Goal: Task Accomplishment & Management: Manage account settings

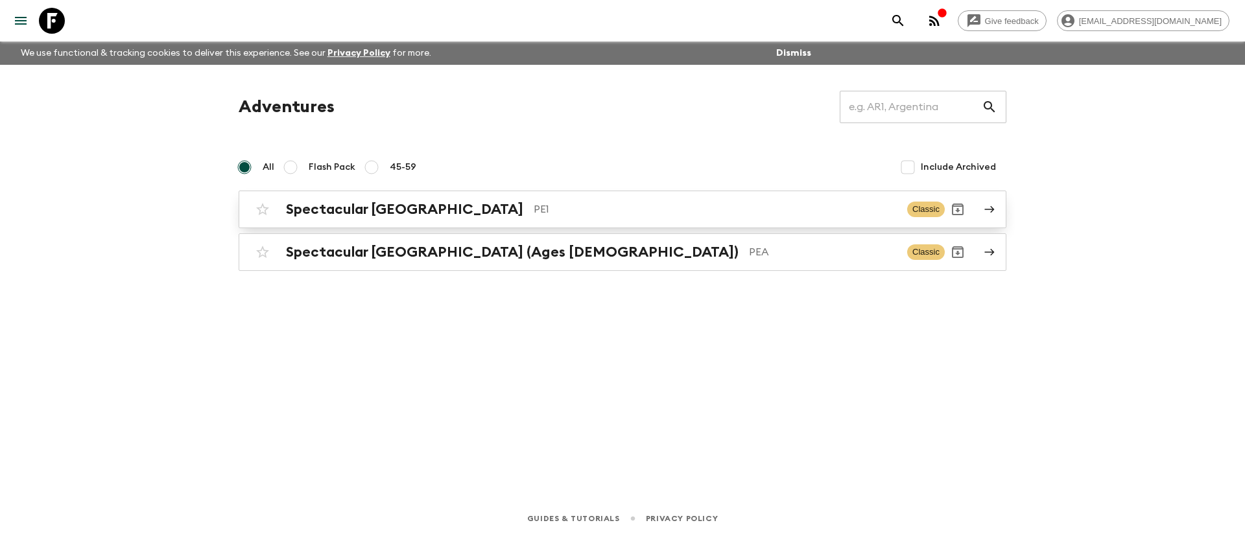
click at [533, 205] on p "PE1" at bounding box center [714, 210] width 363 height 16
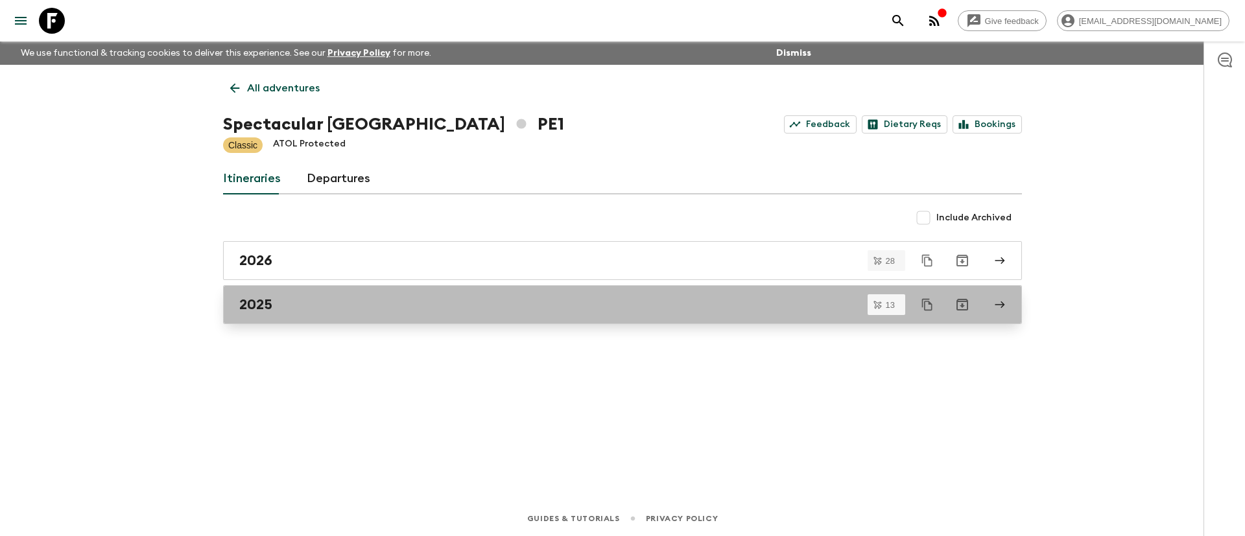
click at [331, 309] on div "2025" at bounding box center [610, 304] width 742 height 17
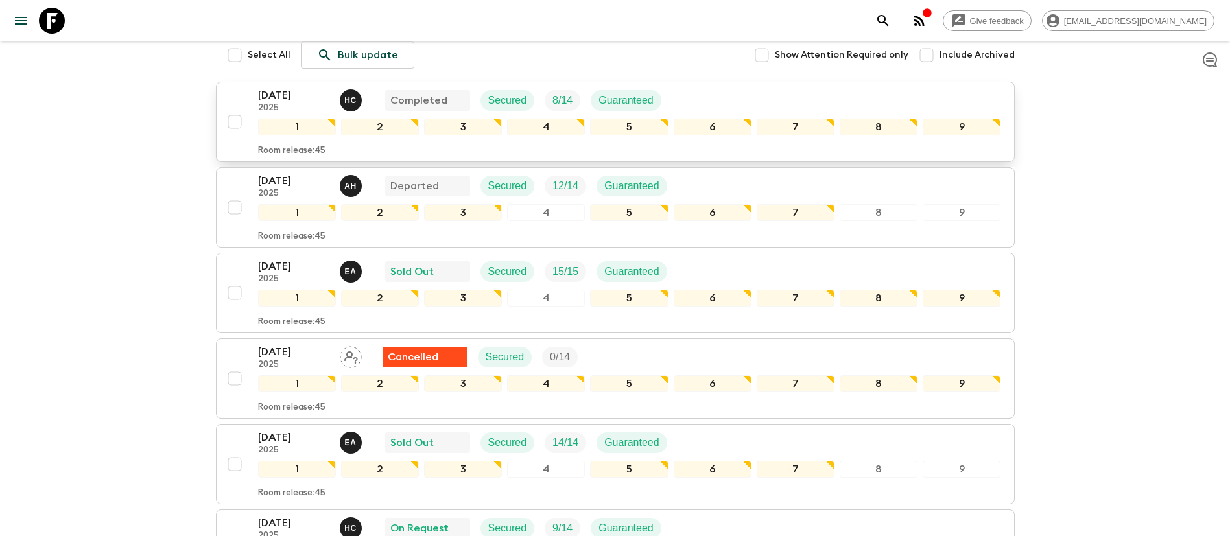
scroll to position [389, 0]
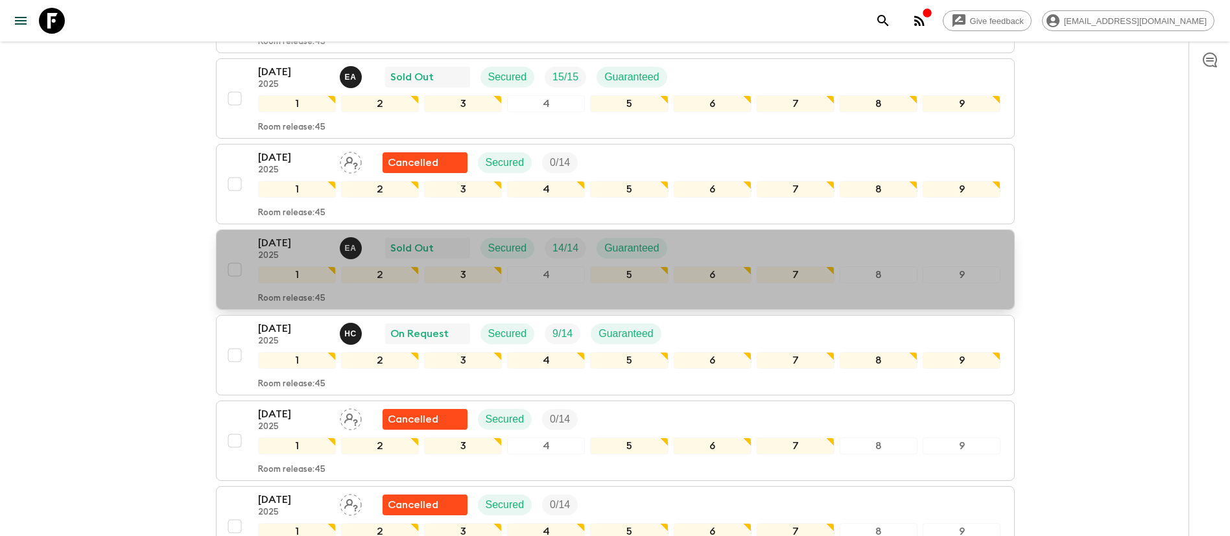
click at [738, 243] on div "[DATE] 2025 E A Sold Out Secured 14 / 14 Guaranteed" at bounding box center [629, 248] width 743 height 26
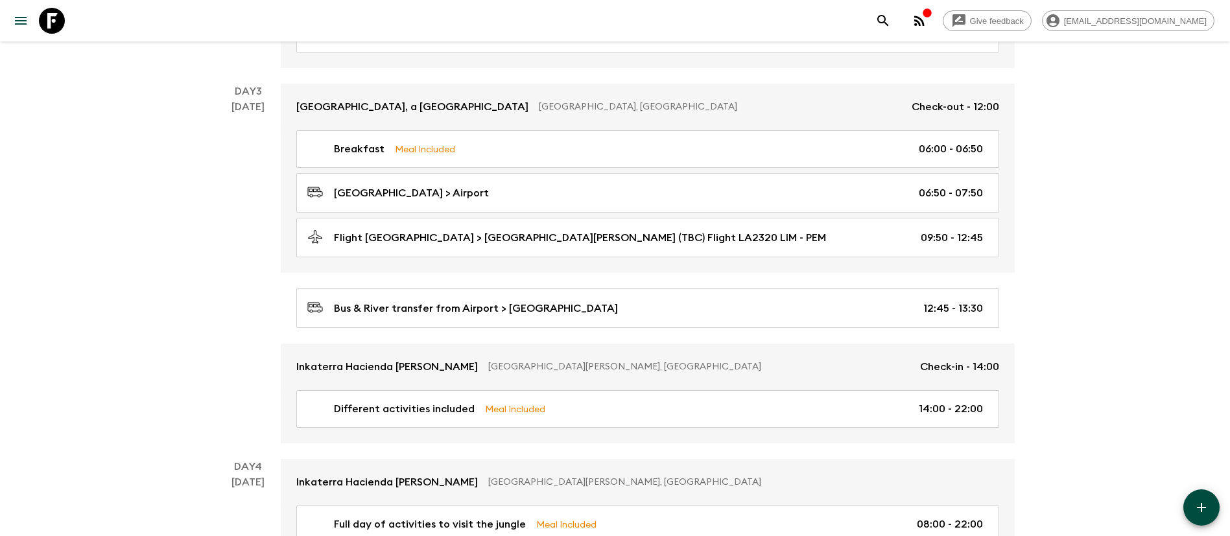
scroll to position [778, 0]
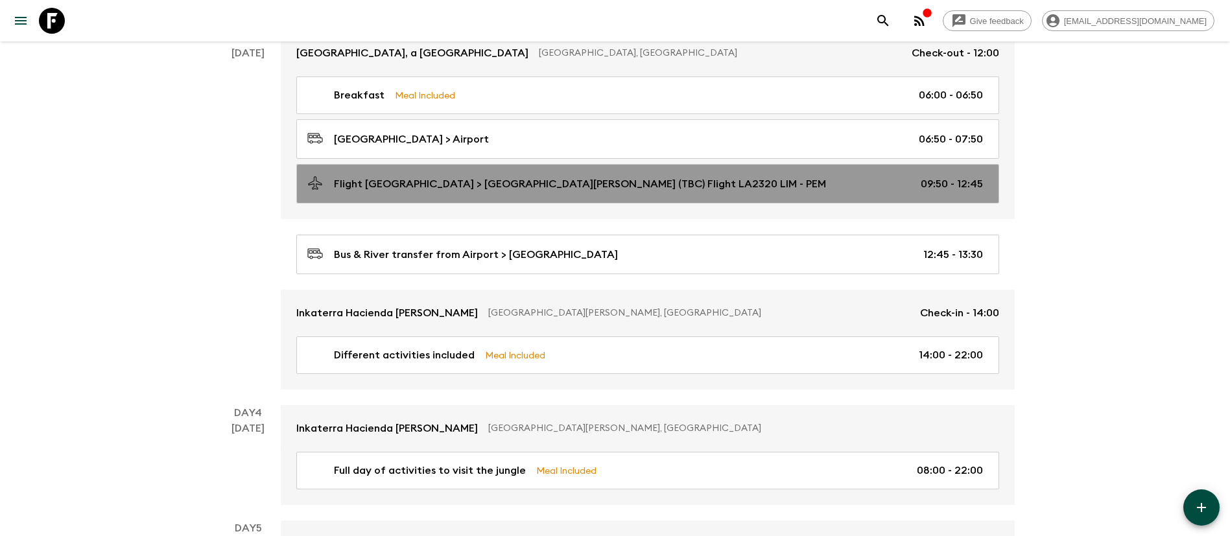
click at [524, 170] on link "Flight [GEOGRAPHIC_DATA] > [GEOGRAPHIC_DATA][PERSON_NAME] (TBC) Flight LA2320 L…" at bounding box center [647, 184] width 703 height 40
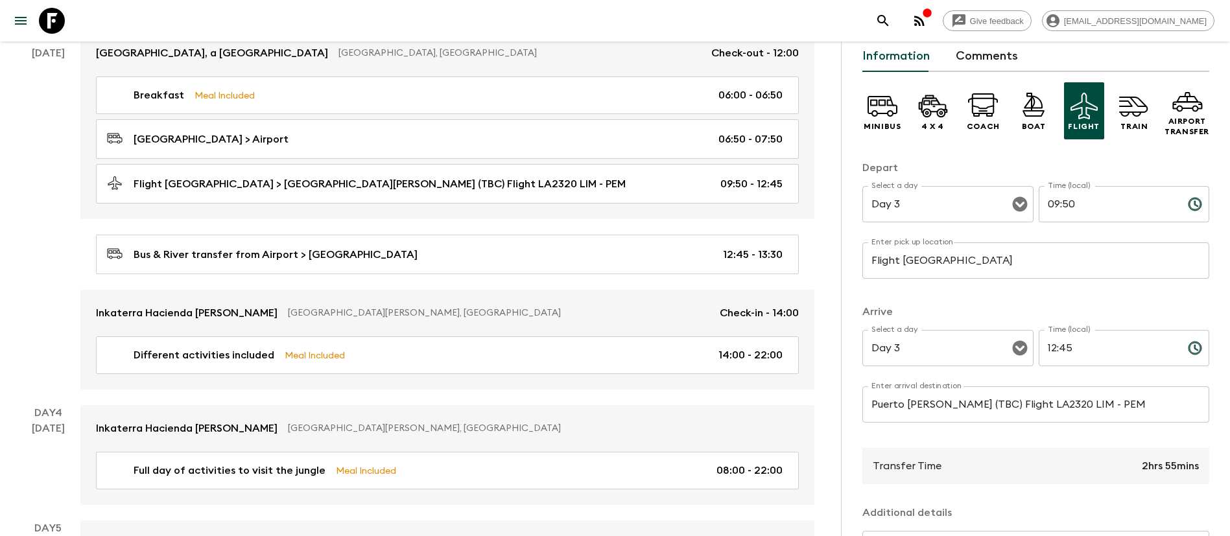
scroll to position [97, 0]
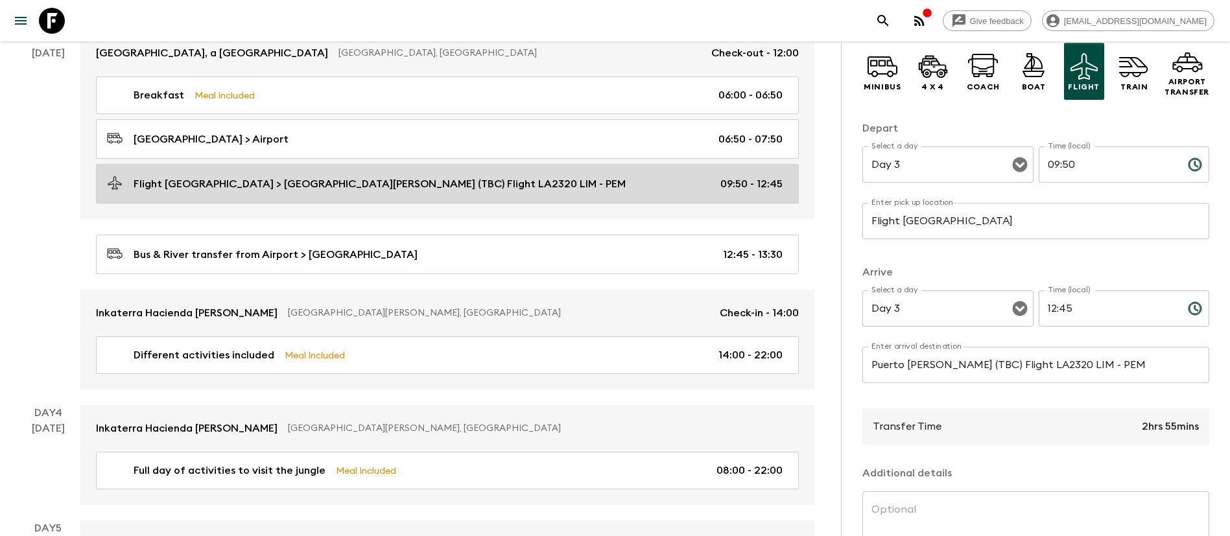
click at [662, 180] on div "Flight [GEOGRAPHIC_DATA] > [GEOGRAPHIC_DATA][PERSON_NAME] (TBC) Flight LA2320 L…" at bounding box center [444, 184] width 675 height 18
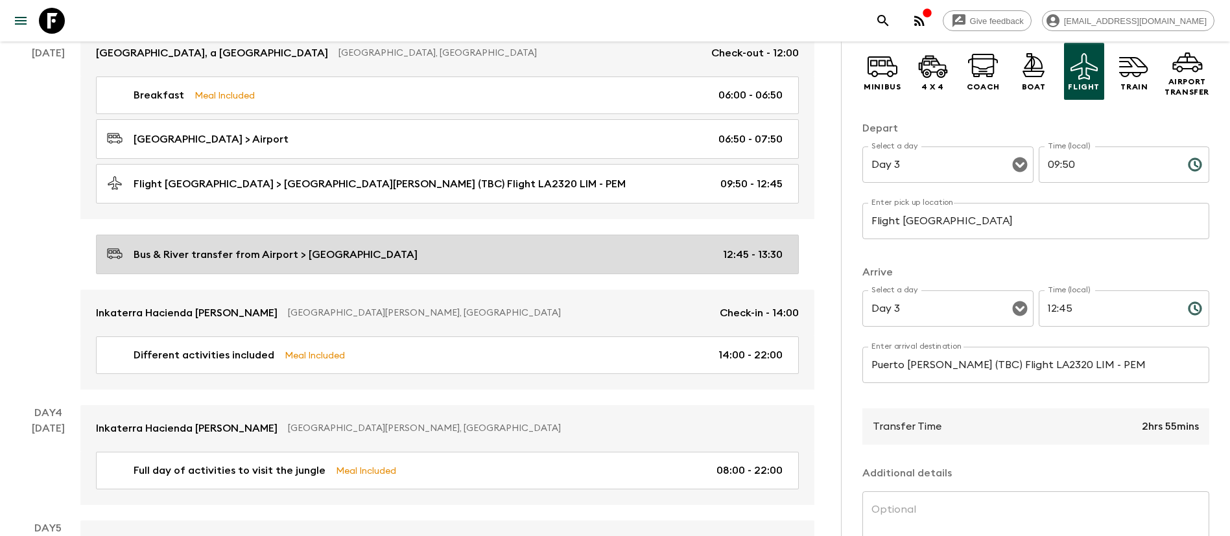
click at [637, 237] on link "Bus & River transfer from Airport > [GEOGRAPHIC_DATA] 12:45 - 13:30" at bounding box center [447, 255] width 703 height 40
type input "Bus & River transfer from [GEOGRAPHIC_DATA]"
type input "Amazon Lodge"
type input "12:45"
type input "13:30"
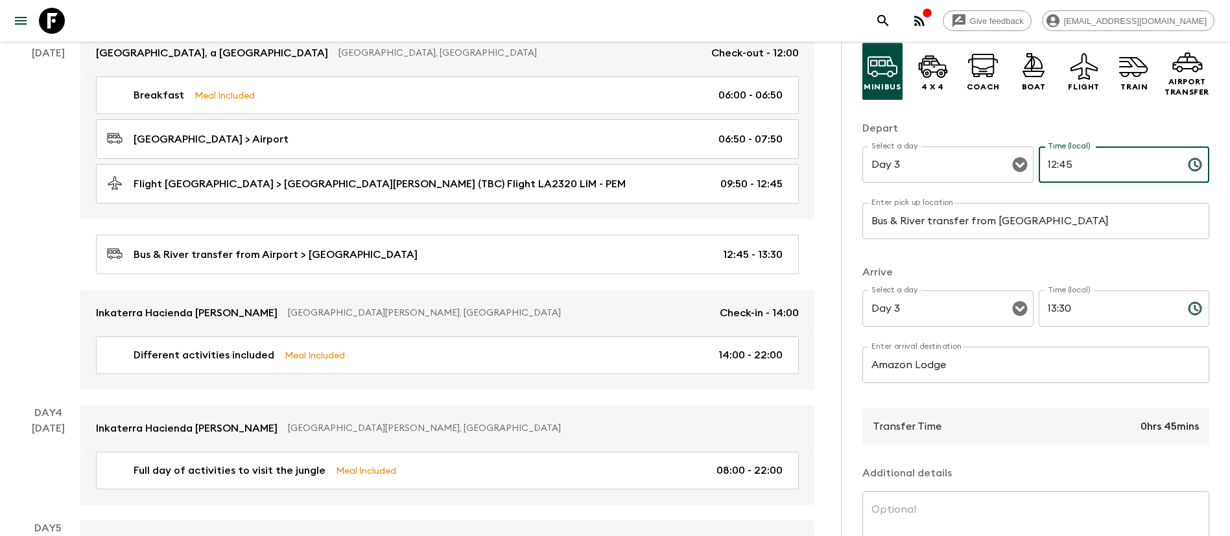
click at [1067, 159] on input "12:45" at bounding box center [1107, 164] width 139 height 36
click at [1046, 166] on input "12:45" at bounding box center [1107, 164] width 139 height 36
type input "10:25"
click at [1065, 309] on input "13:30" at bounding box center [1107, 308] width 139 height 36
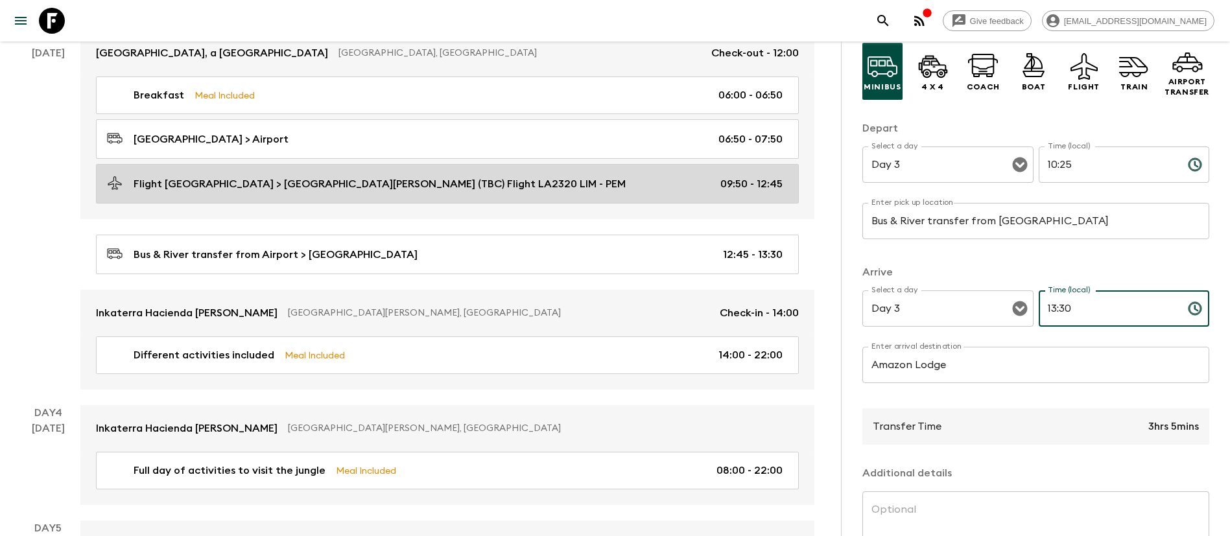
click at [528, 183] on div "Flight [GEOGRAPHIC_DATA] > [GEOGRAPHIC_DATA][PERSON_NAME] (TBC) Flight LA2320 L…" at bounding box center [444, 184] width 675 height 18
type input "Flight [GEOGRAPHIC_DATA]"
type input "Puerto [PERSON_NAME] (TBC) Flight LA2320 LIM - PEM"
type input "09:50"
type input "12:45"
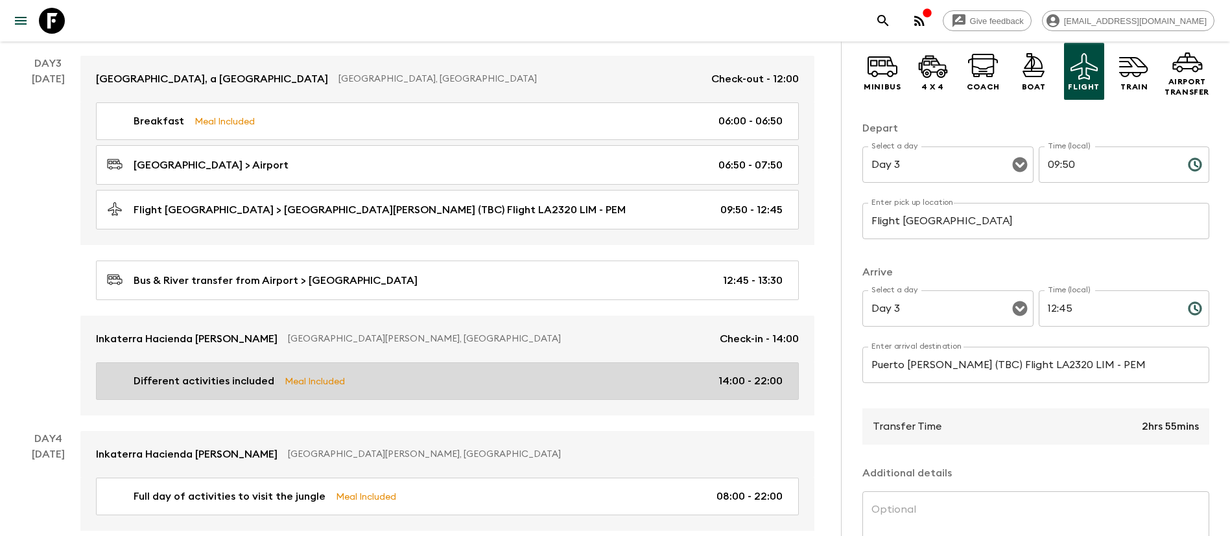
scroll to position [778, 0]
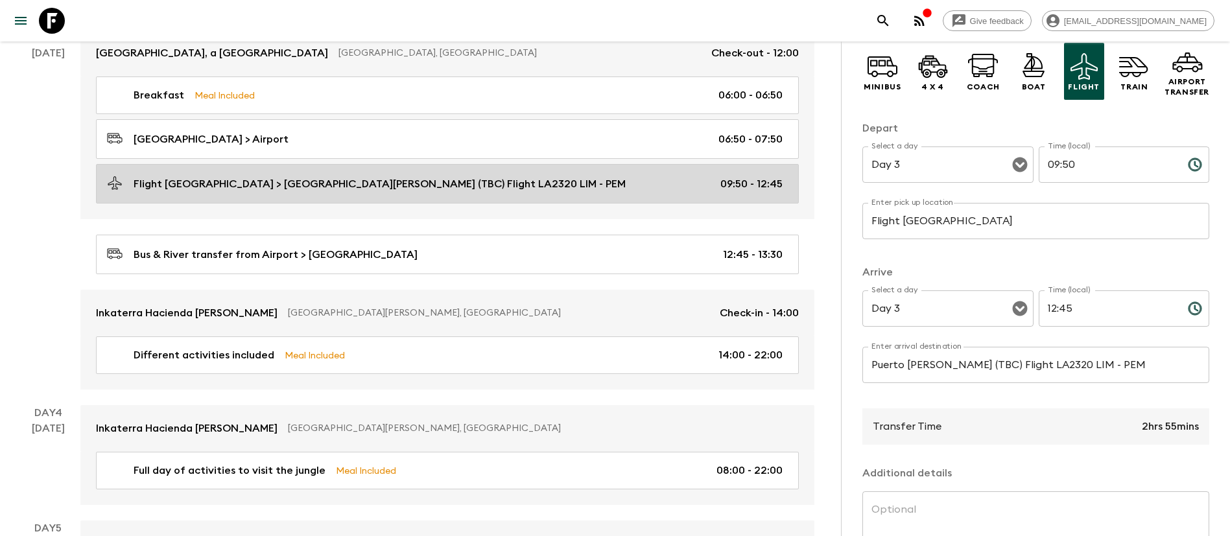
click at [662, 189] on div "Flight [GEOGRAPHIC_DATA] > [GEOGRAPHIC_DATA][PERSON_NAME] (TBC) Flight LA2320 L…" at bounding box center [444, 184] width 675 height 18
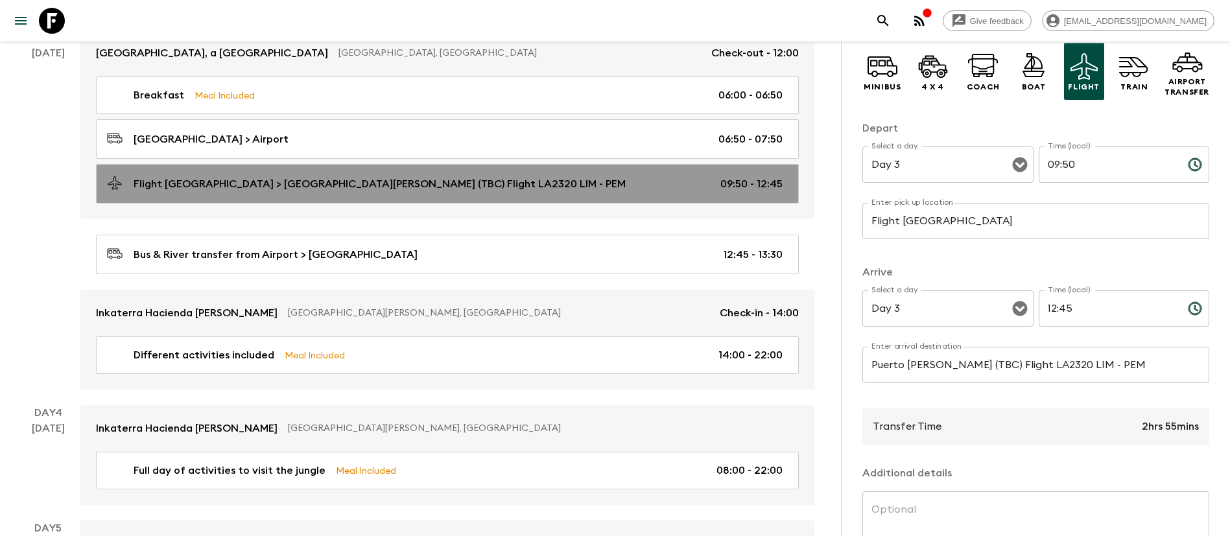
click at [703, 179] on div "Flight [GEOGRAPHIC_DATA] > [GEOGRAPHIC_DATA][PERSON_NAME] (TBC) Flight LA2320 L…" at bounding box center [444, 184] width 675 height 18
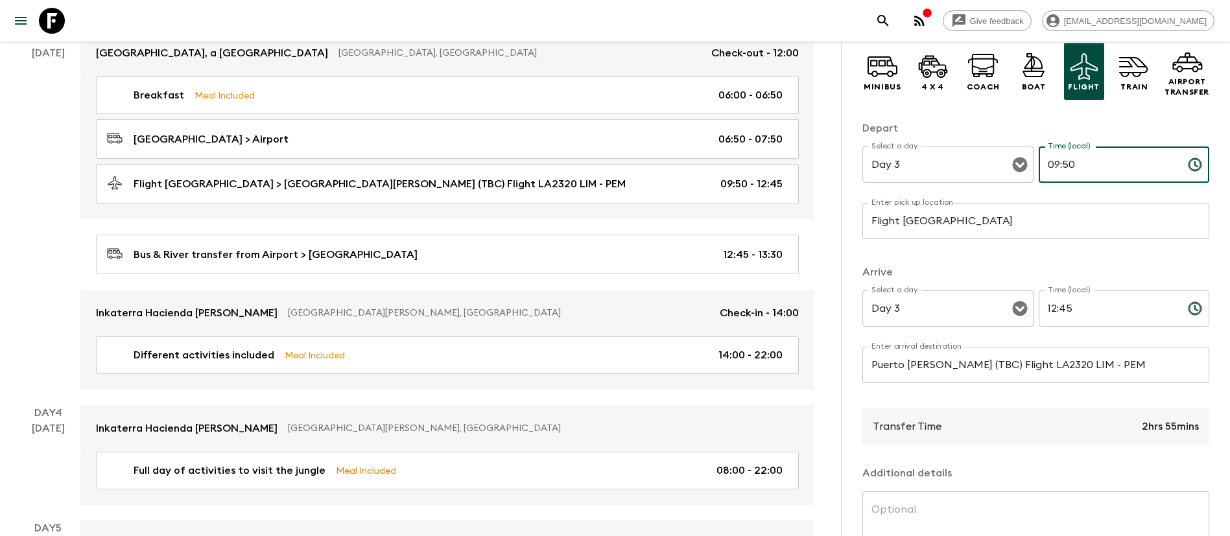
drag, startPoint x: 1085, startPoint y: 161, endPoint x: 1027, endPoint y: 170, distance: 58.9
click at [1027, 170] on div "Select a day Day 3 Select a day ​ Time (local) 09:50 Time (local) ​" at bounding box center [1035, 171] width 347 height 51
type input "10:25"
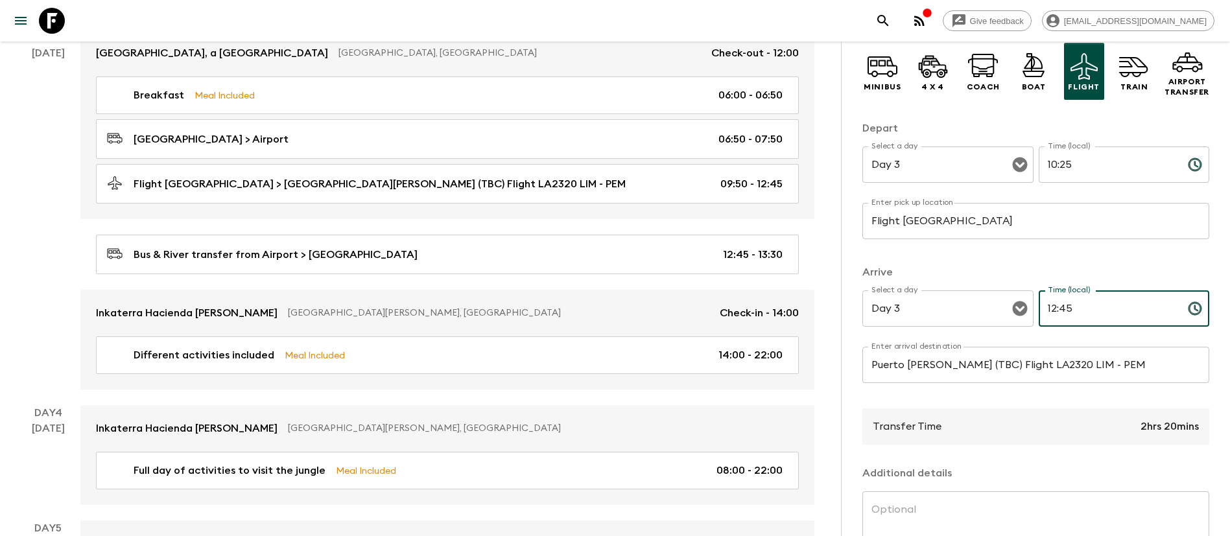
click at [1066, 304] on input "12:45" at bounding box center [1107, 308] width 139 height 36
type input "12:05"
drag, startPoint x: 1042, startPoint y: 362, endPoint x: 1112, endPoint y: 372, distance: 70.8
click at [1044, 362] on input "Puerto [PERSON_NAME] (TBC) Flight LA2320 LIM - PEM" at bounding box center [1035, 365] width 347 height 36
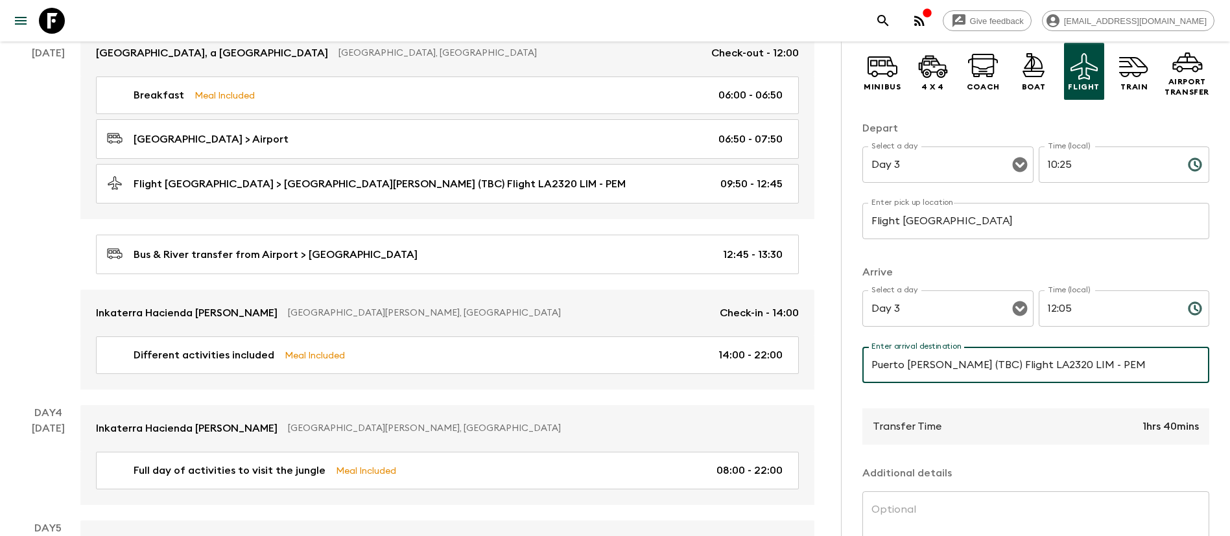
click at [1047, 364] on input "Puerto [PERSON_NAME] (TBC) Flight LA2320 LIM - PEM" at bounding box center [1035, 365] width 347 height 36
click at [1046, 366] on input "Puerto [PERSON_NAME] (TBC) Flight LA2320 LIM - PEM" at bounding box center [1035, 365] width 347 height 36
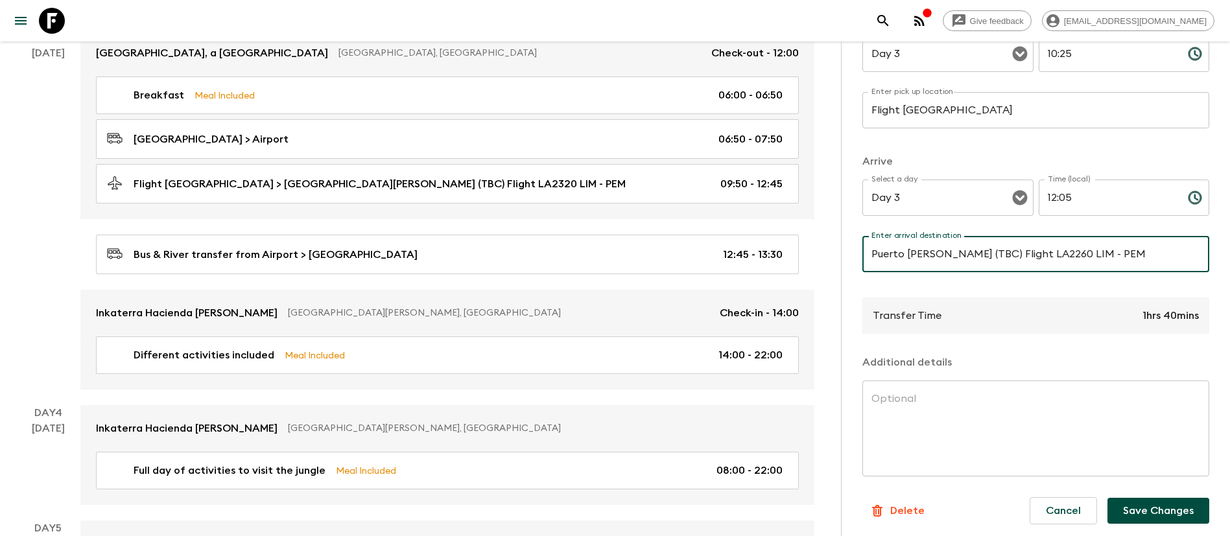
scroll to position [212, 0]
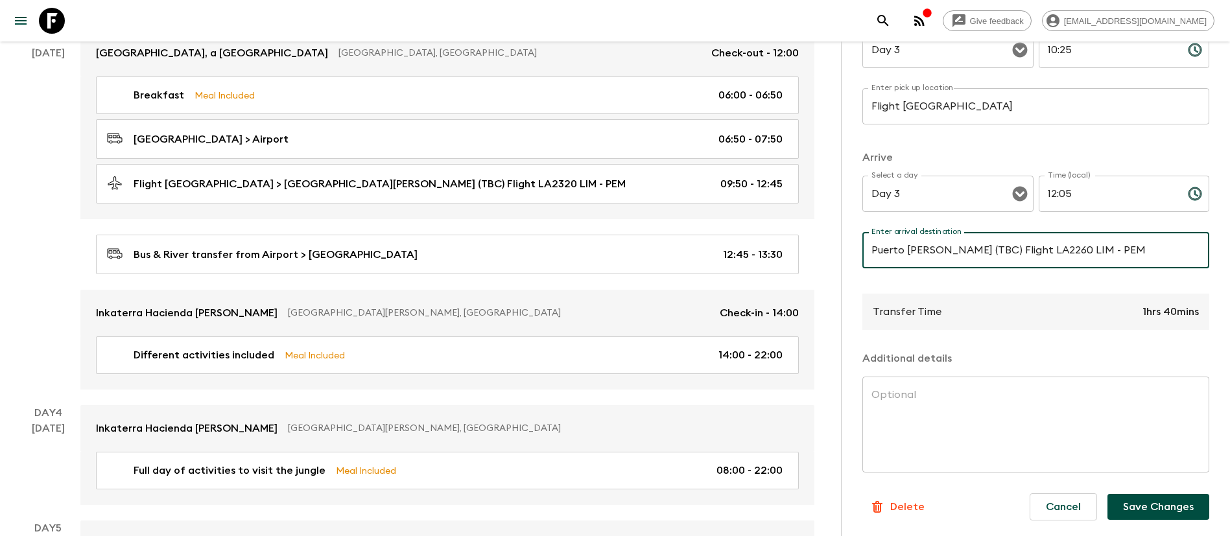
type input "Puerto [PERSON_NAME] (TBC) Flight LA2260 LIM - PEM"
click at [1154, 222] on p "​" at bounding box center [1123, 220] width 153 height 13
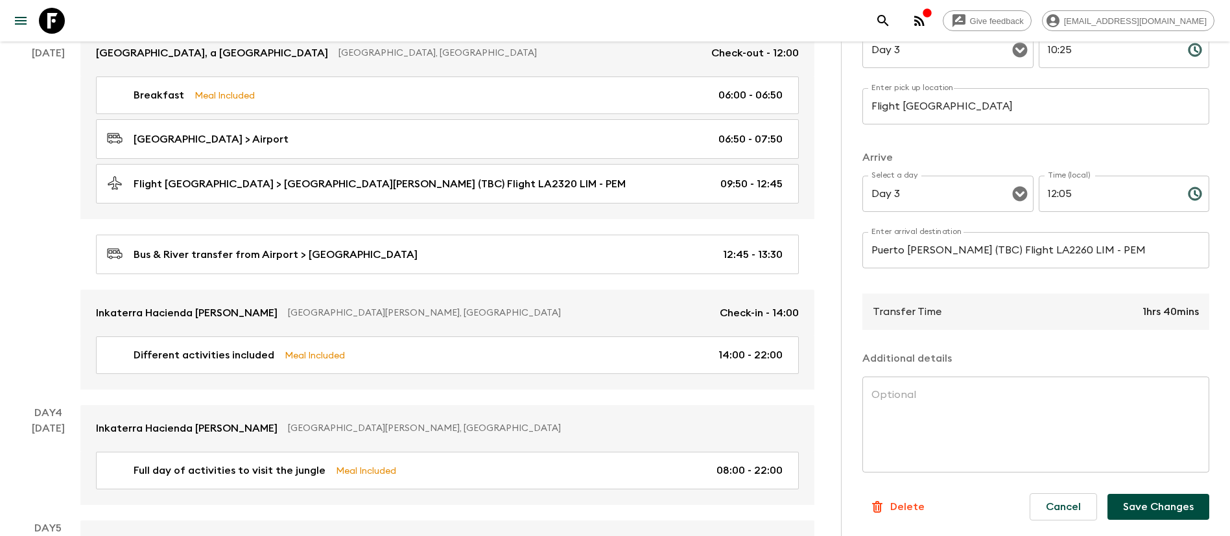
click at [1153, 248] on input "Puerto [PERSON_NAME] (TBC) Flight LA2260 LIM - PEM" at bounding box center [1035, 250] width 347 height 36
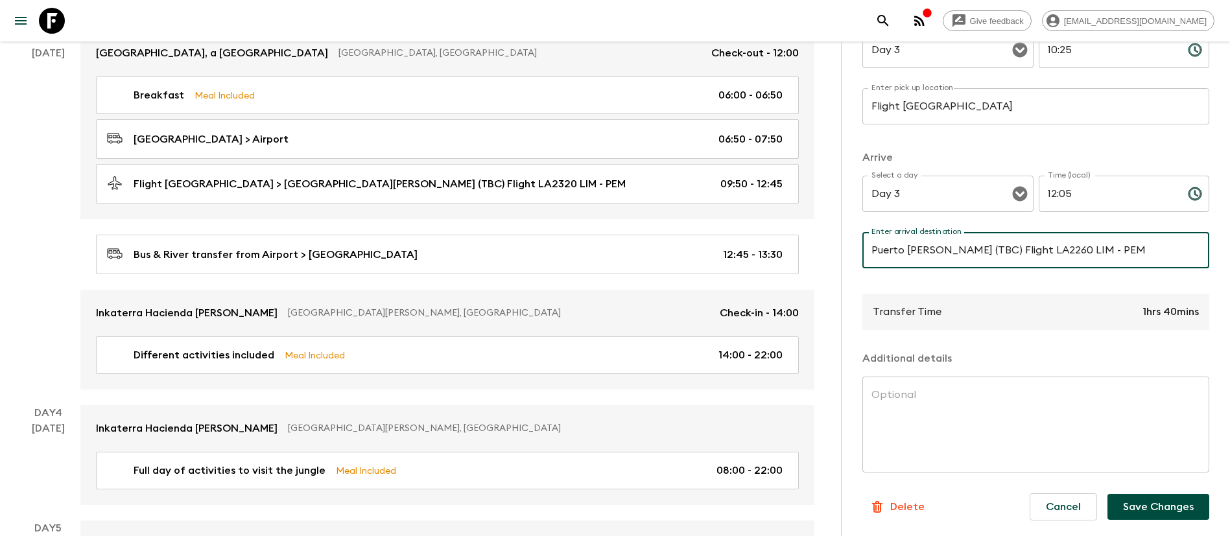
click at [1159, 253] on input "Puerto [PERSON_NAME] (TBC) Flight LA2260 LIM - PEM" at bounding box center [1035, 250] width 347 height 36
click at [1154, 509] on button "Save Changes" at bounding box center [1158, 507] width 102 height 26
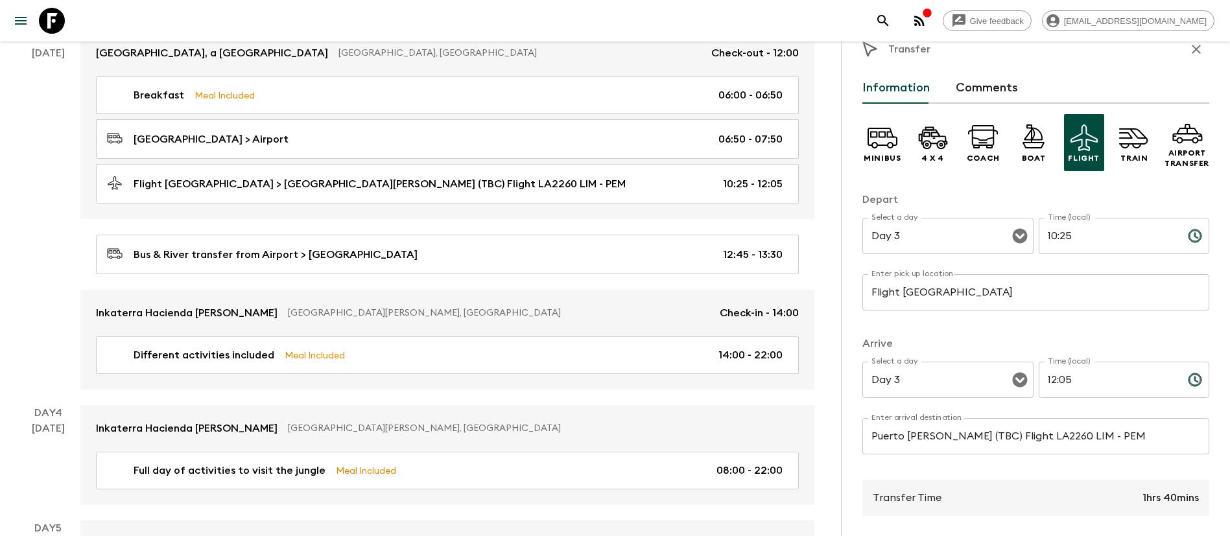
scroll to position [0, 0]
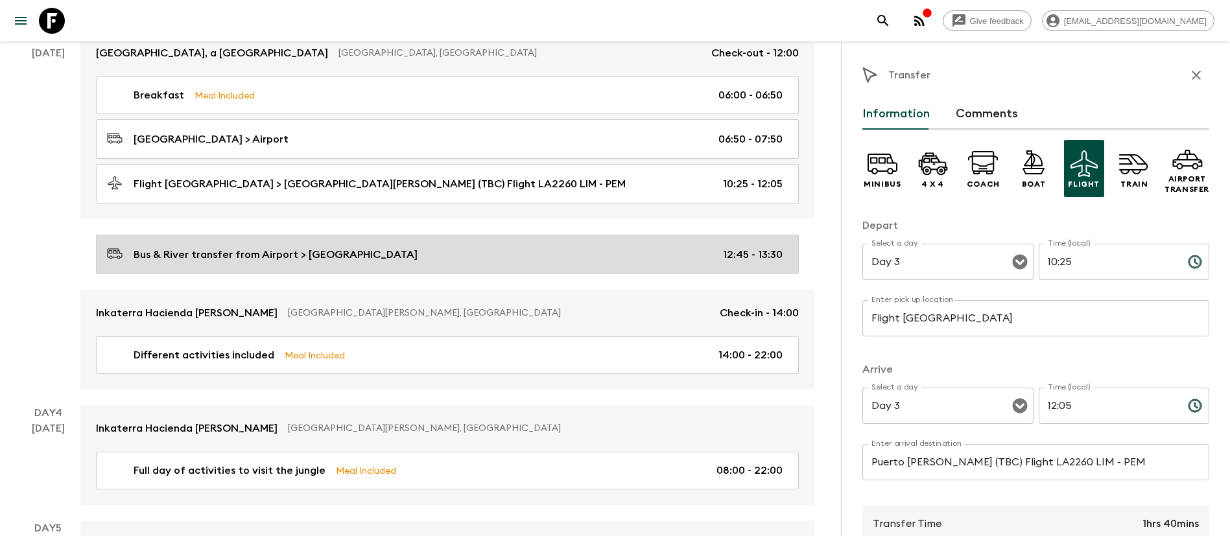
click at [651, 249] on div "Bus & River transfer from Airport > [GEOGRAPHIC_DATA] 12:45 - 13:30" at bounding box center [444, 255] width 675 height 18
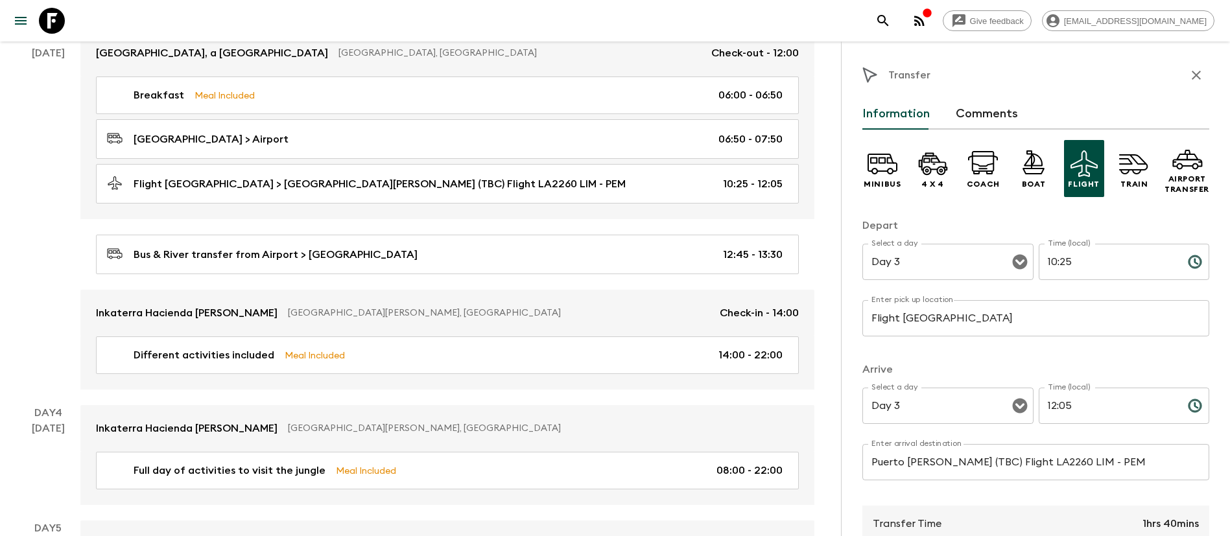
type input "Bus & River transfer from [GEOGRAPHIC_DATA]"
type input "Amazon Lodge"
type input "12:45"
type input "13:30"
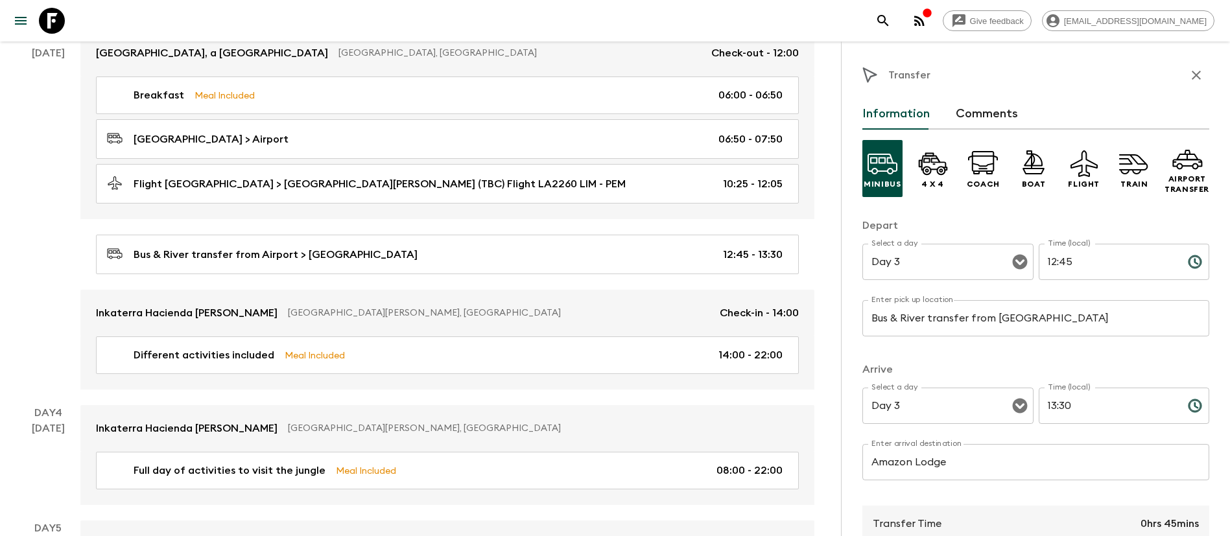
click at [1057, 264] on input "12:45" at bounding box center [1107, 262] width 139 height 36
type input "12:05"
click at [1070, 414] on input "13:30" at bounding box center [1107, 406] width 139 height 36
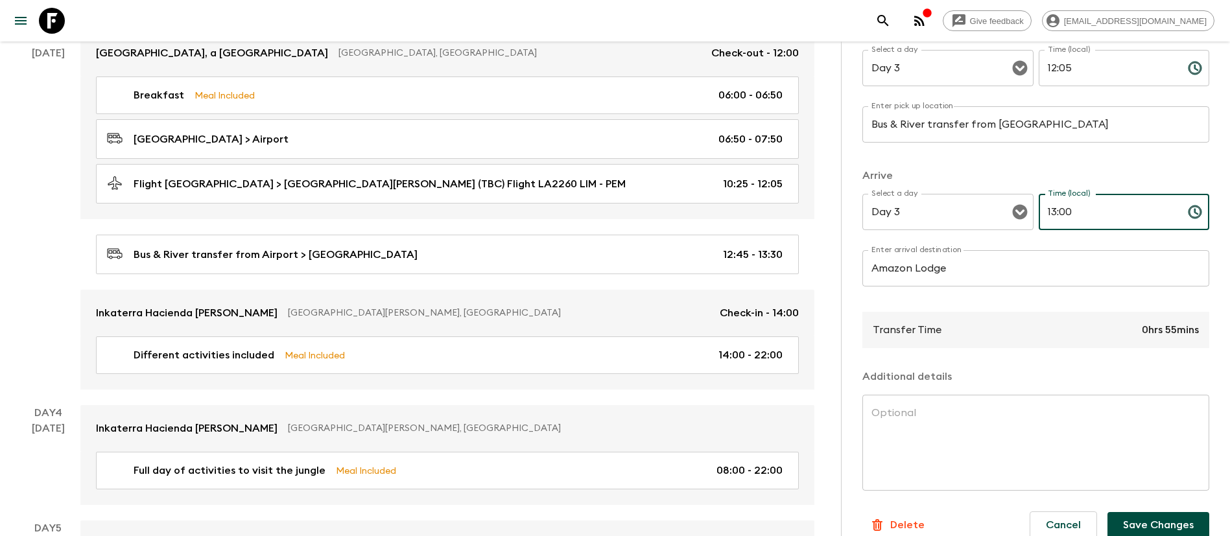
scroll to position [194, 0]
type input "13:00"
click at [1147, 524] on button "Save Changes" at bounding box center [1158, 524] width 102 height 26
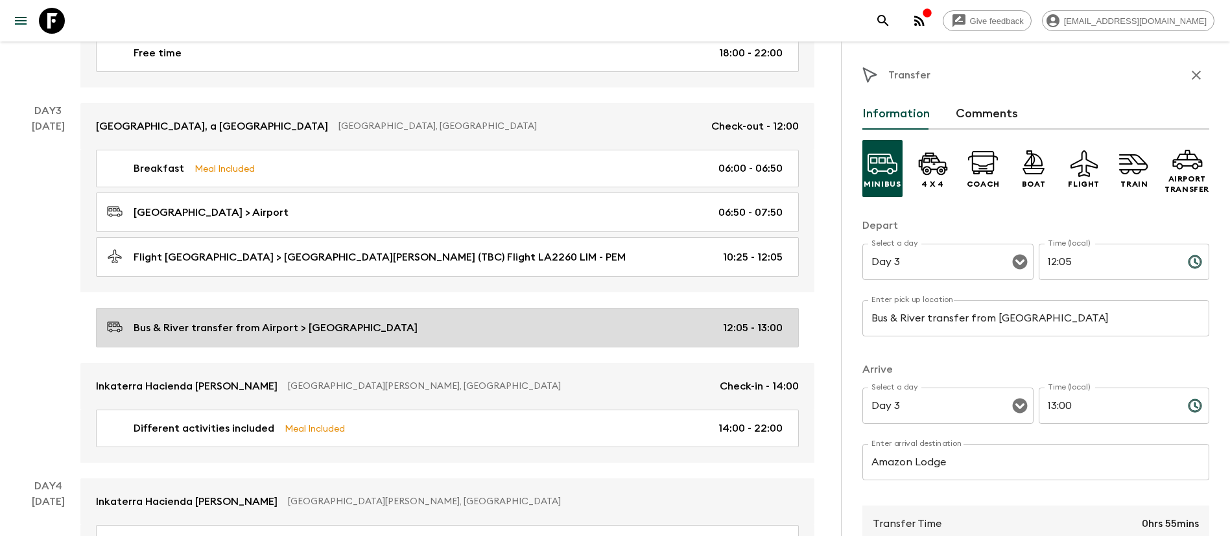
scroll to position [681, 0]
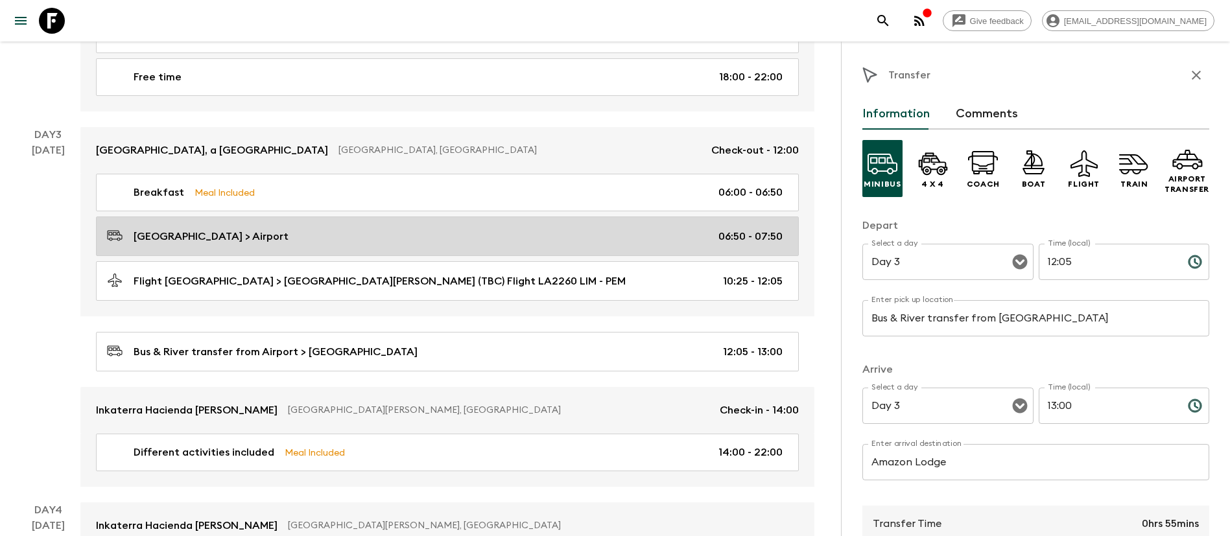
click at [751, 236] on p "06:50 - 07:50" at bounding box center [750, 237] width 64 height 16
type input "[GEOGRAPHIC_DATA]"
type input "Airport"
type input "06:50"
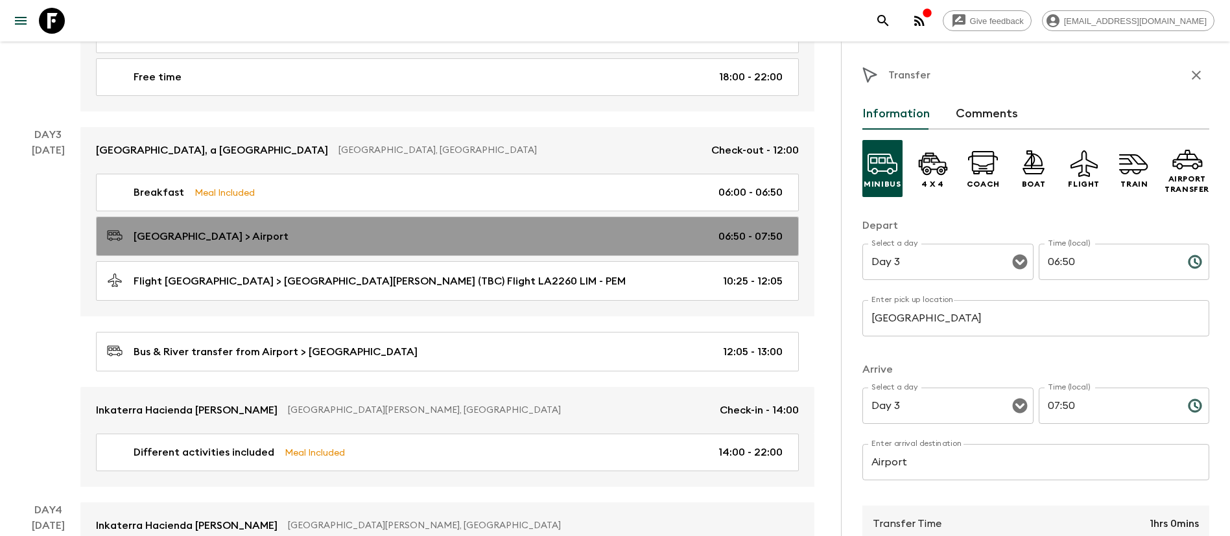
click at [753, 235] on p "06:50 - 07:50" at bounding box center [750, 237] width 64 height 16
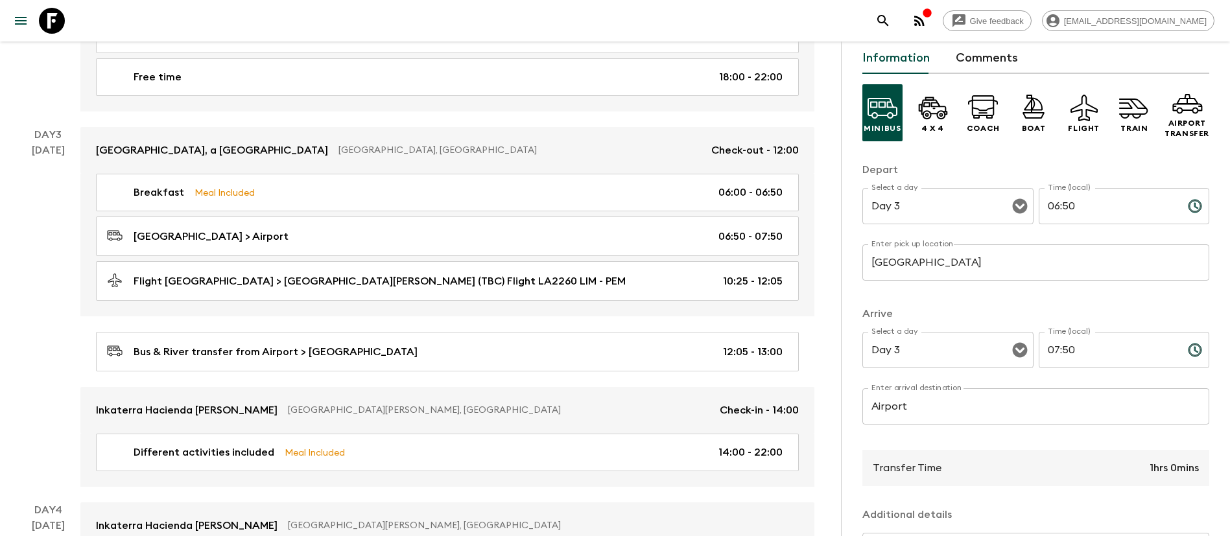
scroll to position [97, 0]
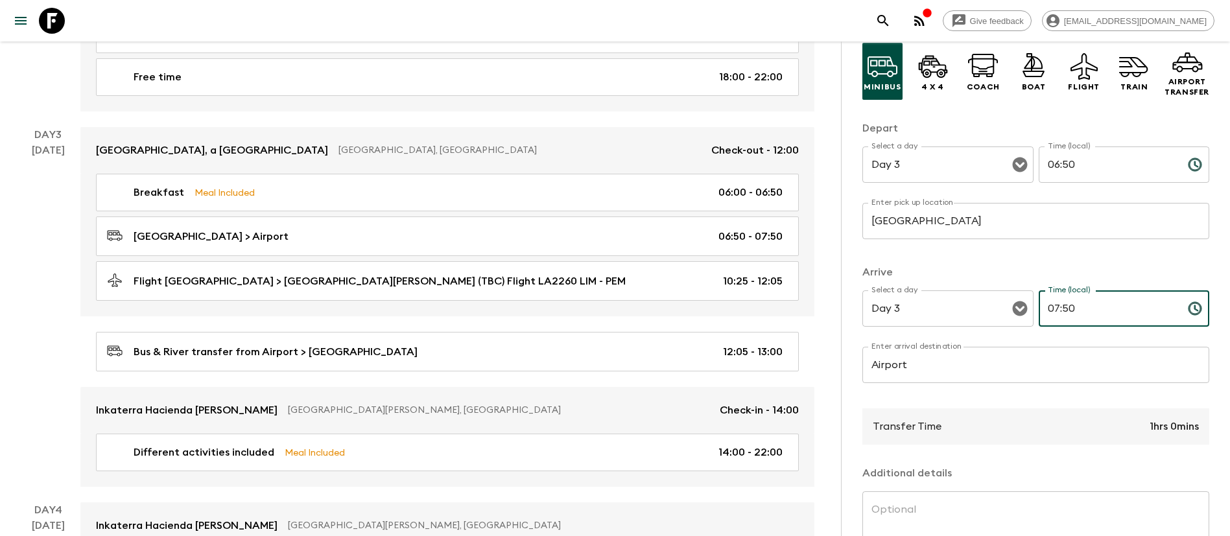
click at [1053, 309] on input "07:50" at bounding box center [1107, 308] width 139 height 36
type input "08:25"
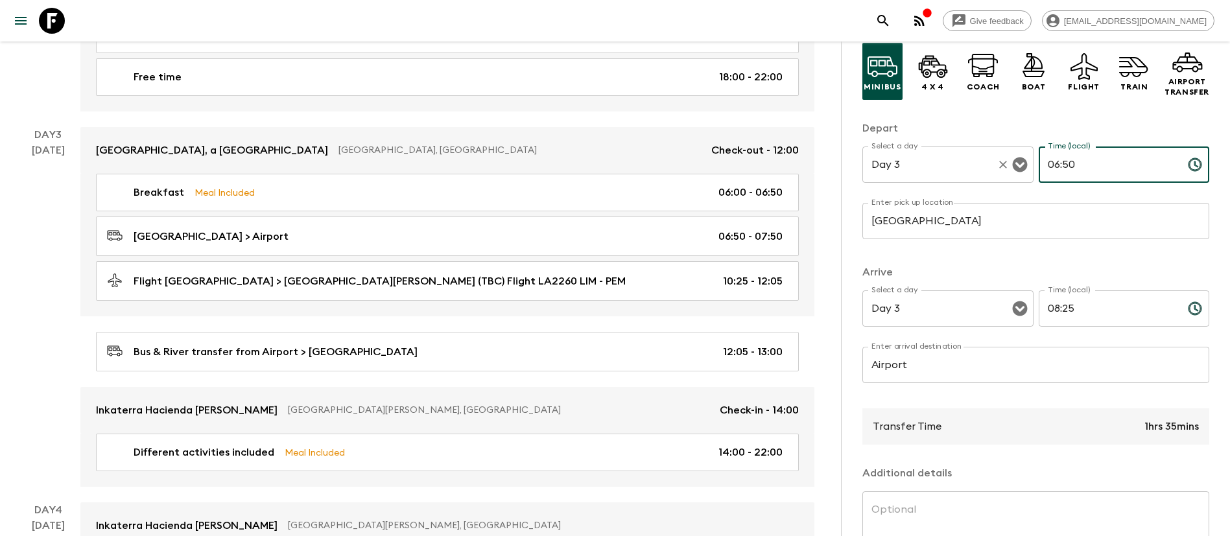
drag, startPoint x: 1073, startPoint y: 174, endPoint x: 942, endPoint y: 159, distance: 131.7
click at [942, 159] on div "Select a day Day 3 Select a day ​ Time (local) 06:50 Time (local) ​" at bounding box center [1035, 171] width 347 height 51
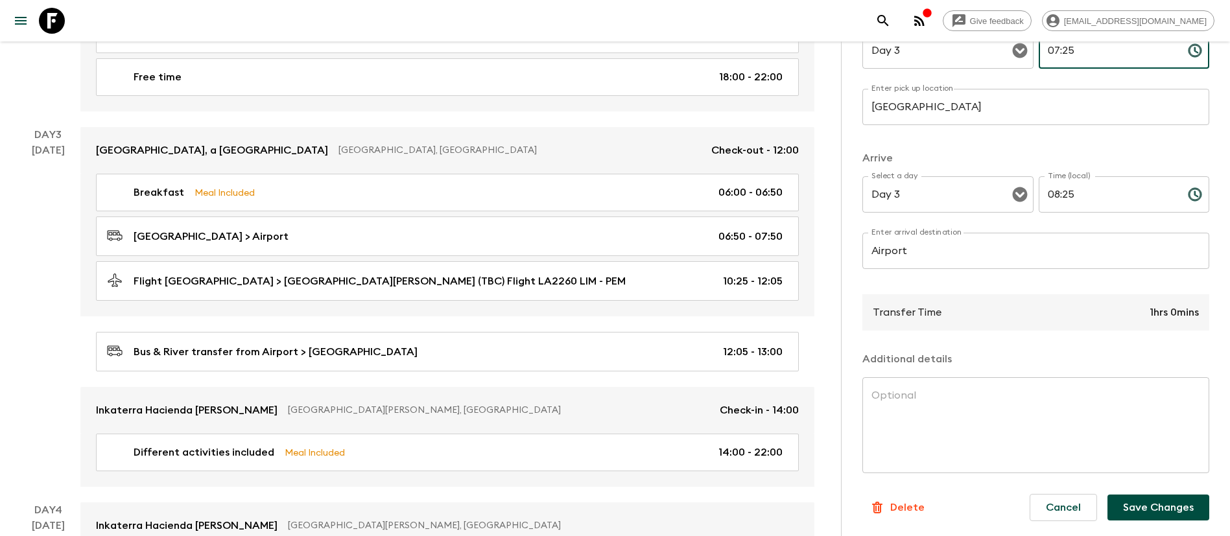
scroll to position [212, 0]
type input "07:25"
click at [1134, 504] on button "Save Changes" at bounding box center [1158, 507] width 102 height 26
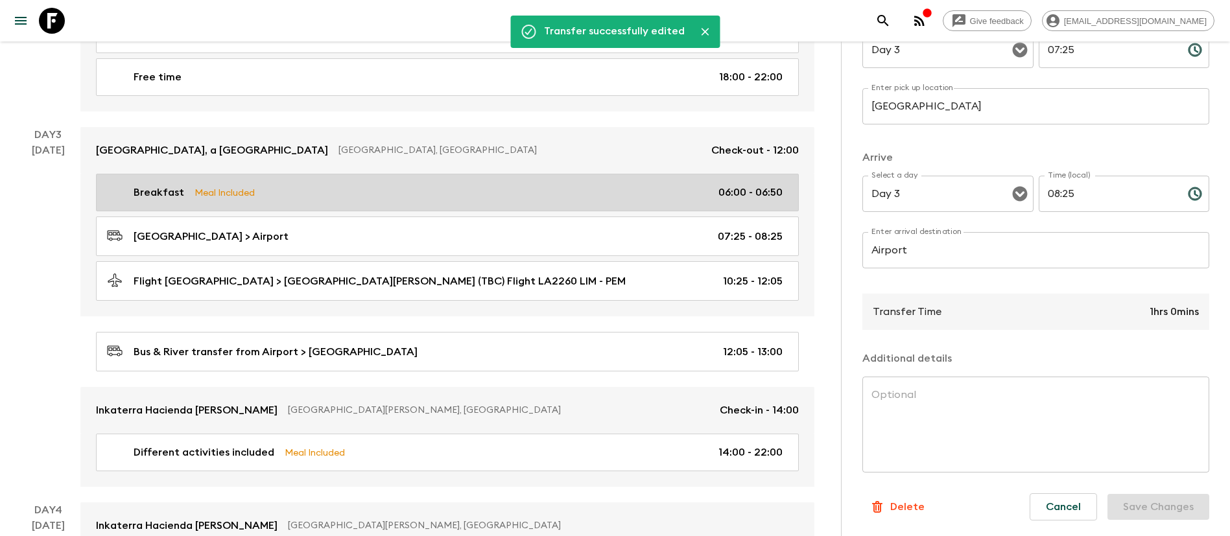
click at [767, 195] on p "06:00 - 06:50" at bounding box center [750, 193] width 64 height 16
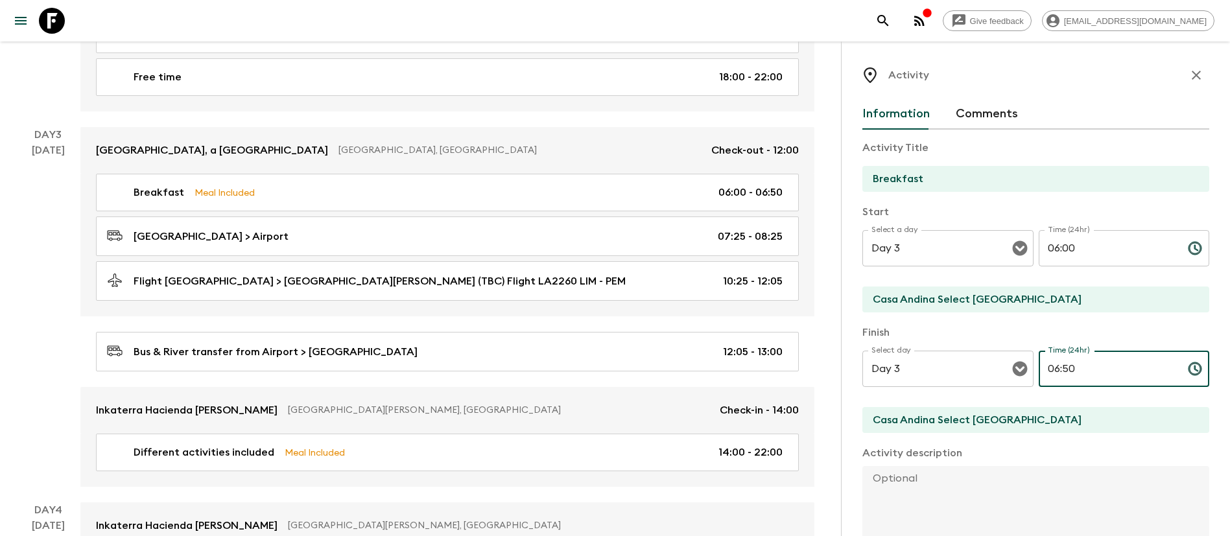
click at [1049, 369] on input "06:50" at bounding box center [1107, 369] width 139 height 36
type input "07:25"
drag, startPoint x: 1070, startPoint y: 312, endPoint x: 808, endPoint y: 299, distance: 262.8
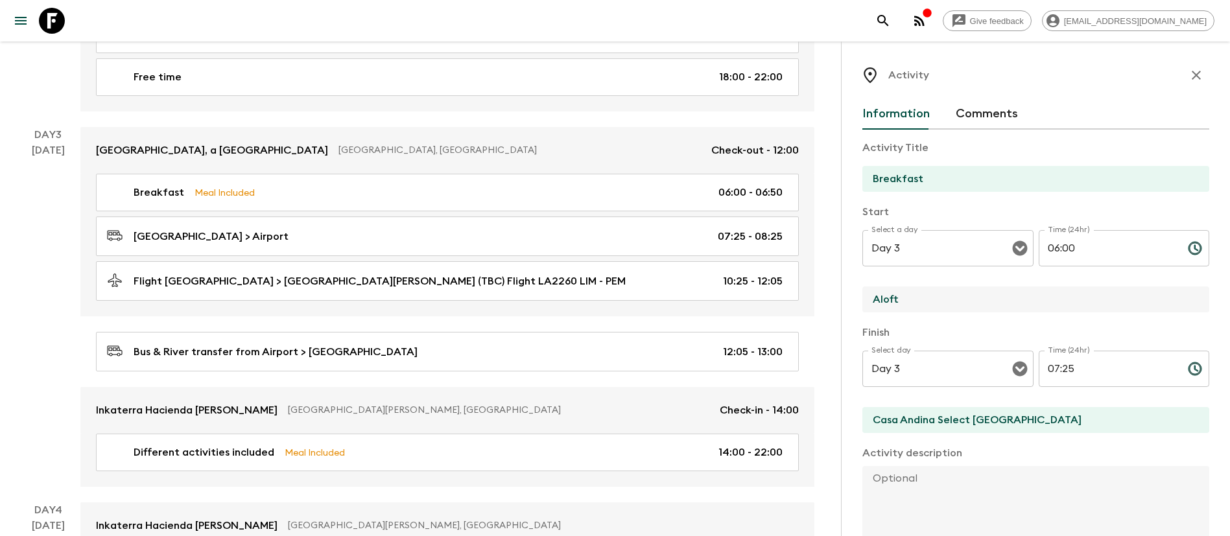
type input "[GEOGRAPHIC_DATA]"
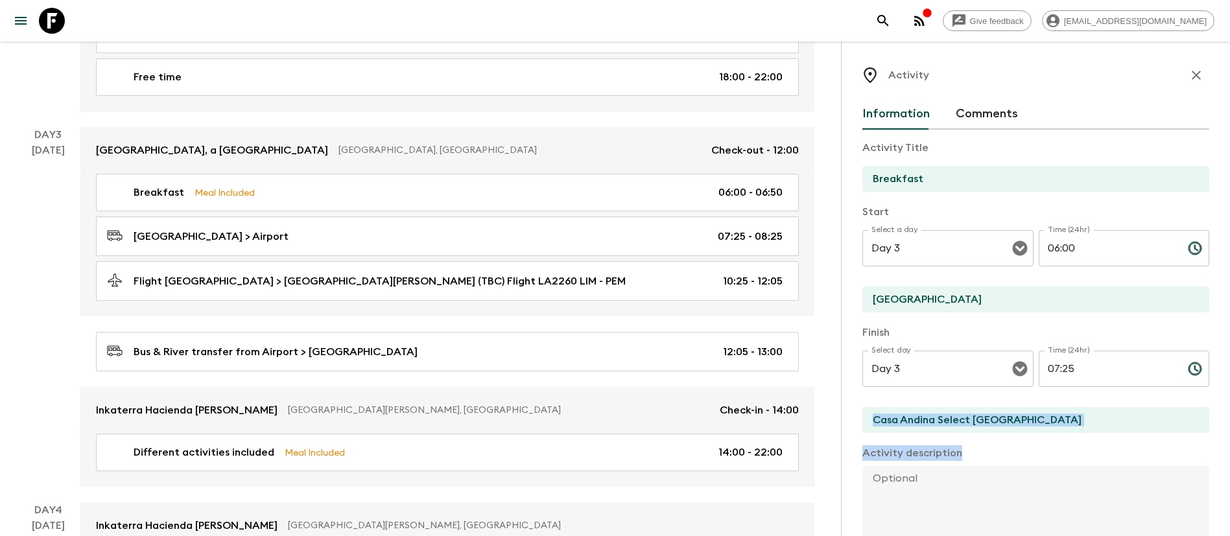
drag, startPoint x: 1048, startPoint y: 440, endPoint x: 1046, endPoint y: 421, distance: 19.0
click at [1046, 427] on div "Activity Title Breakfast Start Select a day Day 3 Select a day ​ Time (24hr) 06…" at bounding box center [1035, 436] width 347 height 613
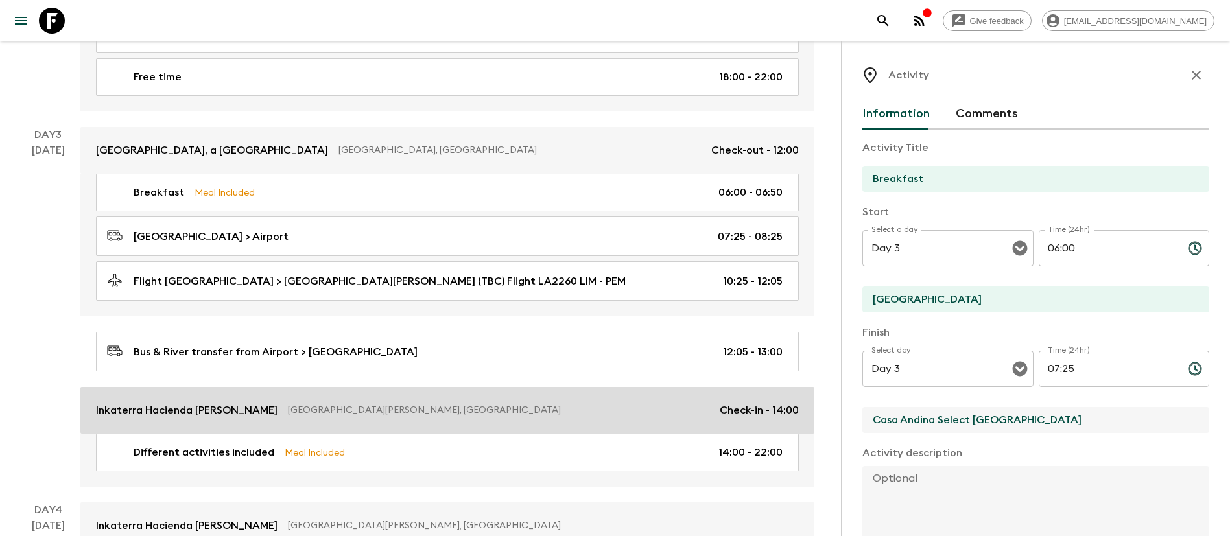
drag, startPoint x: 1048, startPoint y: 421, endPoint x: 559, endPoint y: 410, distance: 489.5
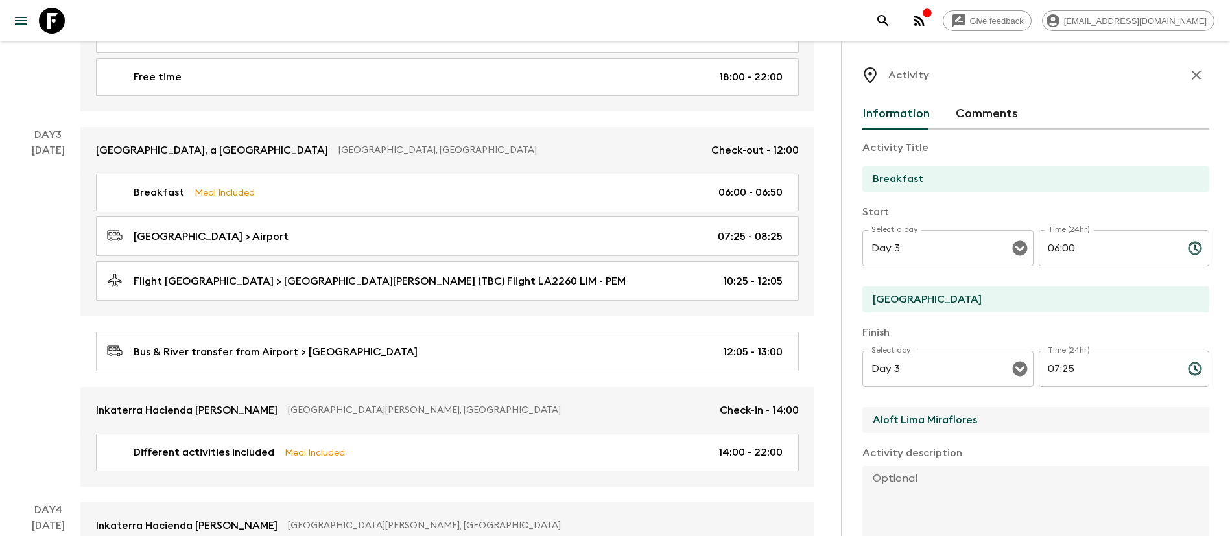
click at [1013, 418] on input "Aloft Lima Miraflores" at bounding box center [1030, 420] width 336 height 26
type input "[GEOGRAPHIC_DATA]"
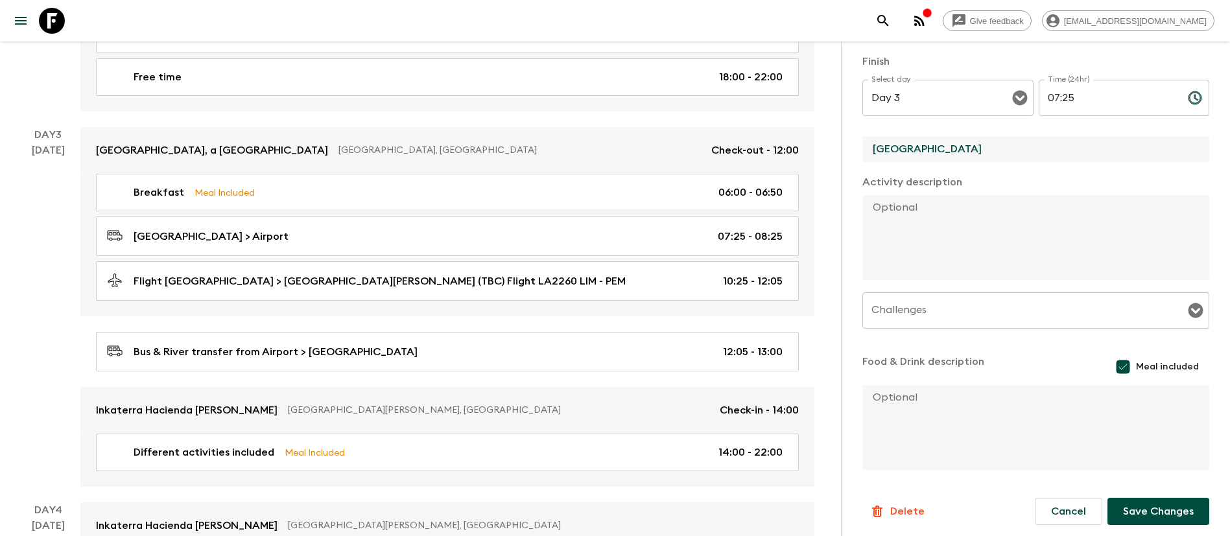
scroll to position [275, 0]
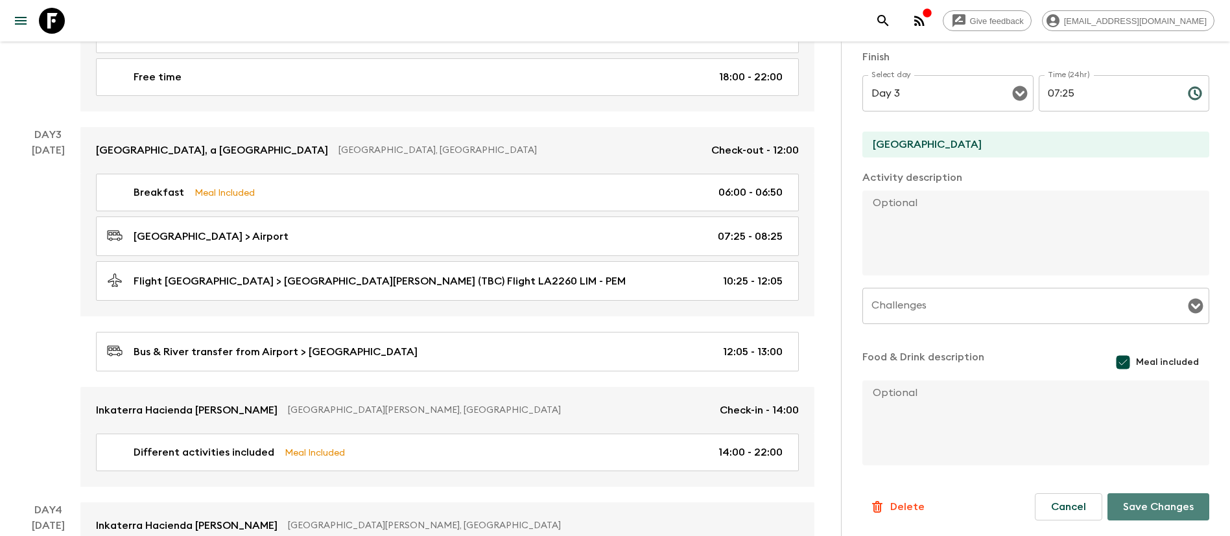
click at [1138, 504] on button "Save Changes" at bounding box center [1158, 506] width 102 height 27
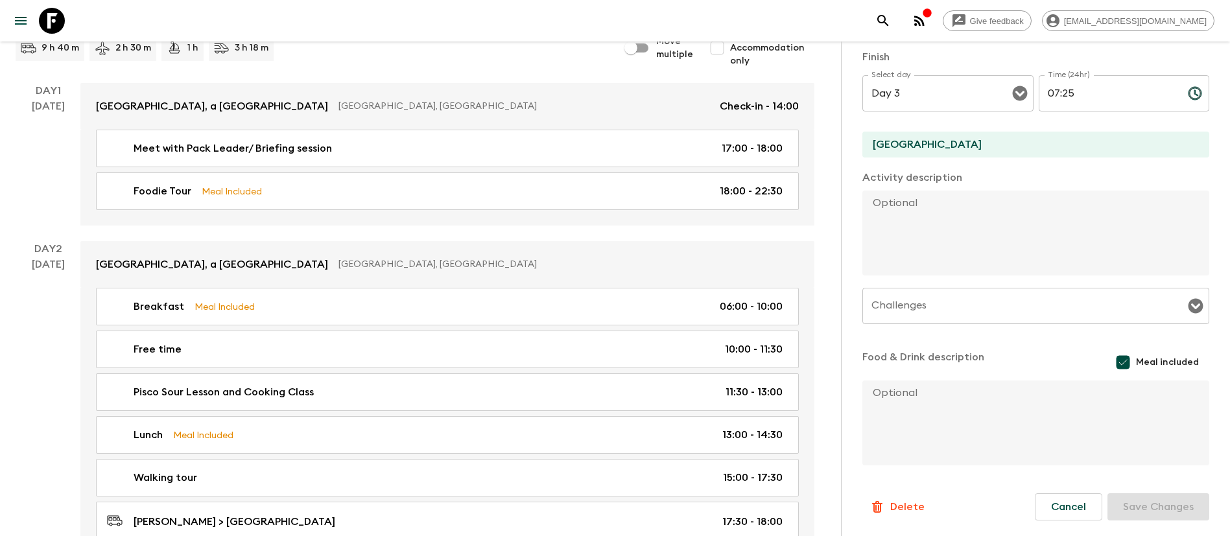
scroll to position [0, 0]
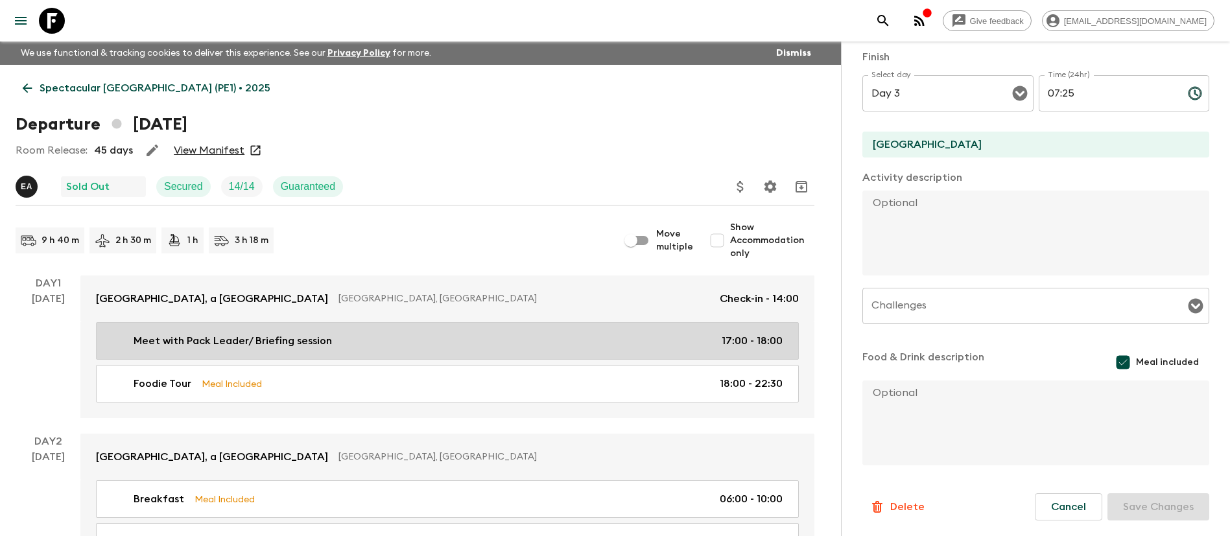
click at [401, 353] on link "Meet with Pack Leader/ Briefing session 17:00 - 18:00" at bounding box center [447, 341] width 703 height 38
type input "Meet with Pack Leader/ Briefing session"
type input "Casa Andina Select [GEOGRAPHIC_DATA]"
type textarea "In a salon at the [GEOGRAPHIC_DATA] Select [GEOGRAPHIC_DATA]"
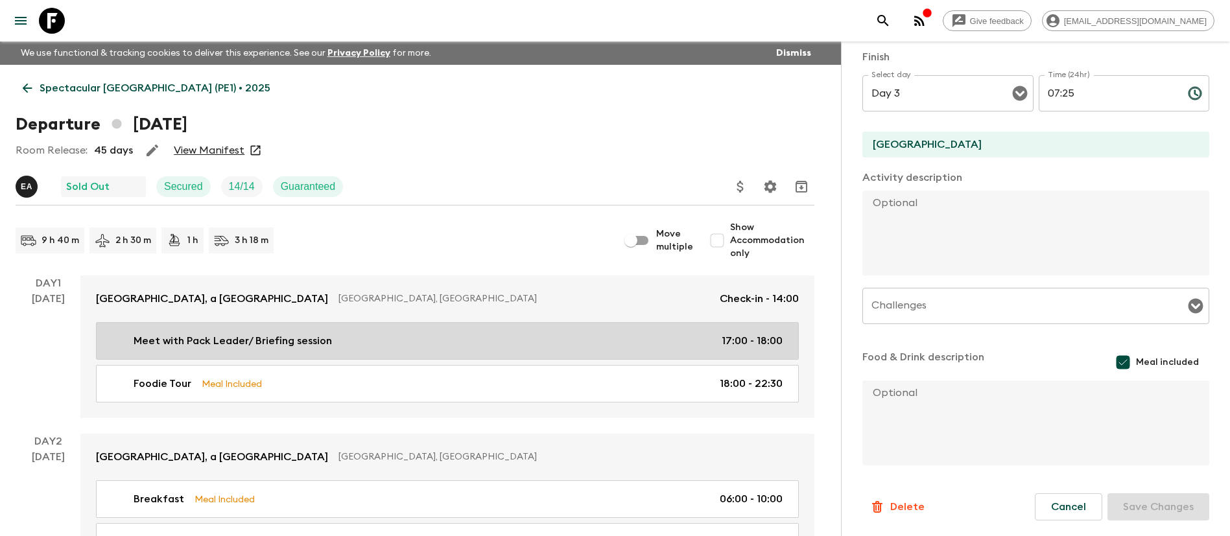
checkbox input "false"
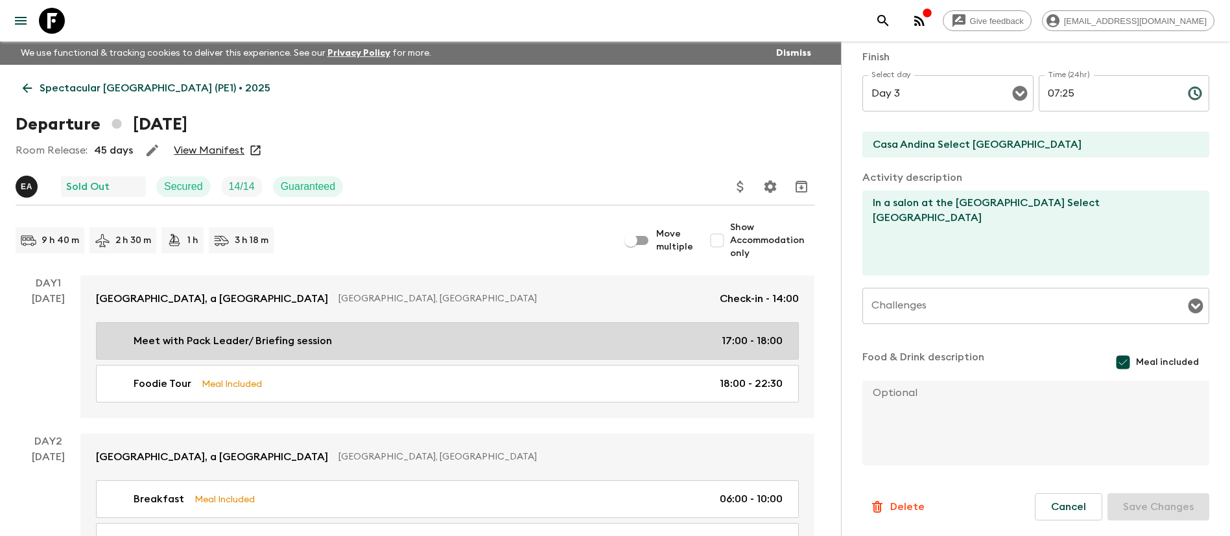
type input "Day 1"
type input "17:00"
type input "Day 1"
type input "18:00"
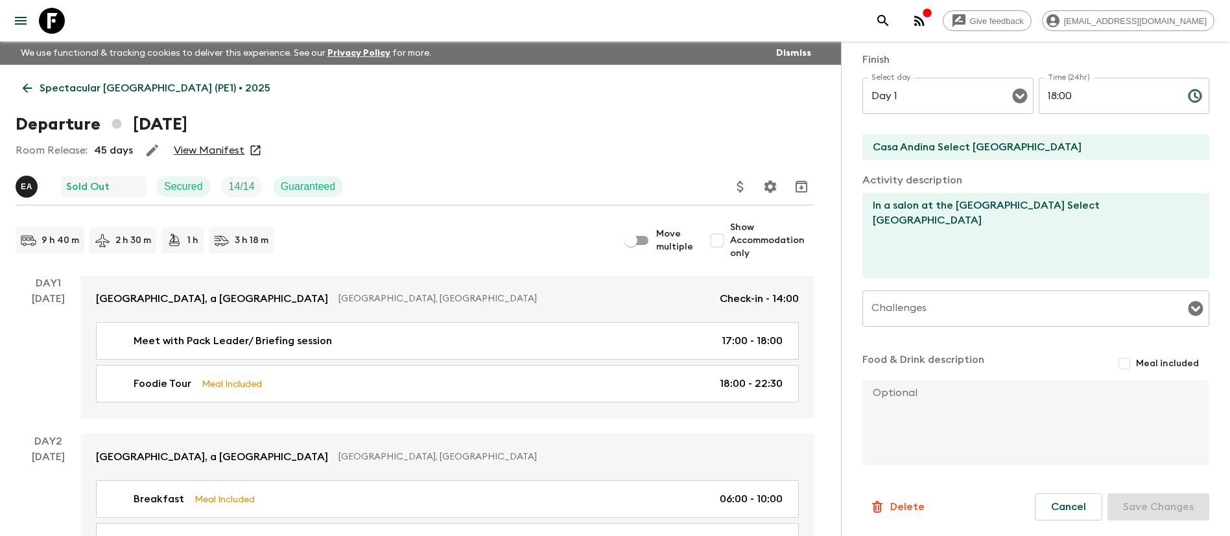
click at [1053, 147] on input "Casa Andina Select [GEOGRAPHIC_DATA]" at bounding box center [1030, 147] width 336 height 26
drag, startPoint x: 1053, startPoint y: 147, endPoint x: 570, endPoint y: 142, distance: 482.3
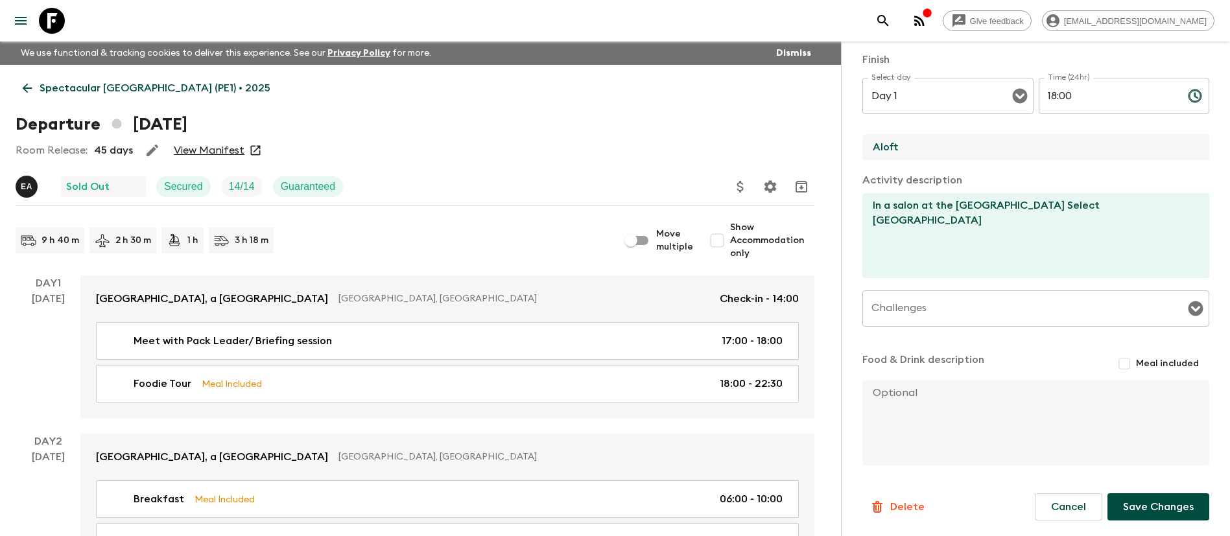
type input "[GEOGRAPHIC_DATA]"
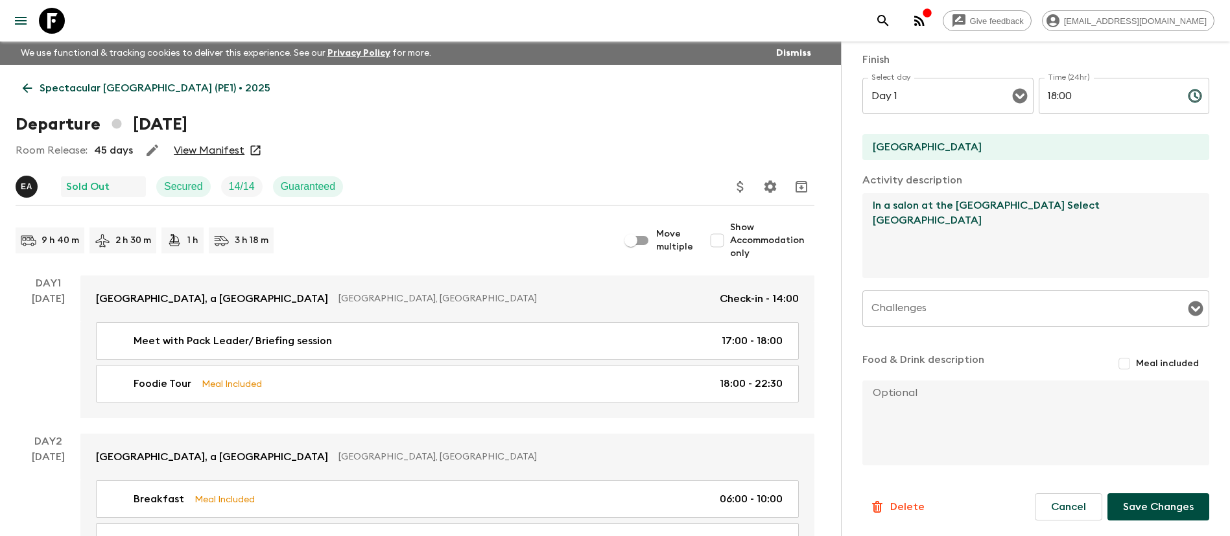
drag, startPoint x: 1101, startPoint y: 204, endPoint x: 954, endPoint y: 213, distance: 146.8
click at [954, 213] on textarea "In a salon at the [GEOGRAPHIC_DATA] Select [GEOGRAPHIC_DATA]" at bounding box center [1030, 235] width 336 height 85
type textarea "In a salon at the [GEOGRAPHIC_DATA]"
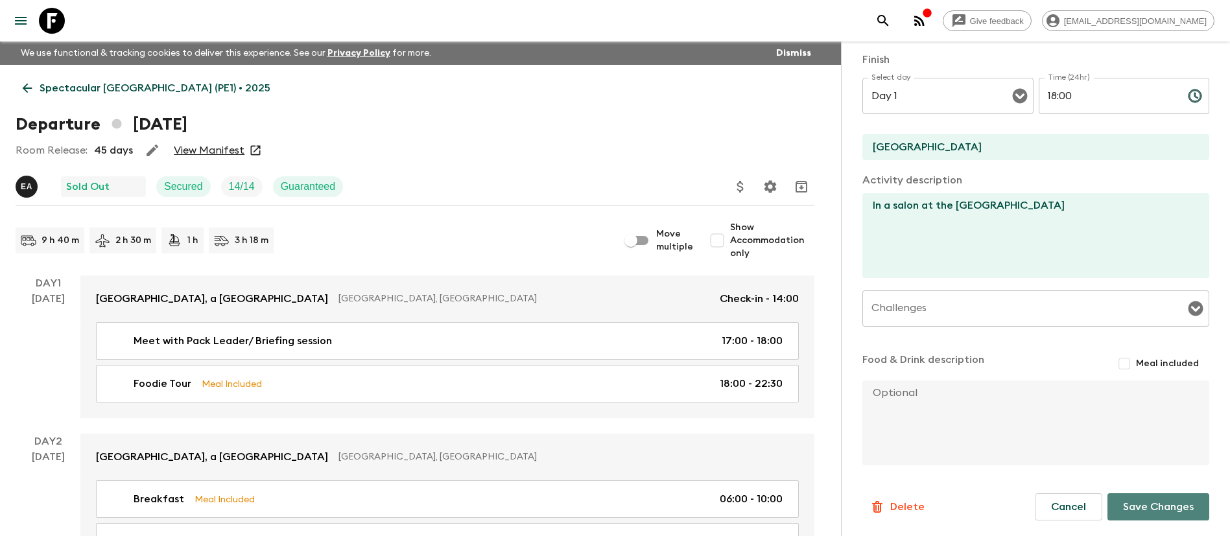
click at [1128, 502] on button "Save Changes" at bounding box center [1158, 506] width 102 height 27
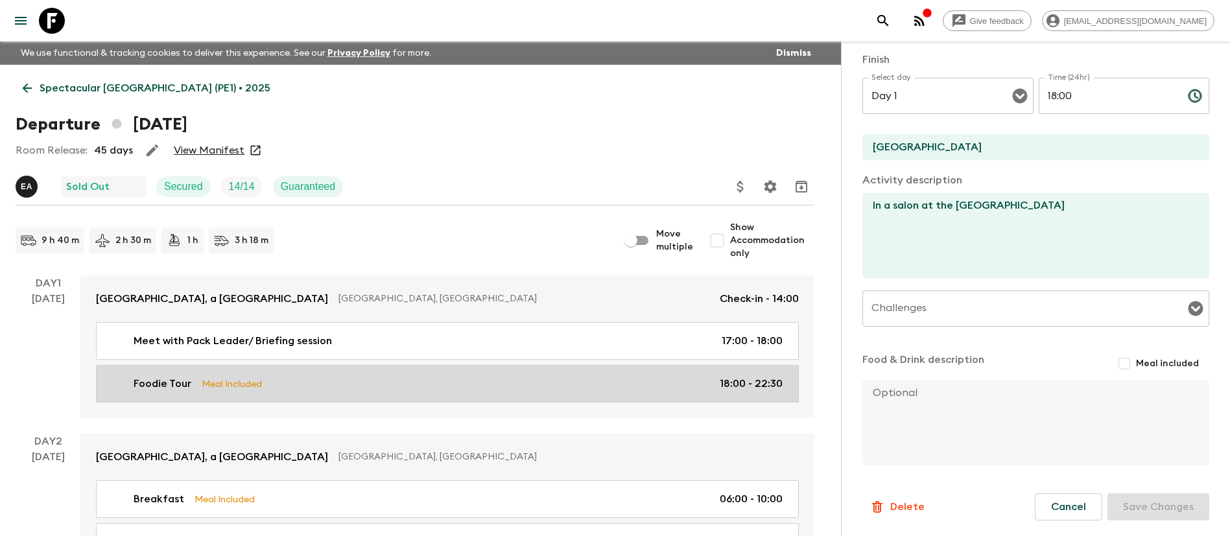
click at [326, 379] on div "Foodie Tour Meal Included 18:00 - 22:30" at bounding box center [444, 384] width 675 height 16
type input "Foodie Tour"
type input "[PERSON_NAME]"
type textarea "In total, during all the tour passengers will try 8 to 12 dishes. During the to…"
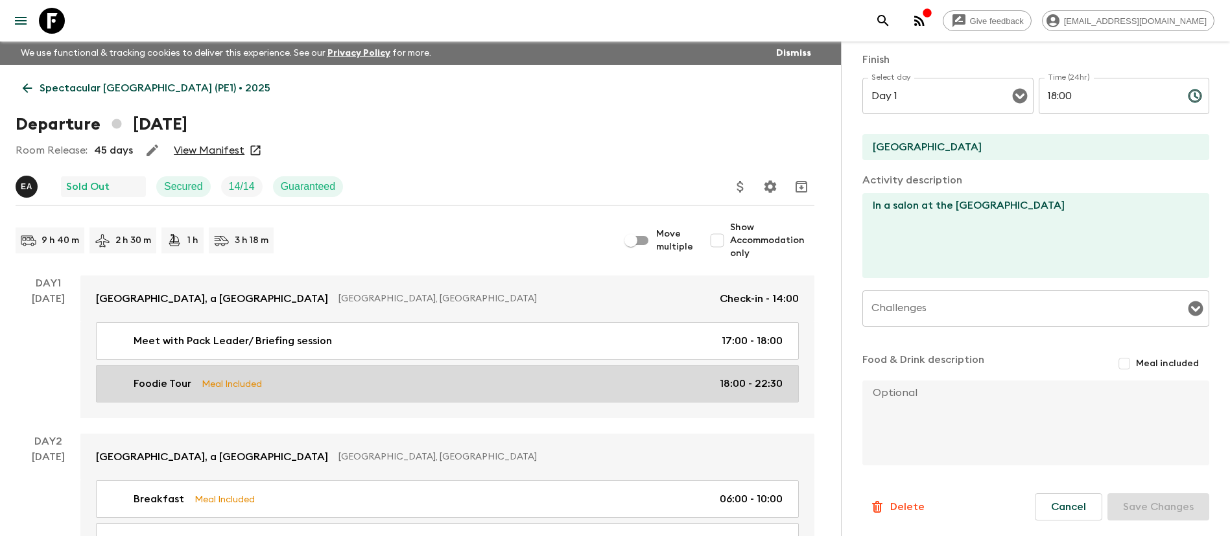
checkbox input "true"
type textarea "Welcome to [GEOGRAPHIC_DATA]! Upon arrival, you will be assisted at the airport…"
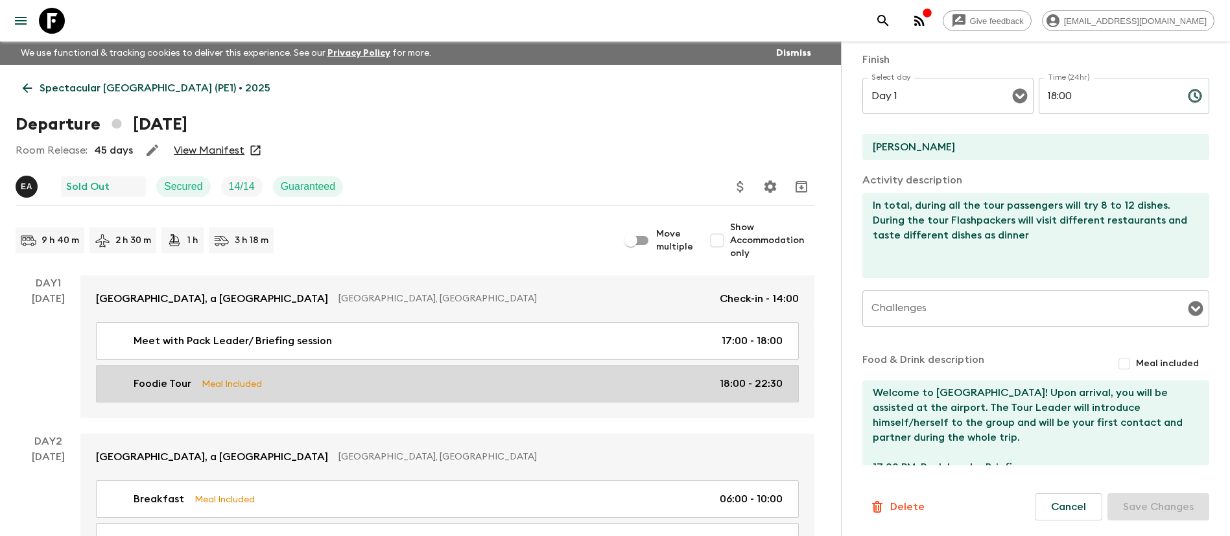
type input "18:00"
type input "22:30"
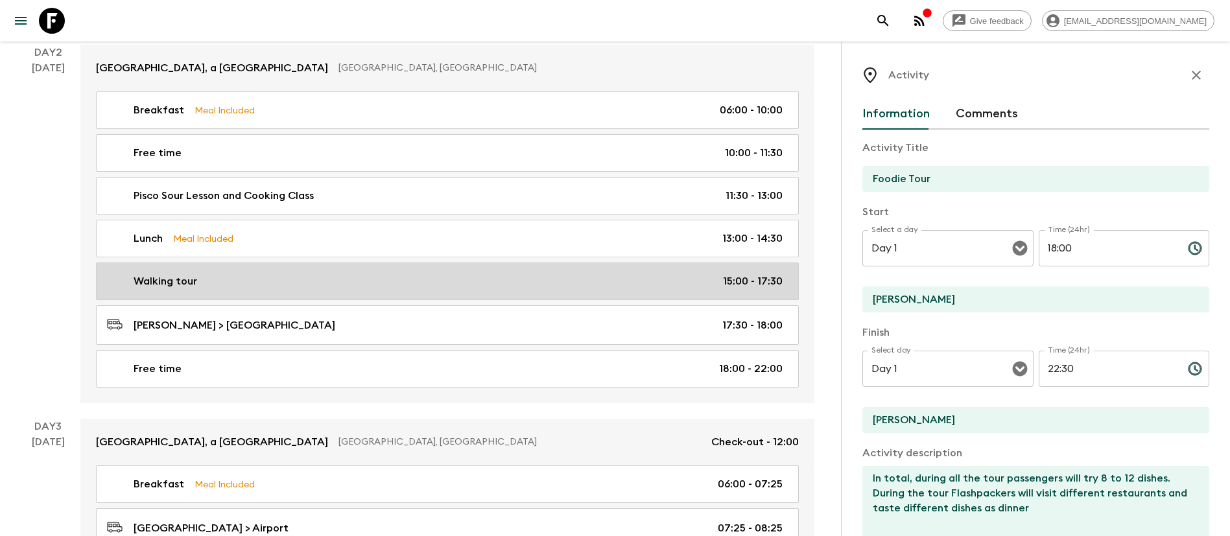
scroll to position [194, 0]
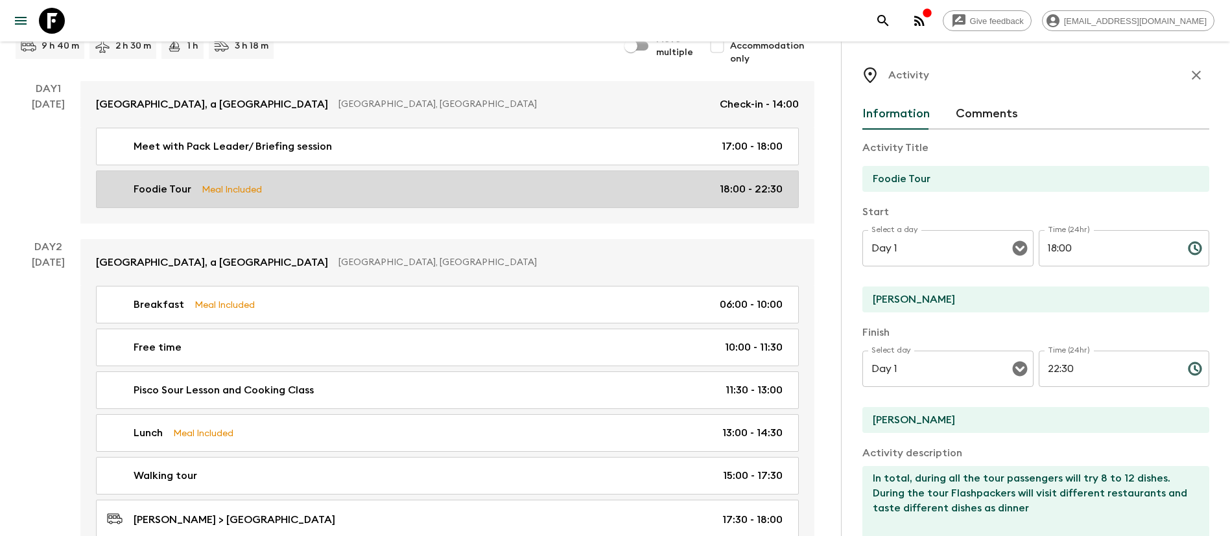
click at [325, 187] on div "Foodie Tour Meal Included 18:00 - 22:30" at bounding box center [444, 189] width 675 height 16
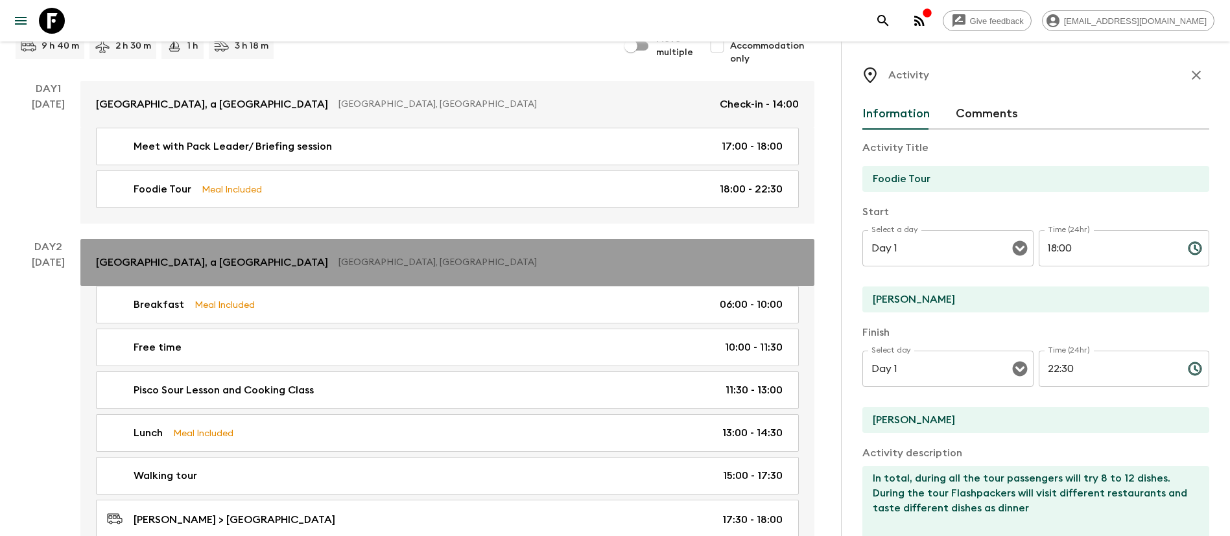
click at [441, 275] on link "[GEOGRAPHIC_DATA], a [GEOGRAPHIC_DATA], [GEOGRAPHIC_DATA]" at bounding box center [447, 262] width 734 height 47
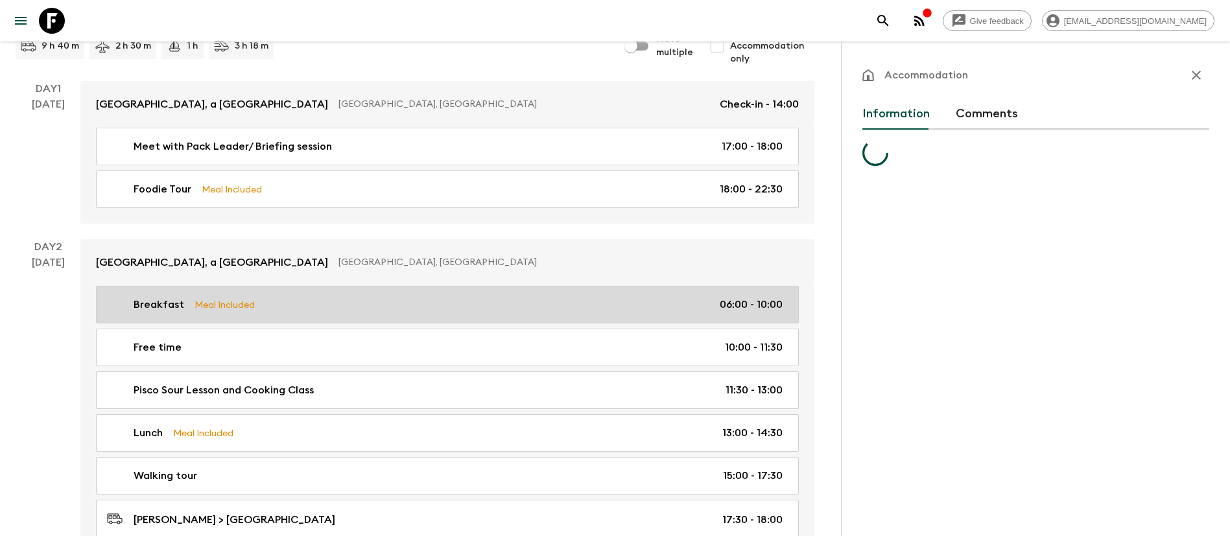
click at [443, 297] on div "Breakfast Meal Included 06:00 - 10:00" at bounding box center [444, 305] width 675 height 16
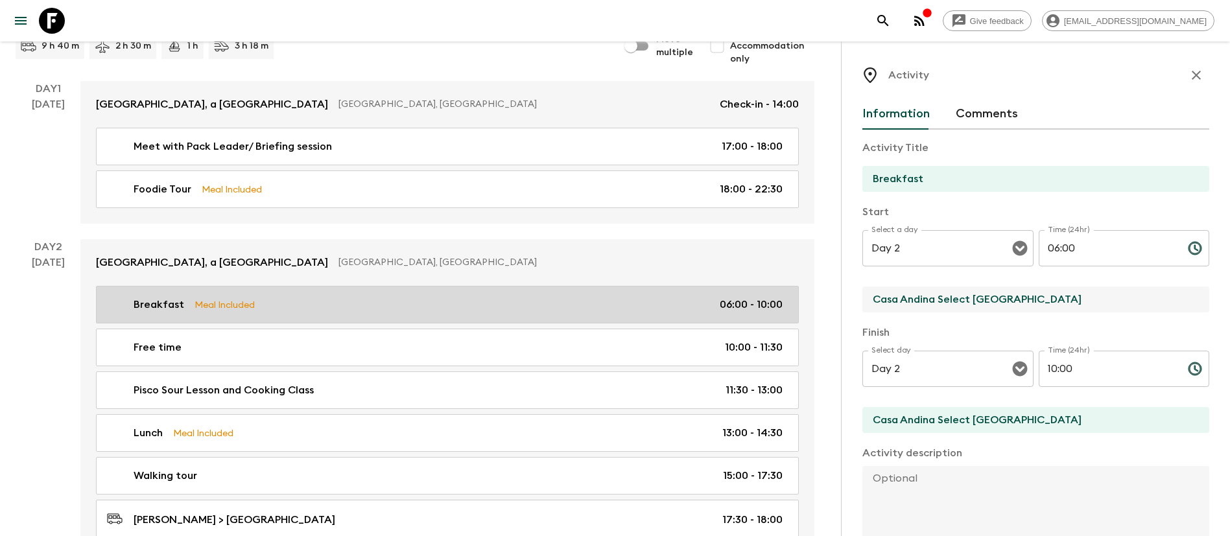
drag, startPoint x: 1022, startPoint y: 294, endPoint x: 742, endPoint y: 298, distance: 280.7
type input "[GEOGRAPHIC_DATA]"
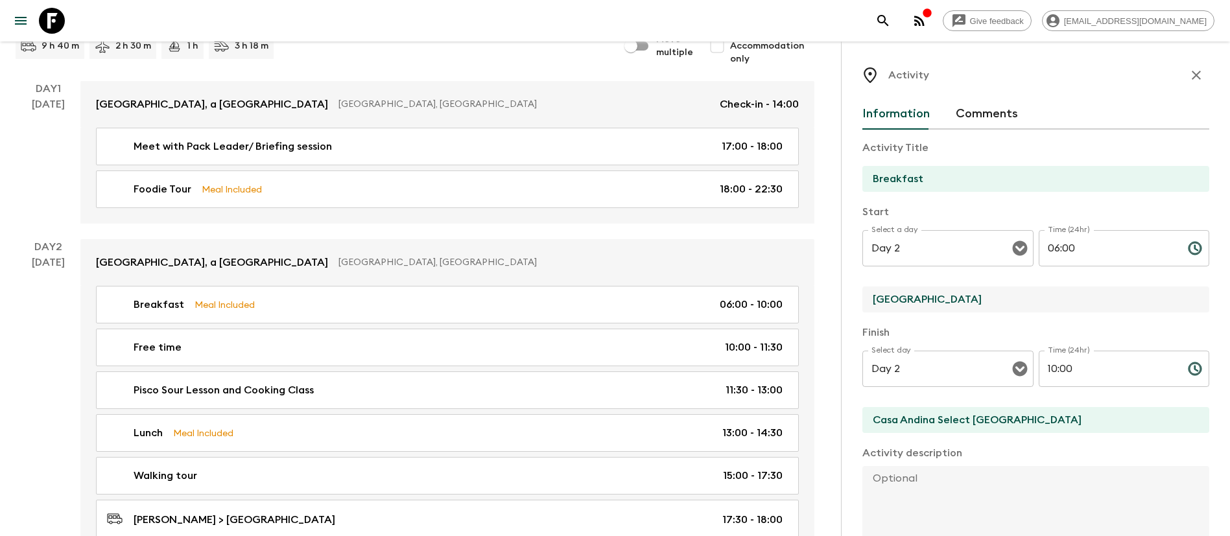
click at [1056, 414] on input "Casa Andina Select [GEOGRAPHIC_DATA]" at bounding box center [1030, 420] width 336 height 26
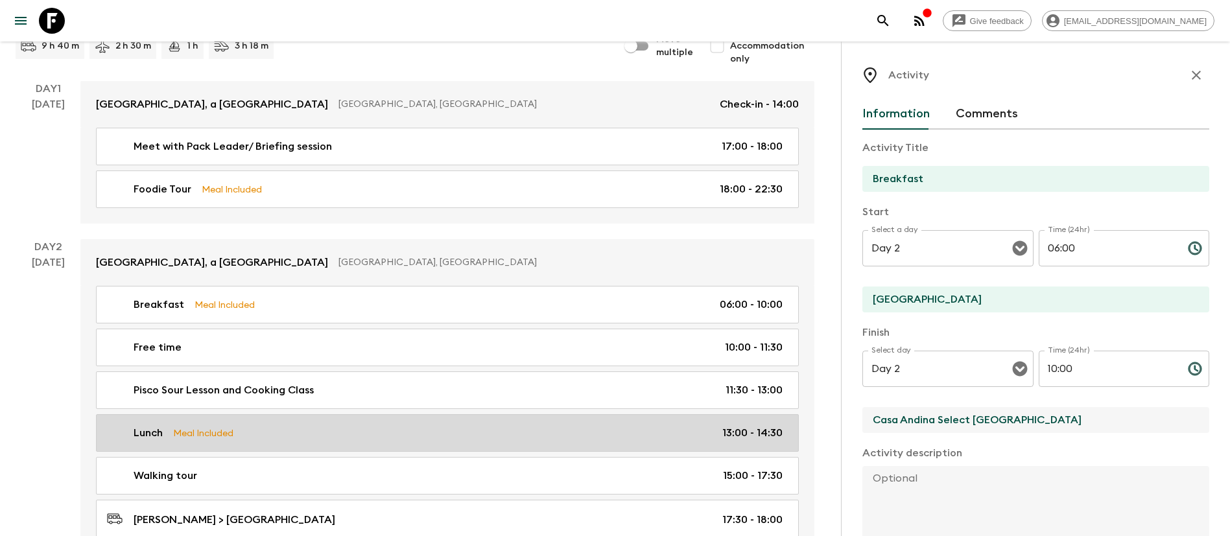
drag, startPoint x: 837, startPoint y: 424, endPoint x: 478, endPoint y: 424, distance: 359.7
type input "[GEOGRAPHIC_DATA]"
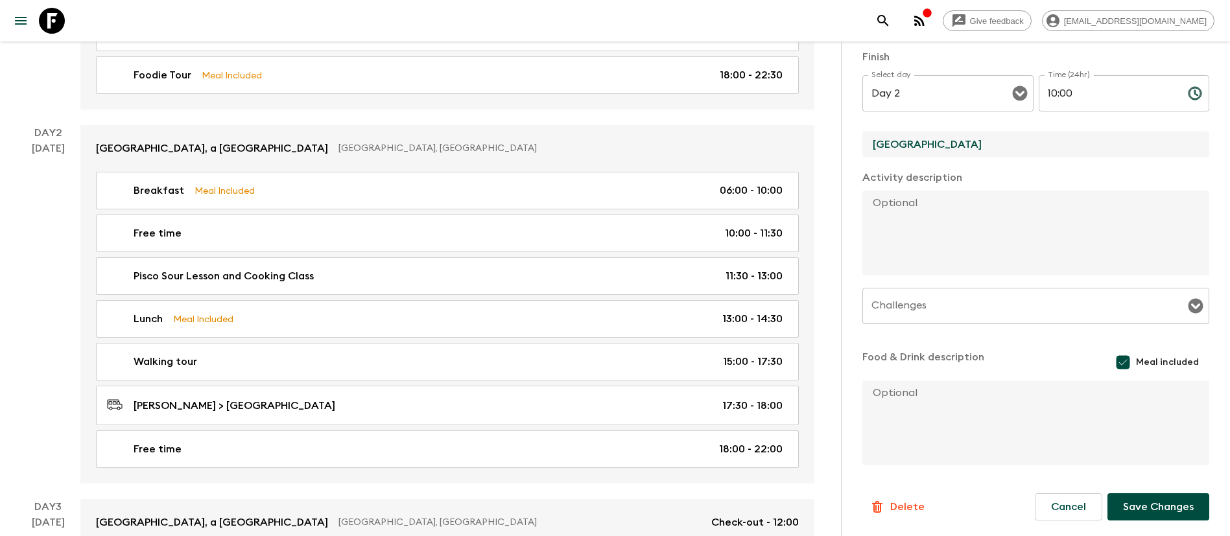
scroll to position [486, 0]
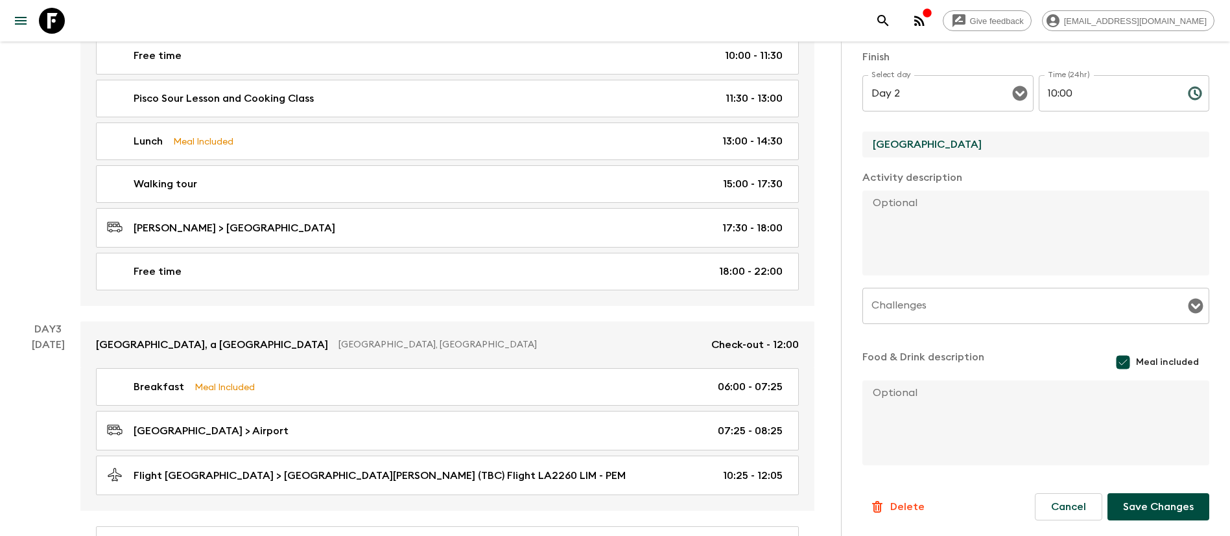
click at [1109, 496] on button "Save Changes" at bounding box center [1158, 506] width 102 height 27
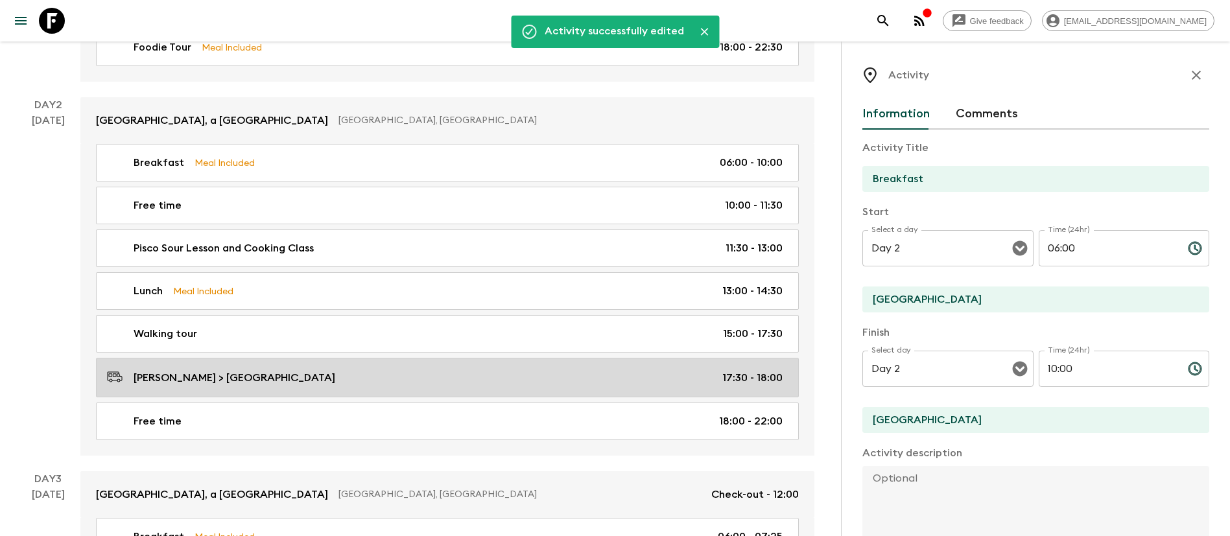
scroll to position [292, 0]
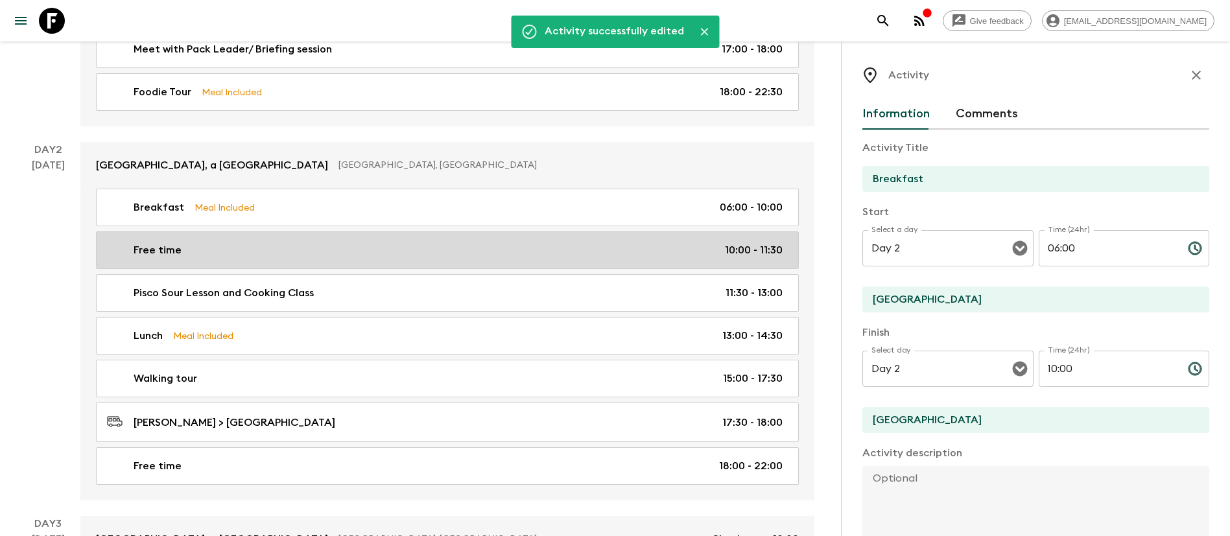
click at [403, 258] on link "Free time 10:00 - 11:30" at bounding box center [447, 250] width 703 height 38
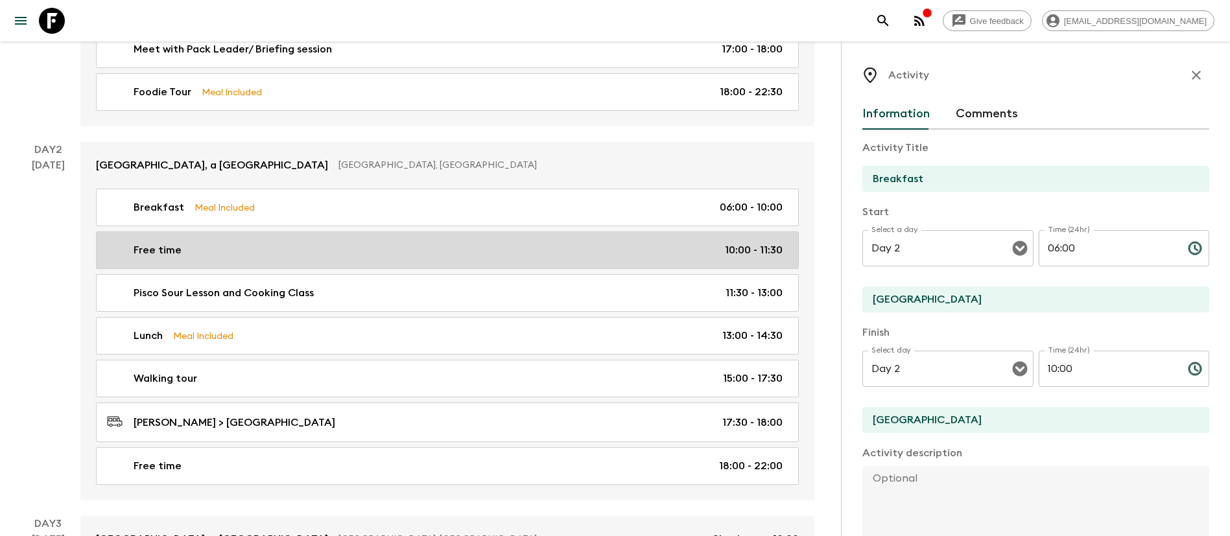
type input "Free time"
type input "Casa Andina Select [GEOGRAPHIC_DATA]"
checkbox input "false"
type input "10:00"
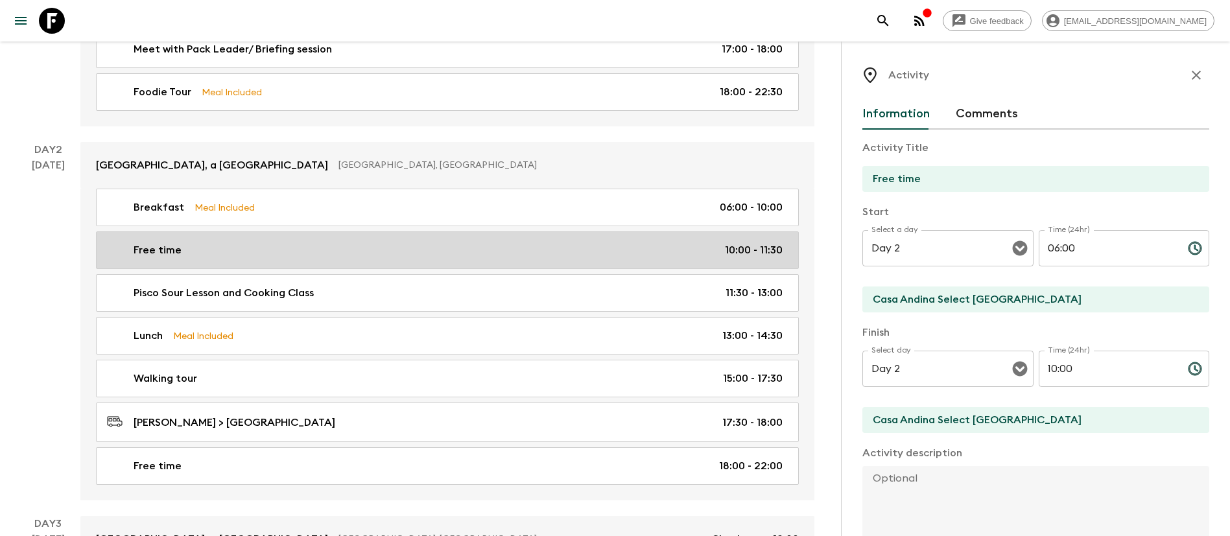
type input "11:30"
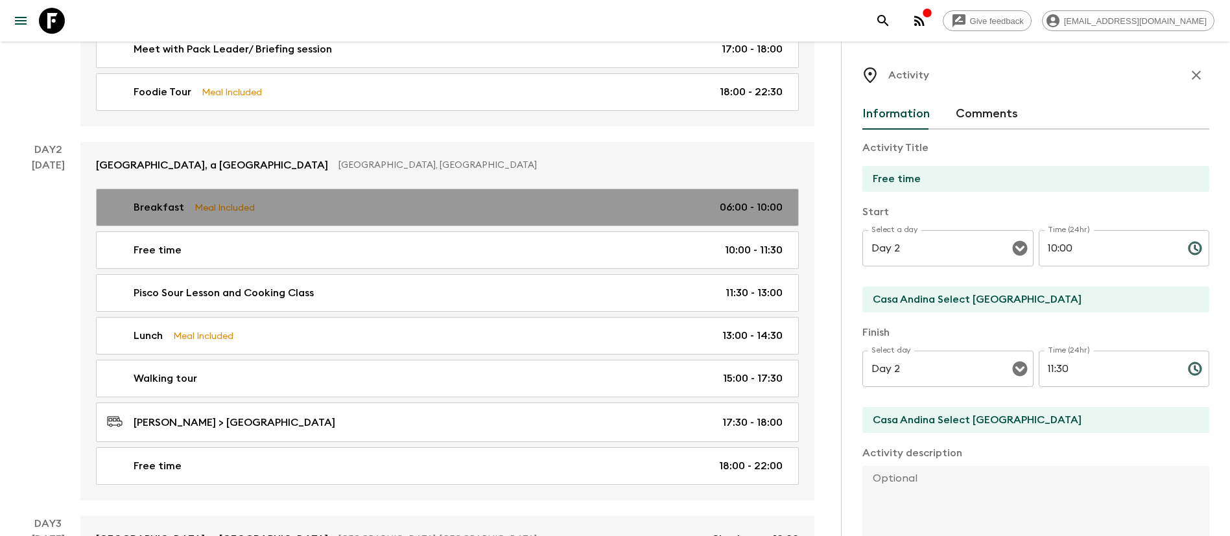
click at [423, 214] on div "Breakfast Meal Included 06:00 - 10:00" at bounding box center [444, 208] width 675 height 16
type input "Breakfast"
type input "[GEOGRAPHIC_DATA]"
checkbox input "true"
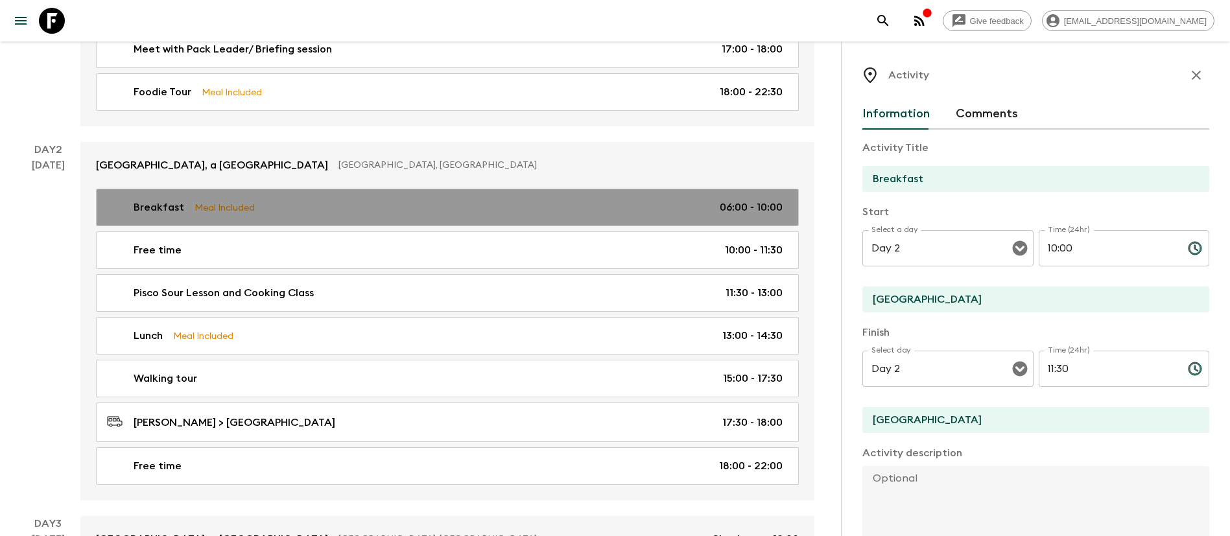
type input "06:00"
type input "10:00"
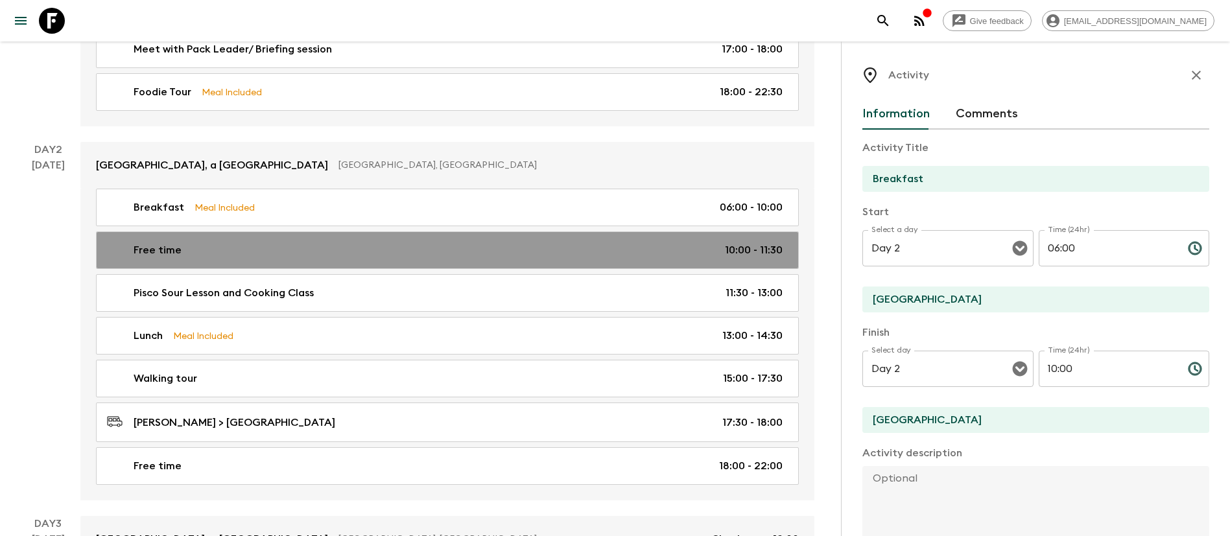
click at [443, 254] on div "Free time 10:00 - 11:30" at bounding box center [444, 250] width 675 height 16
type input "Free time"
type input "Casa Andina Select [GEOGRAPHIC_DATA]"
checkbox input "false"
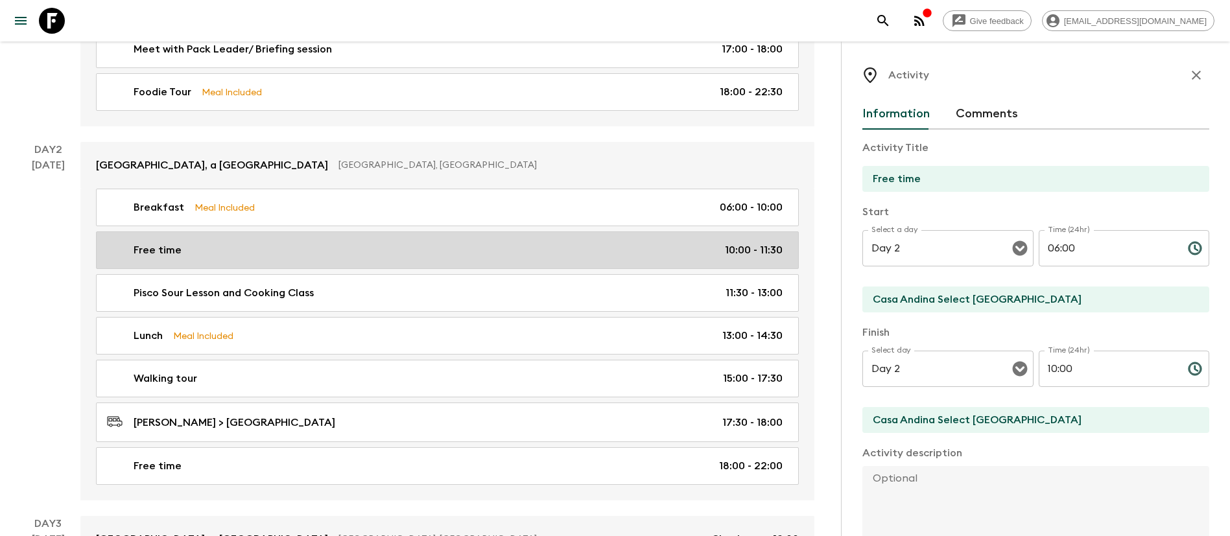
type input "10:00"
type input "11:30"
drag, startPoint x: 961, startPoint y: 289, endPoint x: 623, endPoint y: 262, distance: 339.4
type input "[GEOGRAPHIC_DATA]"
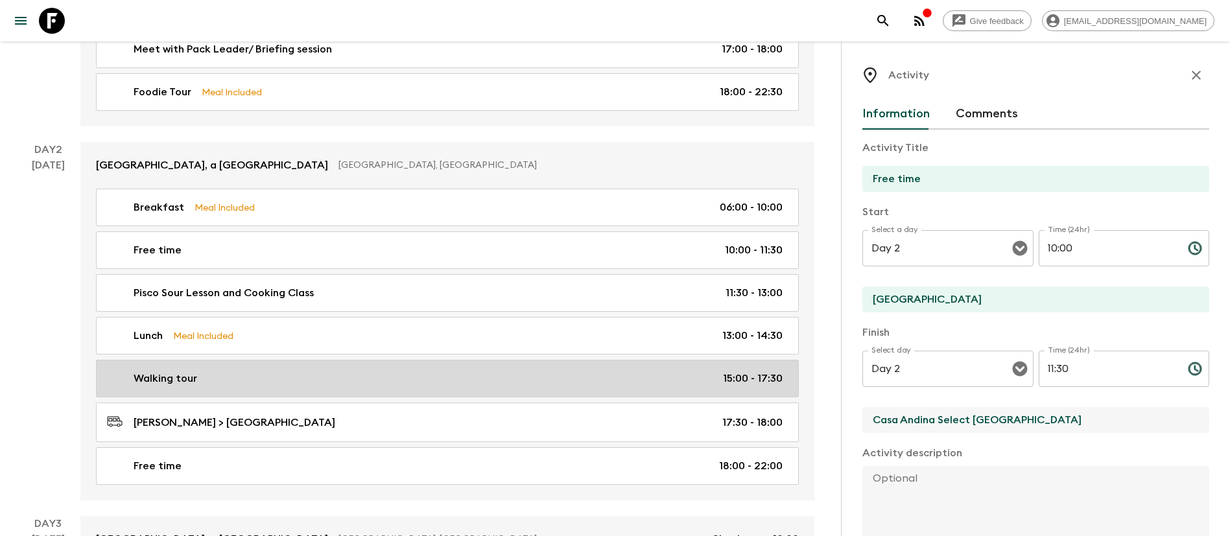
drag, startPoint x: 1007, startPoint y: 404, endPoint x: 558, endPoint y: 376, distance: 449.4
type input "[GEOGRAPHIC_DATA]"
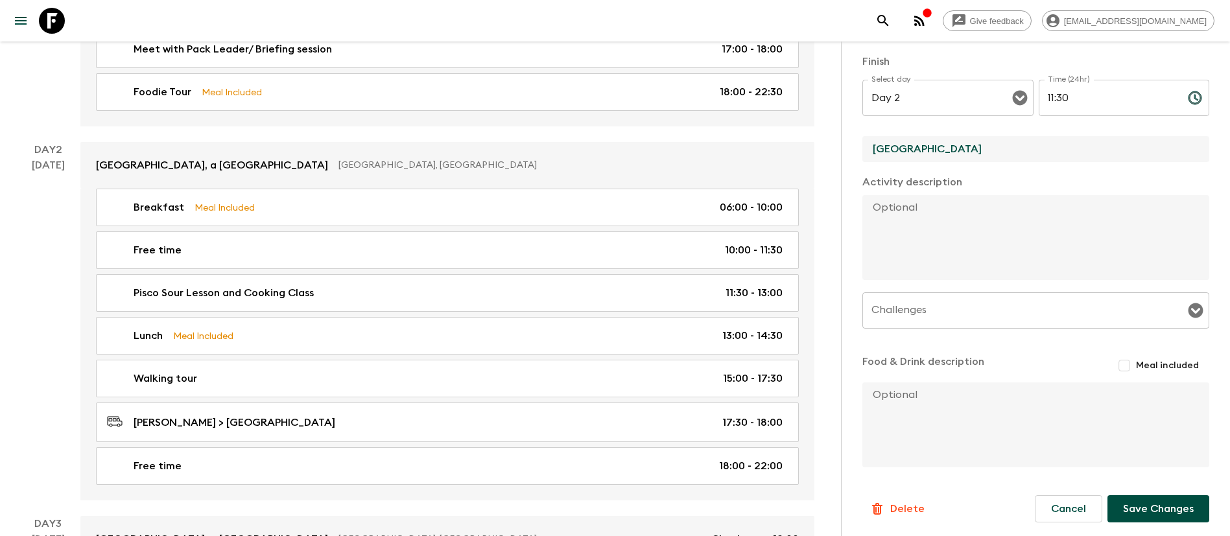
scroll to position [273, 0]
click at [1132, 508] on button "Save Changes" at bounding box center [1158, 506] width 102 height 27
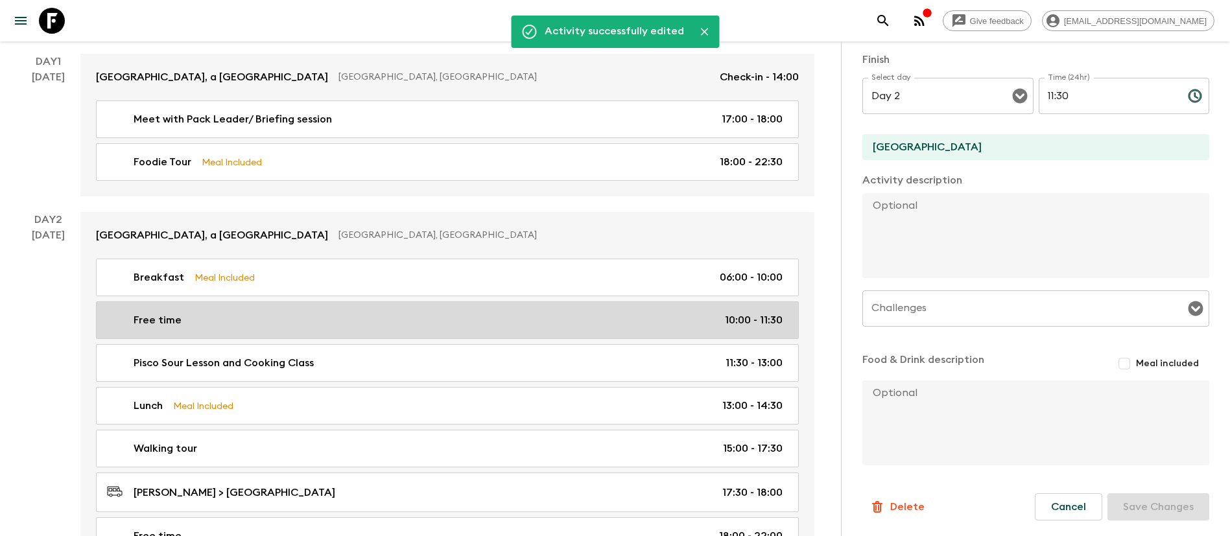
scroll to position [292, 0]
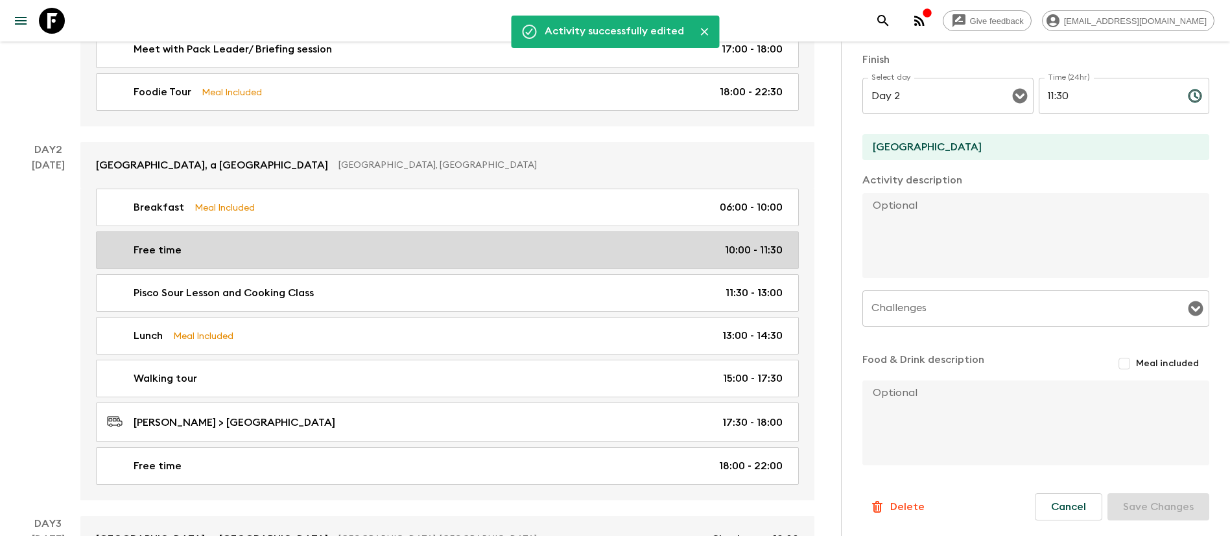
click at [425, 257] on div "Free time 10:00 - 11:30" at bounding box center [444, 250] width 675 height 16
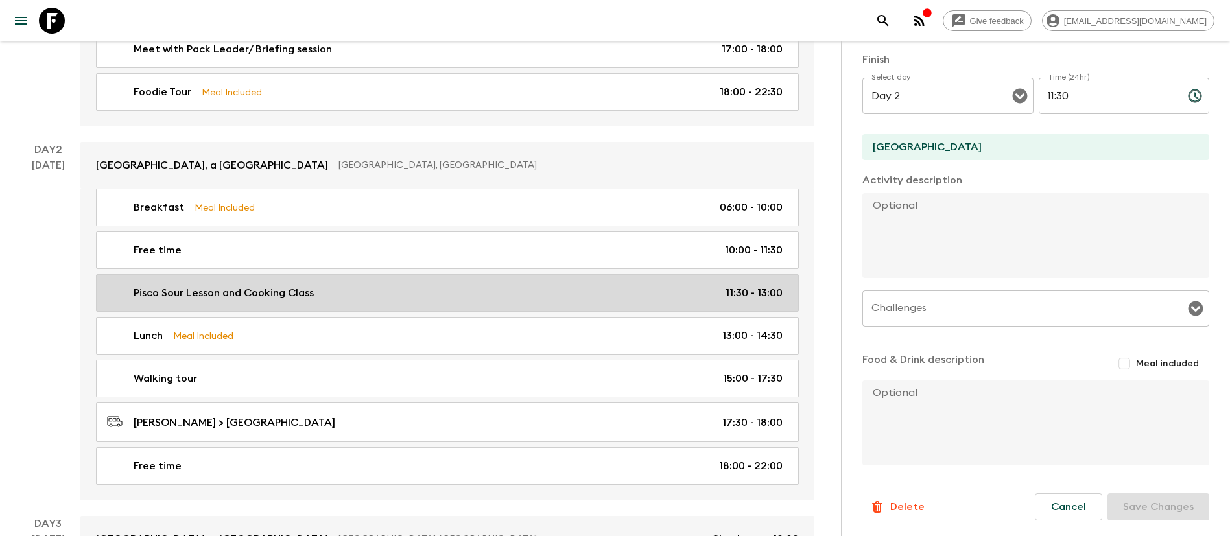
click at [425, 290] on div "Pisco Sour Lesson and Cooking Class 11:30 - 13:00" at bounding box center [444, 293] width 675 height 16
type input "Pisco Sour Lesson and Cooking Class"
type input "[GEOGRAPHIC_DATA][PERSON_NAME]"
type textarea "[DATE], we will head back to [GEOGRAPHIC_DATA] for an authentic Peruvian cookin…"
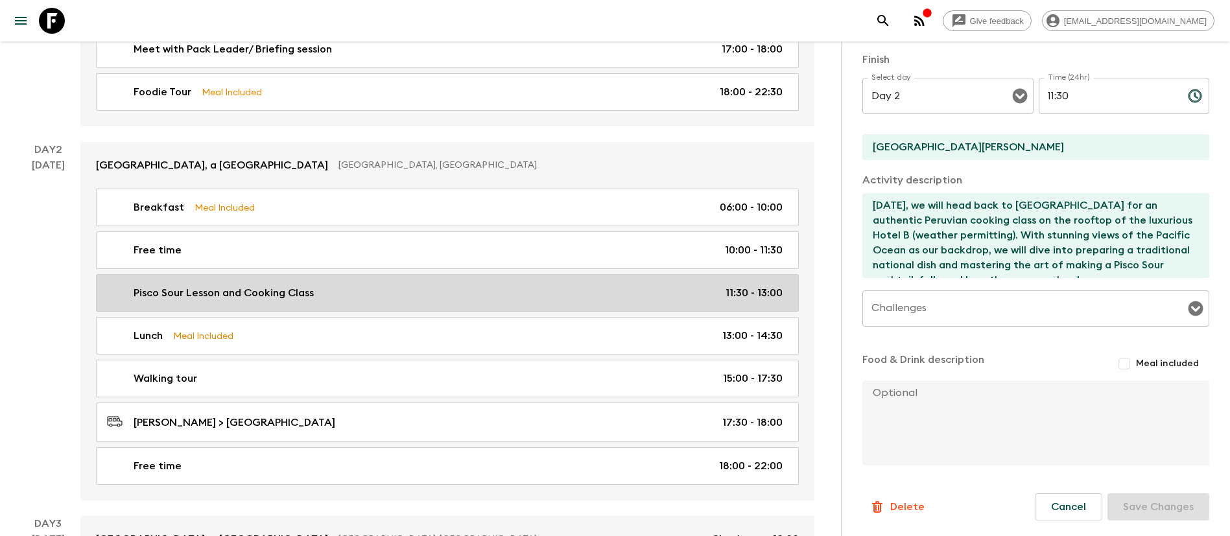
type input "11:30"
type input "13:00"
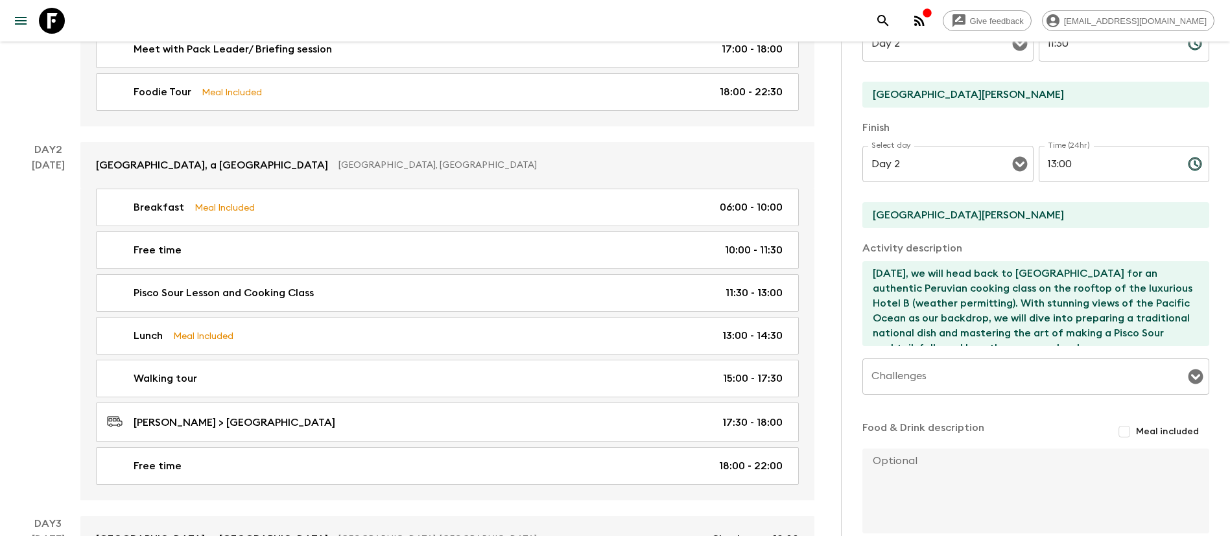
scroll to position [176, 0]
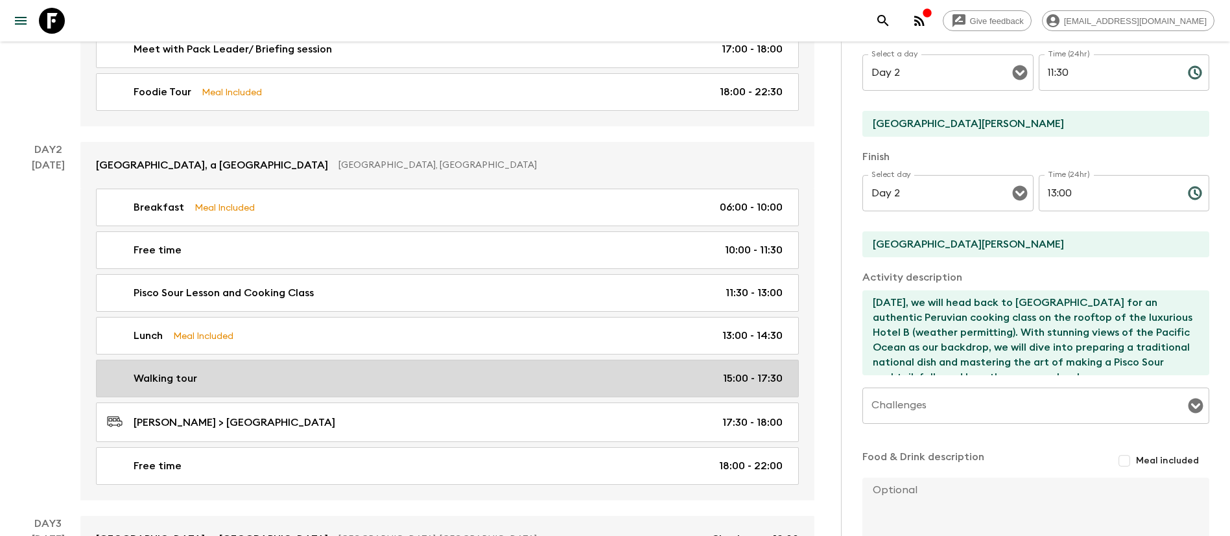
click at [409, 374] on div "Walking tour 15:00 - 17:30" at bounding box center [444, 379] width 675 height 16
type input "Walking tour"
type input "[PERSON_NAME]"
type textarea "L ipsumdo sita co adi, elitsed, doe tempor incidi ut la Etdo'm aliquaen adminim…"
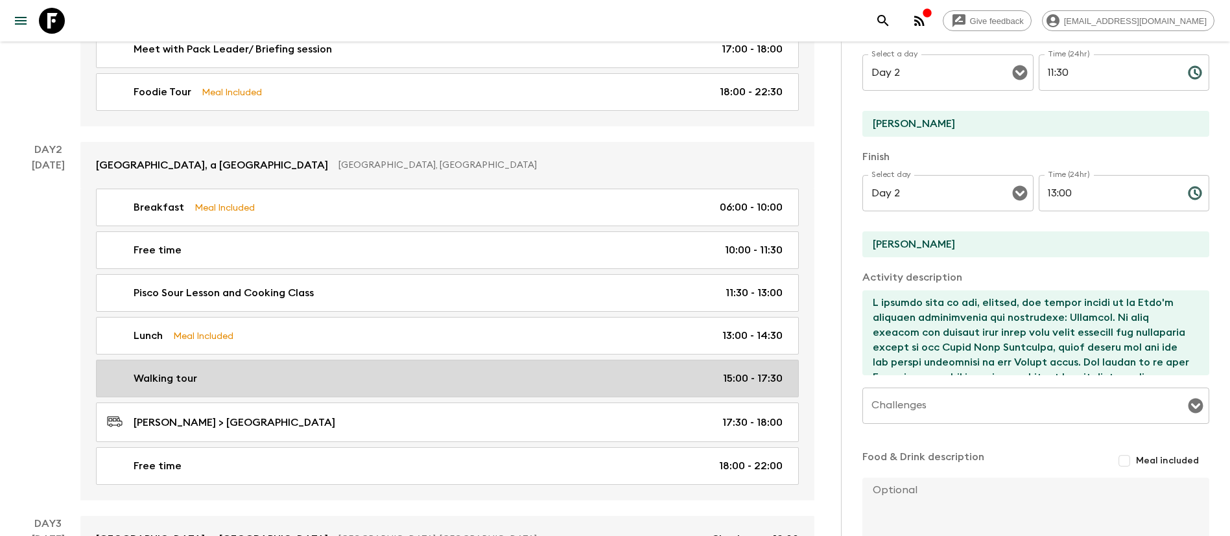
type input "15:00"
type input "17:30"
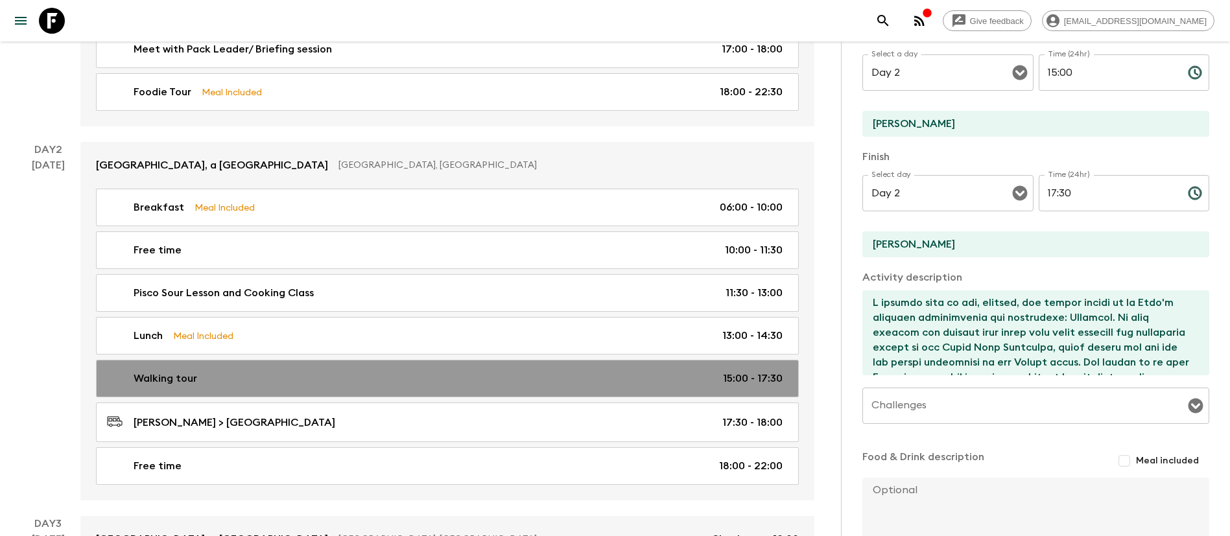
click at [312, 378] on div "Walking tour 15:00 - 17:30" at bounding box center [444, 379] width 675 height 16
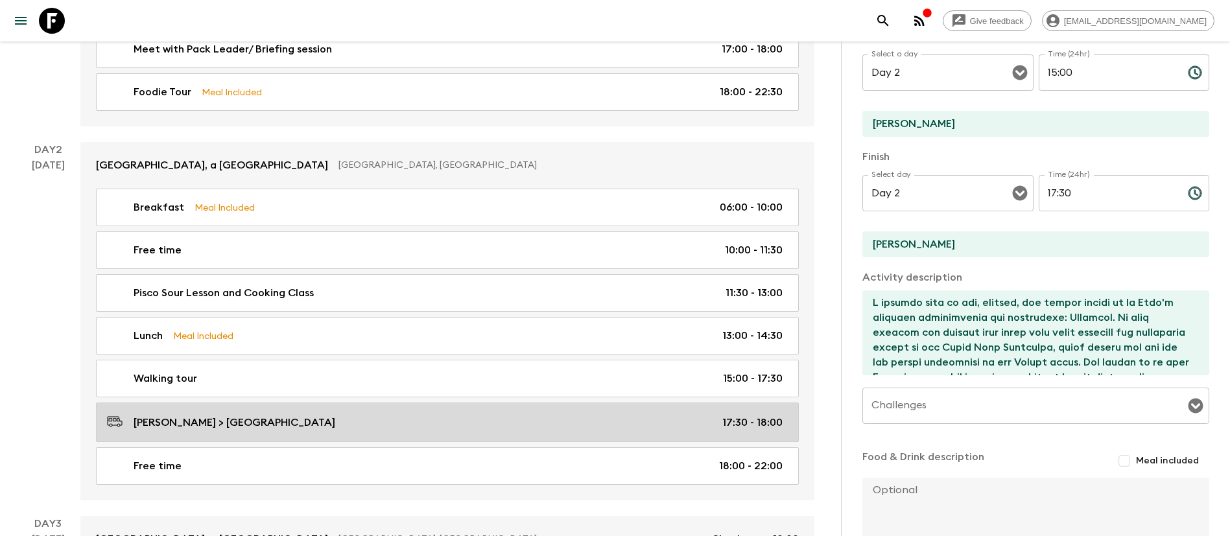
click at [427, 416] on div "[PERSON_NAME] > [GEOGRAPHIC_DATA] 17:30 - 18:00" at bounding box center [444, 423] width 675 height 18
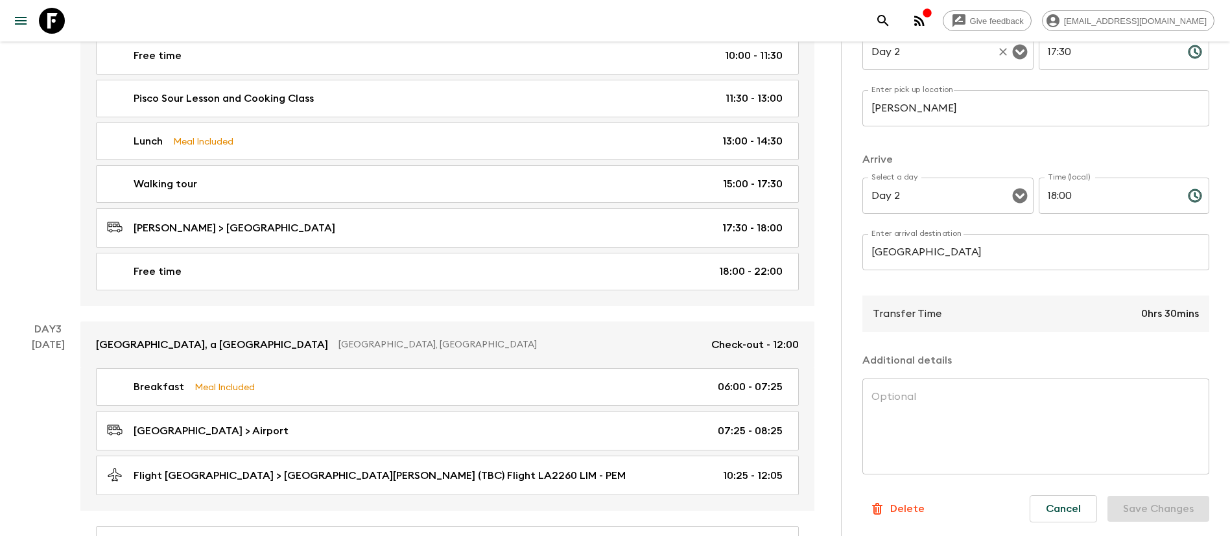
scroll to position [212, 0]
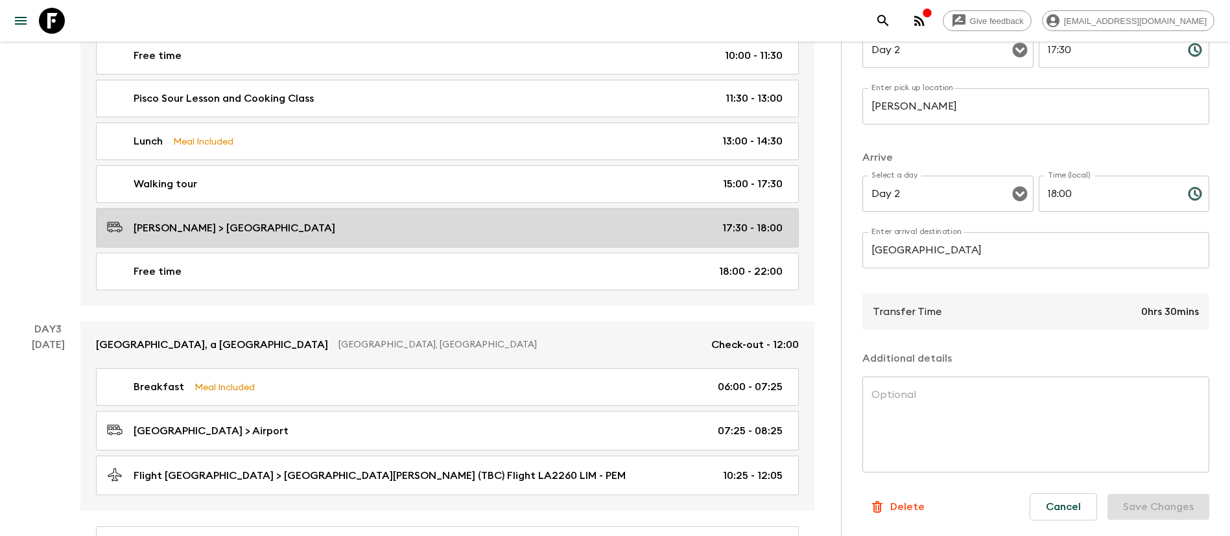
click at [369, 228] on div "[PERSON_NAME] > [GEOGRAPHIC_DATA] 17:30 - 18:00" at bounding box center [444, 228] width 675 height 18
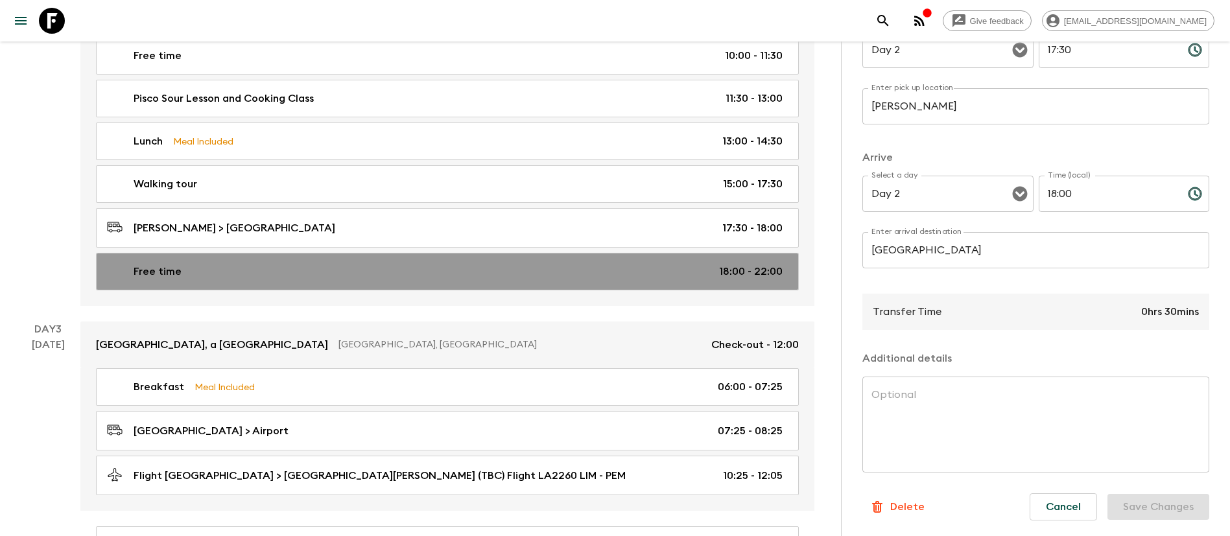
click at [374, 268] on div "Free time 18:00 - 22:00" at bounding box center [444, 272] width 675 height 16
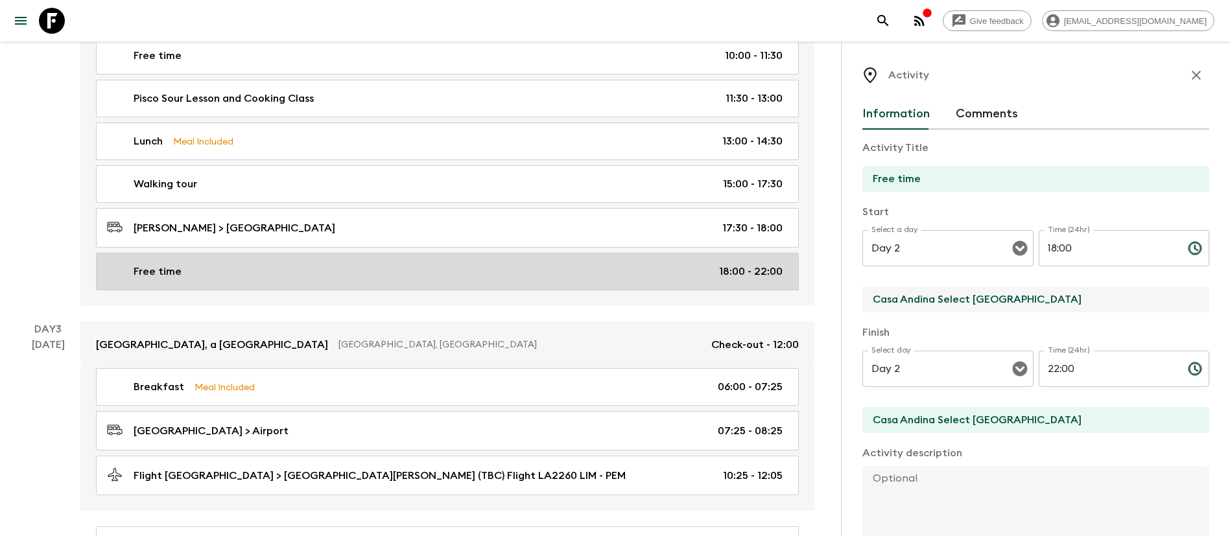
drag, startPoint x: 1062, startPoint y: 301, endPoint x: 499, endPoint y: 271, distance: 563.4
type input "[GEOGRAPHIC_DATA]"
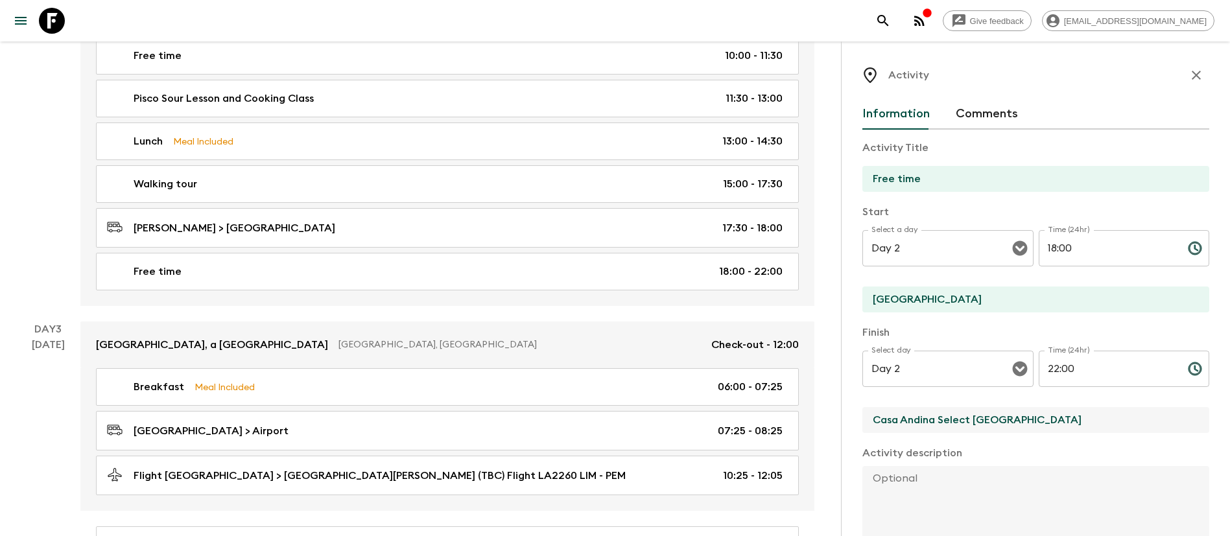
drag, startPoint x: 1033, startPoint y: 416, endPoint x: 532, endPoint y: 406, distance: 500.5
type input "[GEOGRAPHIC_DATA]"
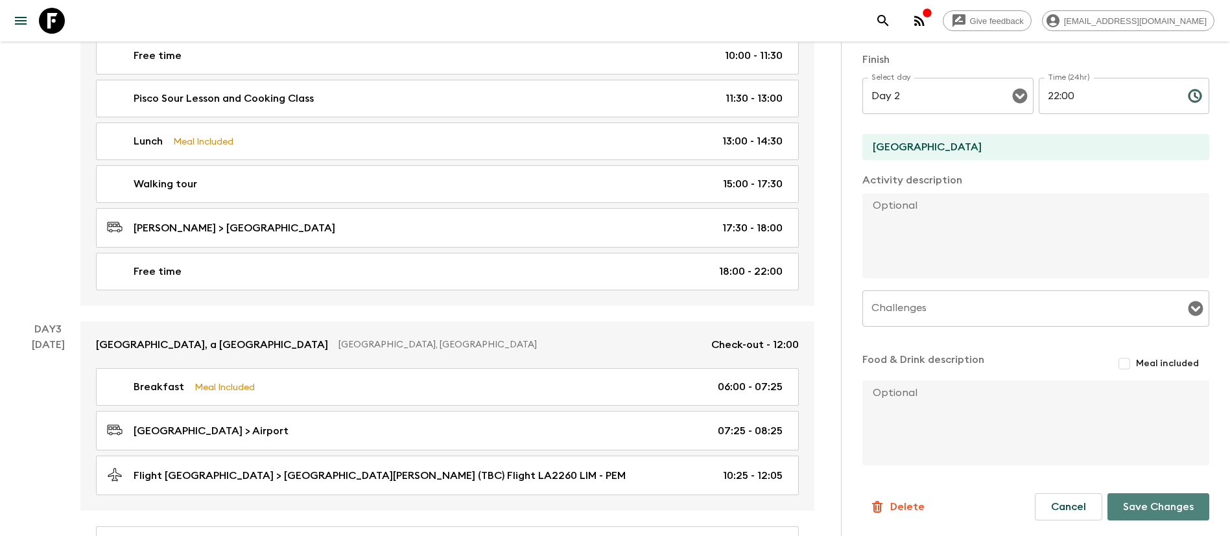
click at [1154, 512] on button "Save Changes" at bounding box center [1158, 506] width 102 height 27
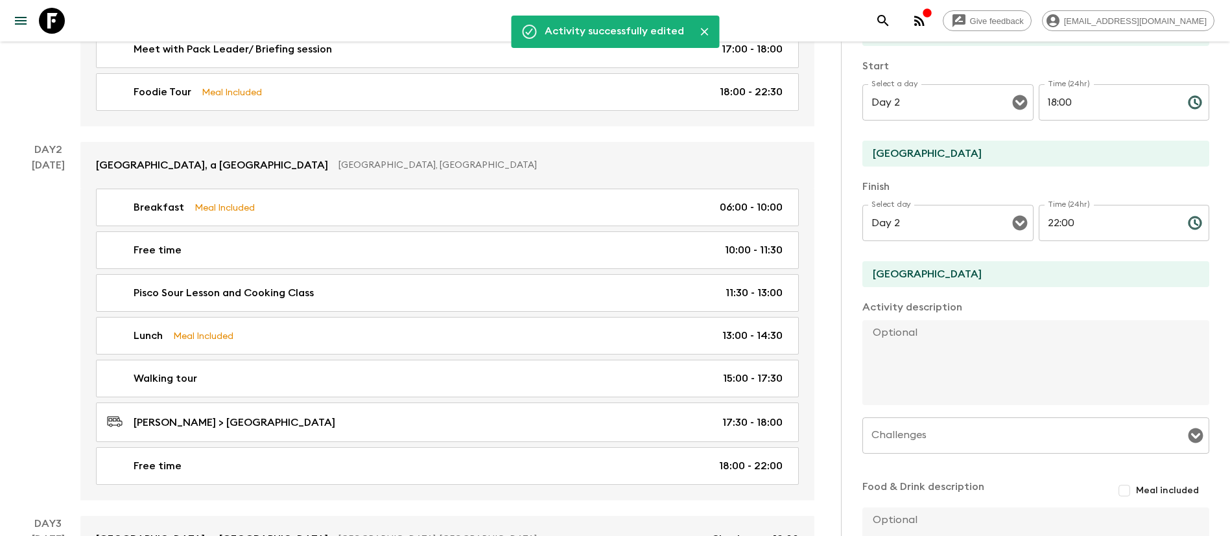
scroll to position [176, 0]
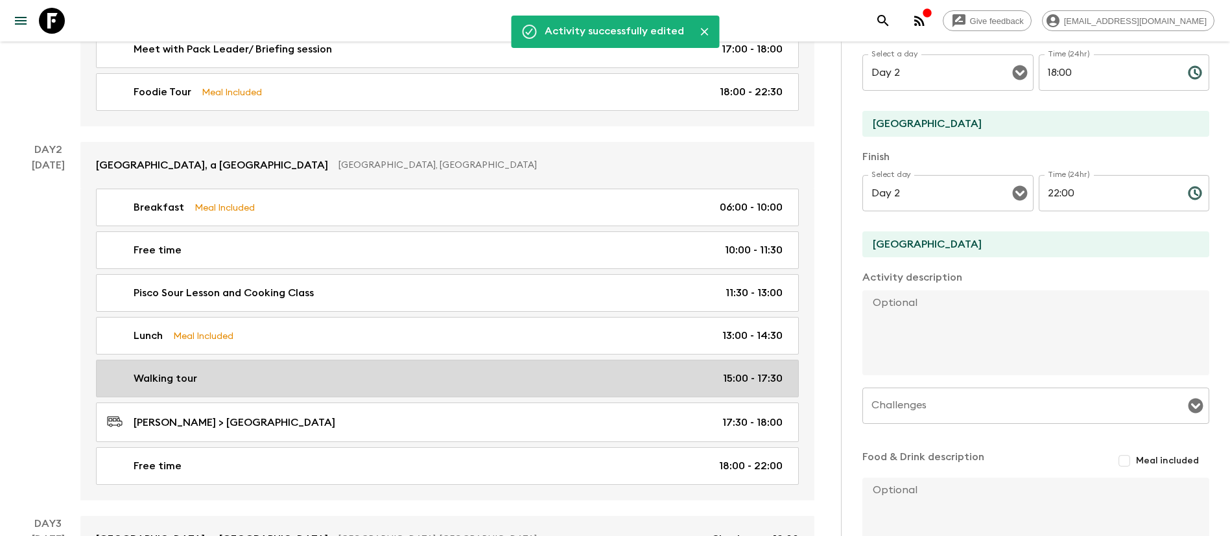
click at [493, 375] on div "Walking tour 15:00 - 17:30" at bounding box center [444, 379] width 675 height 16
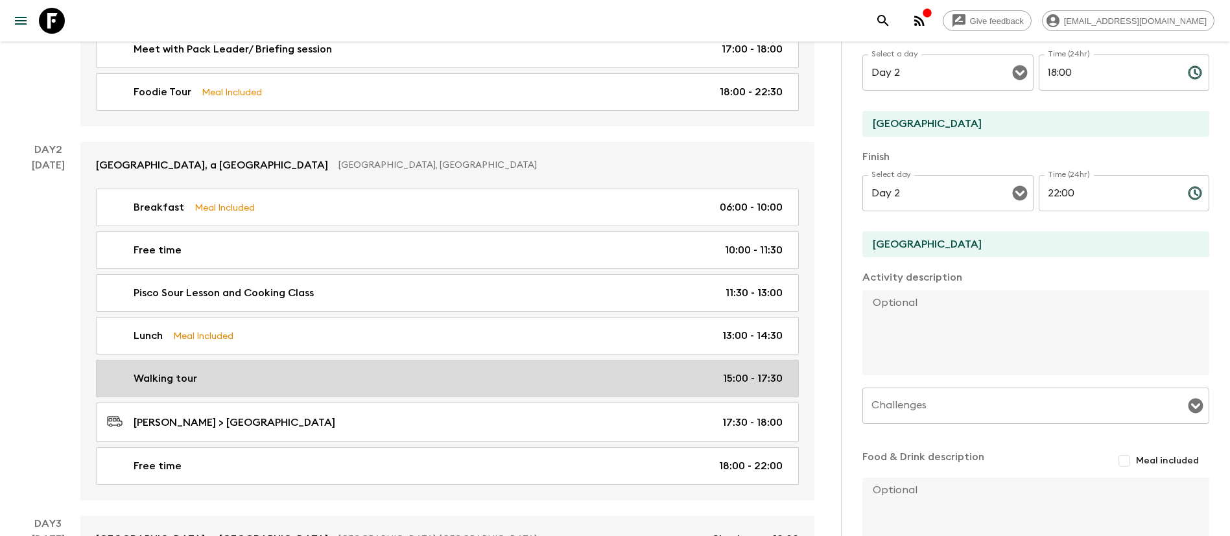
type input "Walking tour"
type input "[PERSON_NAME]"
type textarea "L ipsumdo sita co adi, elitsed, doe tempor incidi ut la Etdo'm aliquaen adminim…"
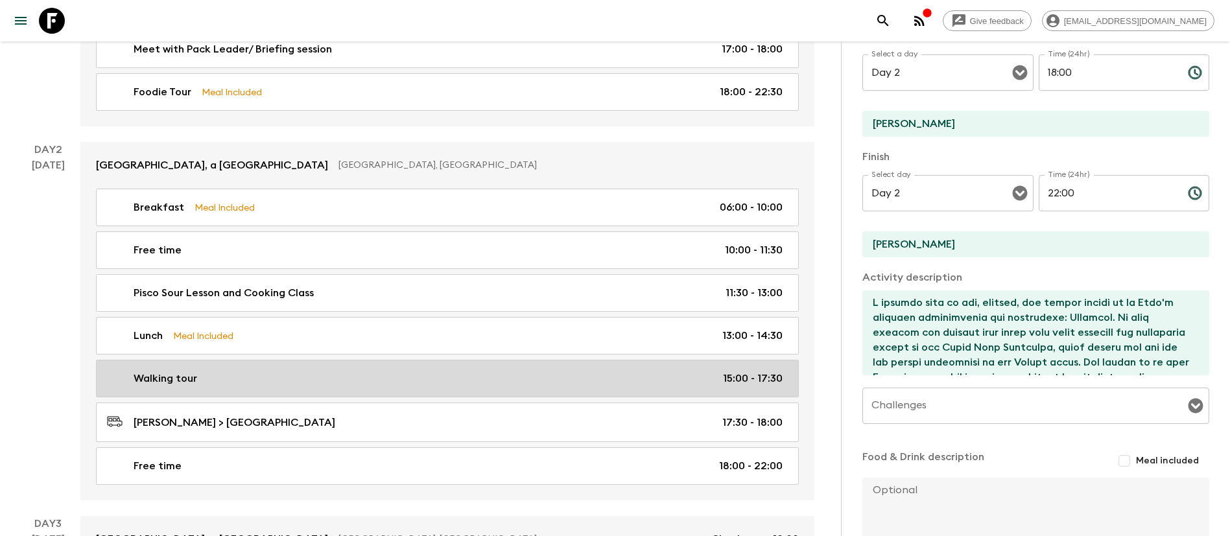
type input "15:00"
type input "17:30"
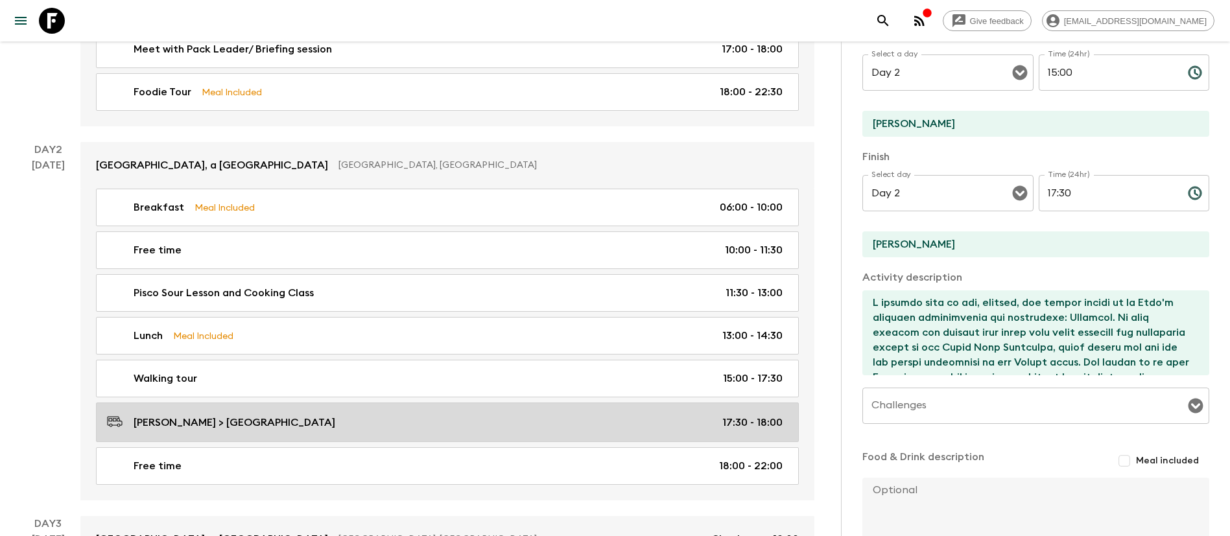
click at [557, 412] on link "[PERSON_NAME] > [GEOGRAPHIC_DATA] 17:30 - 18:00" at bounding box center [447, 423] width 703 height 40
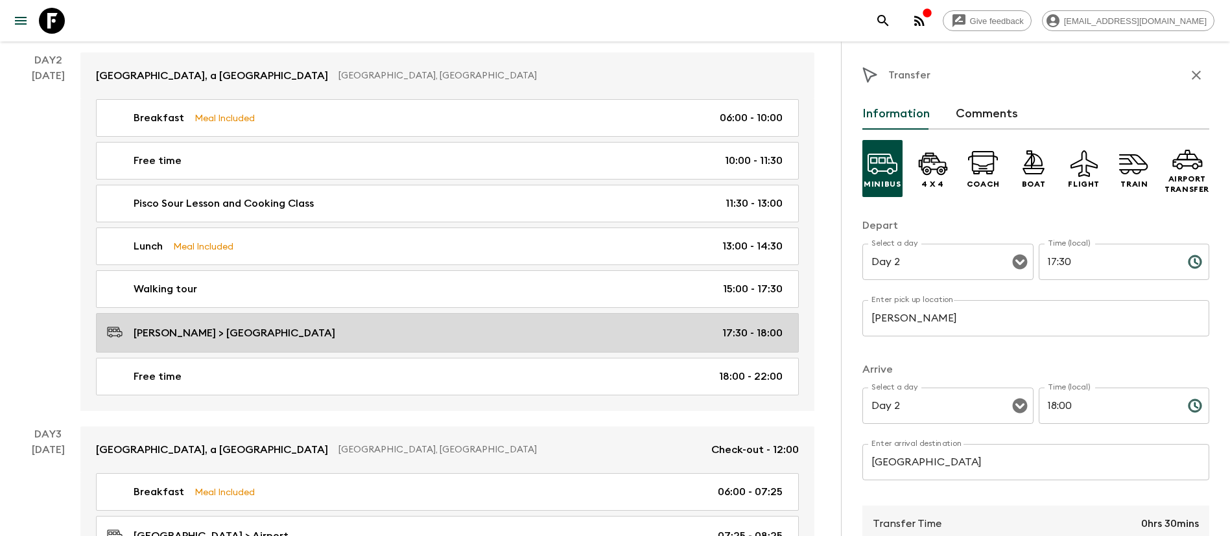
scroll to position [486, 0]
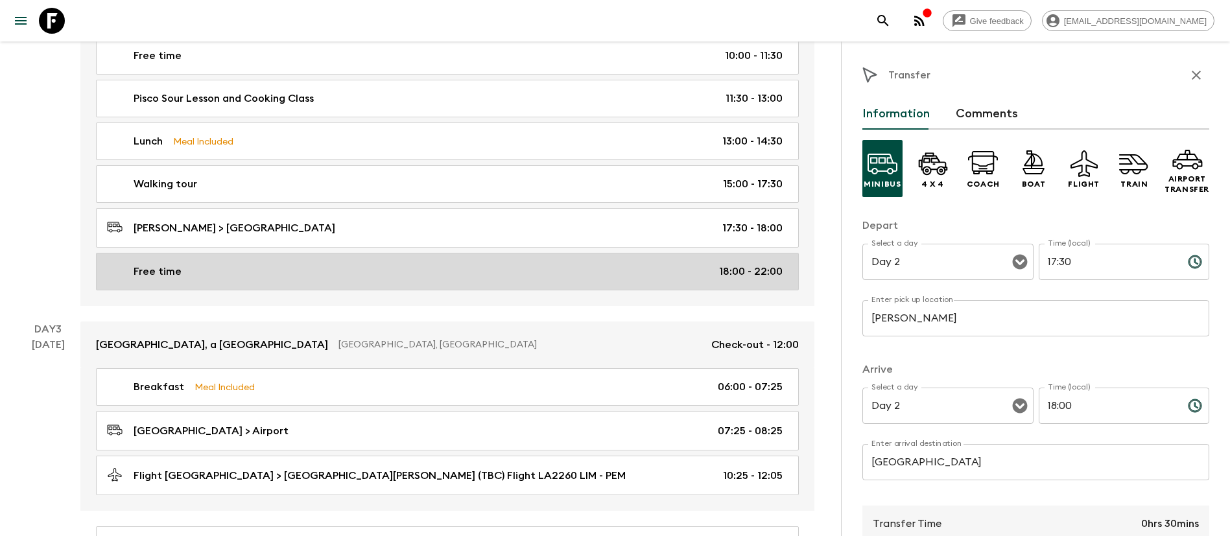
click at [432, 273] on div "Free time 18:00 - 22:00" at bounding box center [444, 272] width 675 height 16
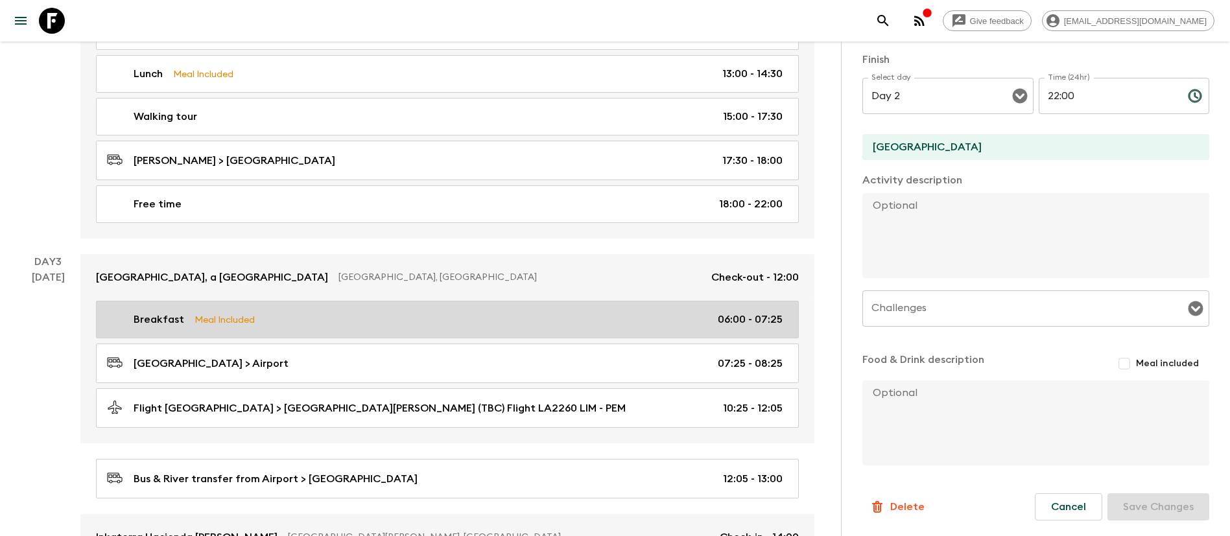
scroll to position [583, 0]
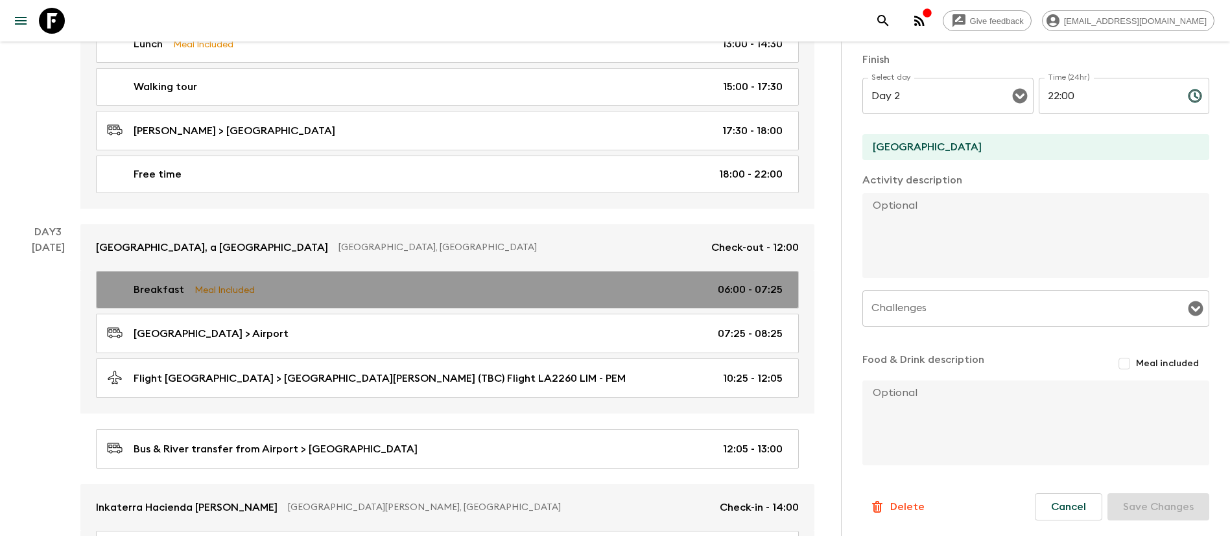
click at [526, 277] on link "Breakfast Meal Included 06:00 - 07:25" at bounding box center [447, 290] width 703 height 38
type input "Breakfast"
checkbox input "true"
type input "Day 3"
type input "06:00"
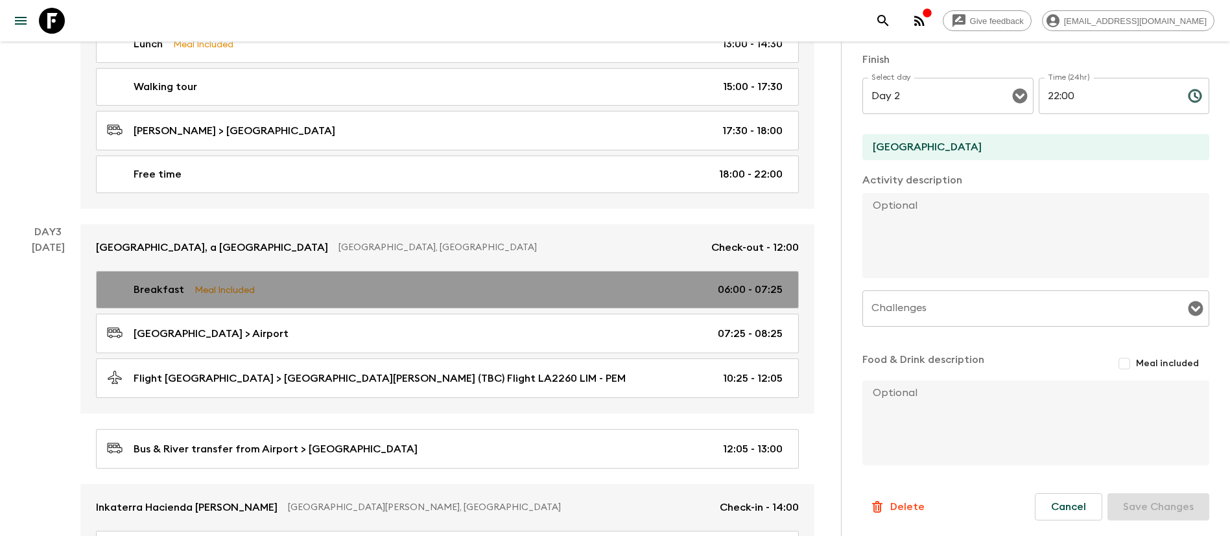
type input "Day 3"
type input "07:25"
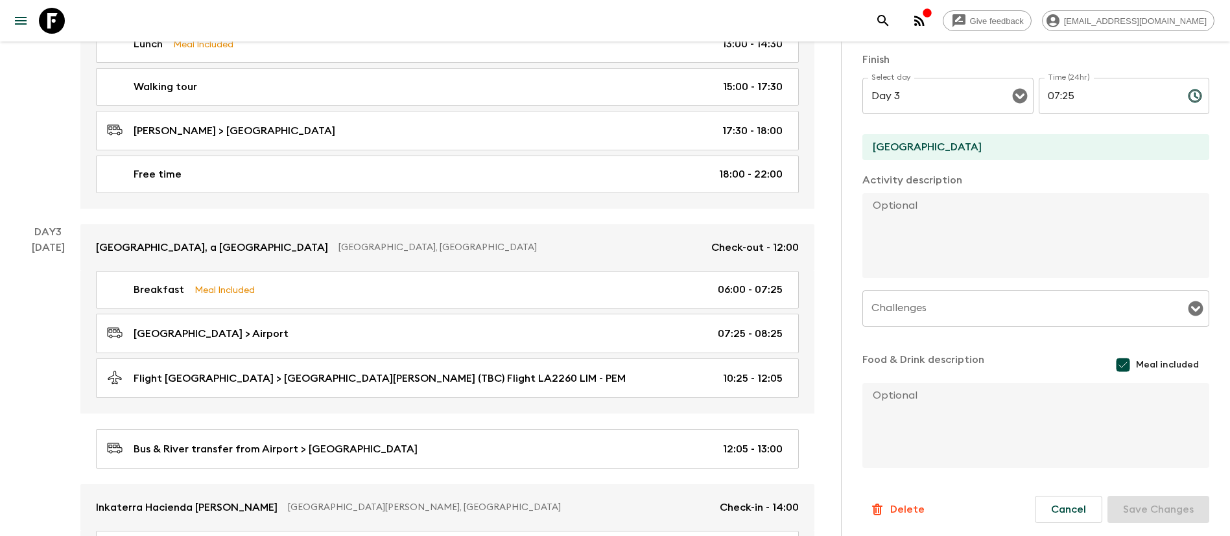
scroll to position [78, 0]
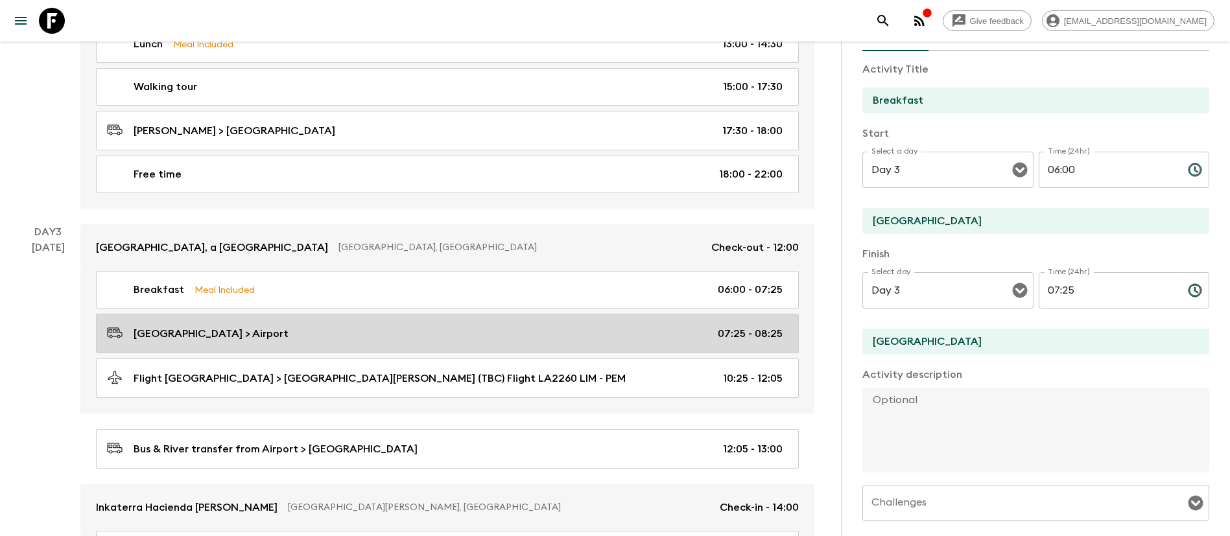
click at [430, 328] on div "[GEOGRAPHIC_DATA] > Airport 07:25 - 08:25" at bounding box center [444, 334] width 675 height 18
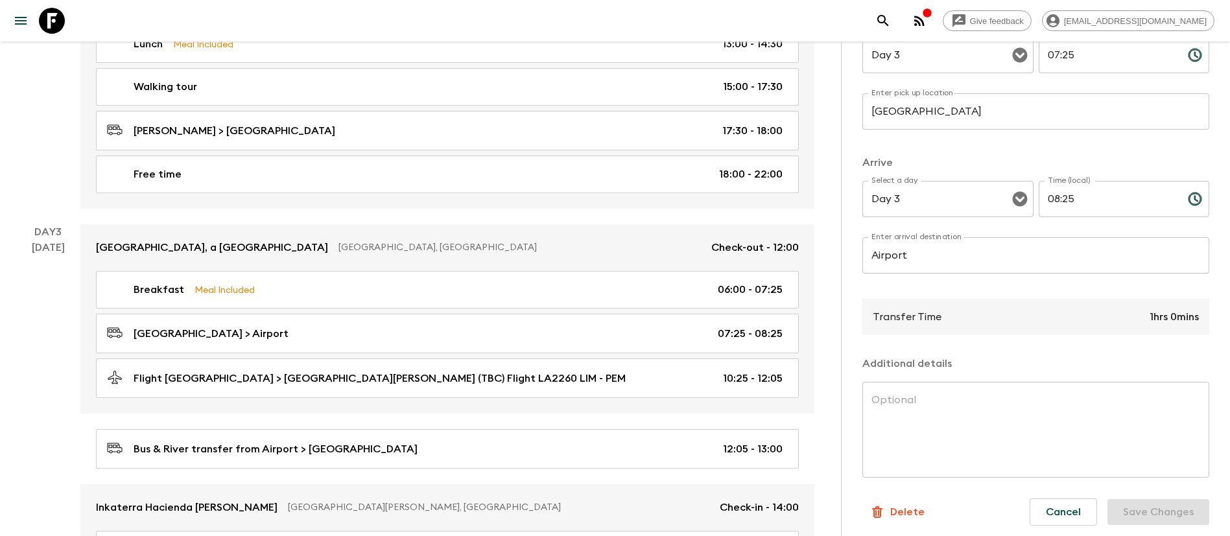
scroll to position [212, 0]
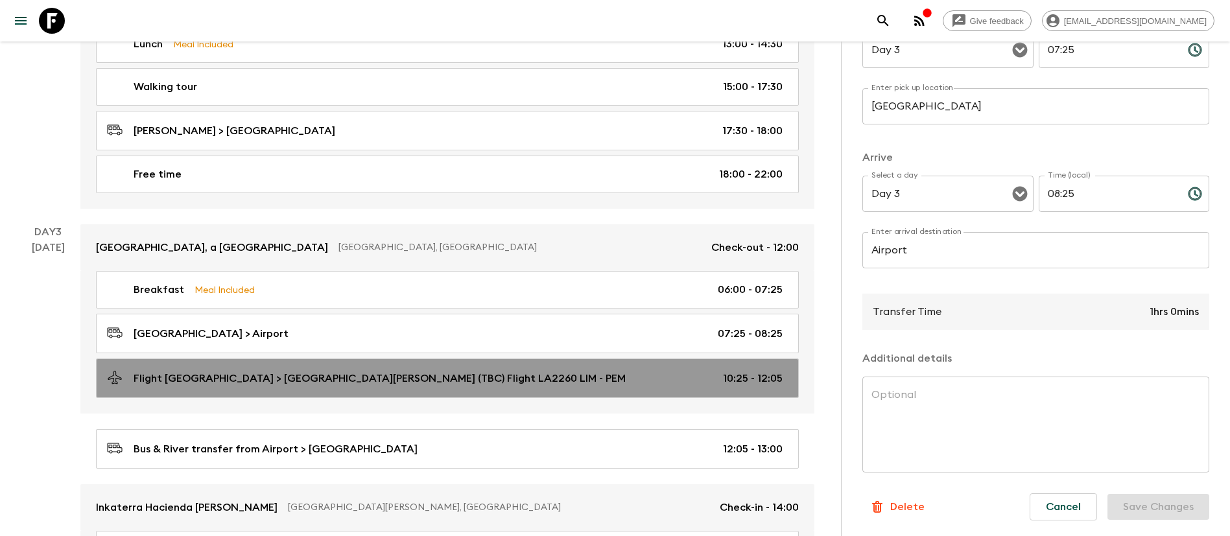
click at [312, 393] on link "Flight [GEOGRAPHIC_DATA] > [GEOGRAPHIC_DATA][PERSON_NAME] (TBC) Flight LA2260 L…" at bounding box center [447, 378] width 703 height 40
type input "Flight [GEOGRAPHIC_DATA]"
type input "Puerto [PERSON_NAME] (TBC) Flight LA2260 LIM - PEM"
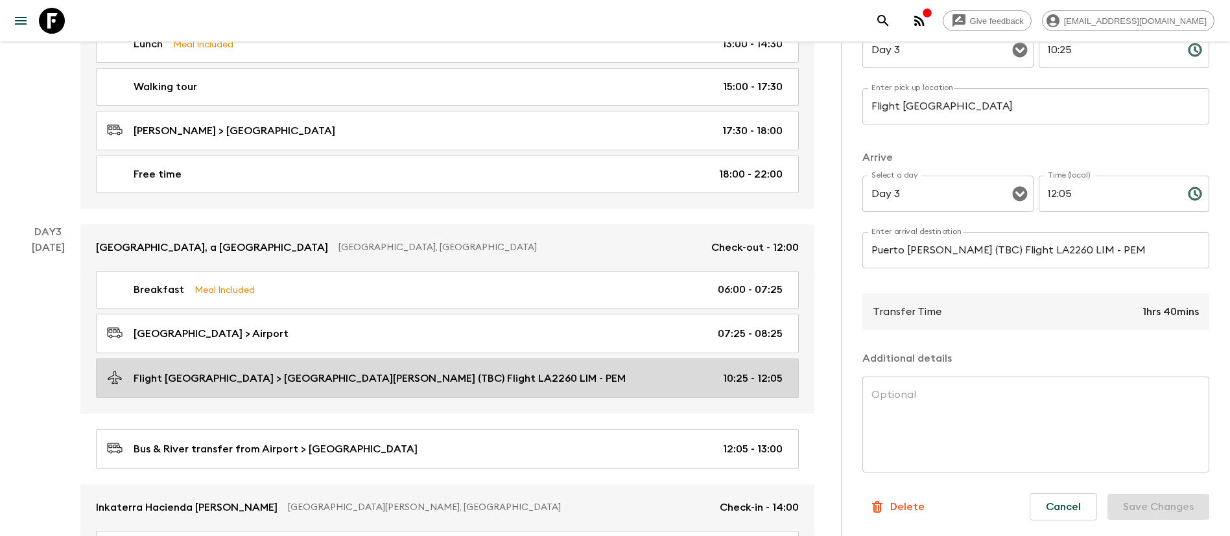
type input "10:25"
type input "12:05"
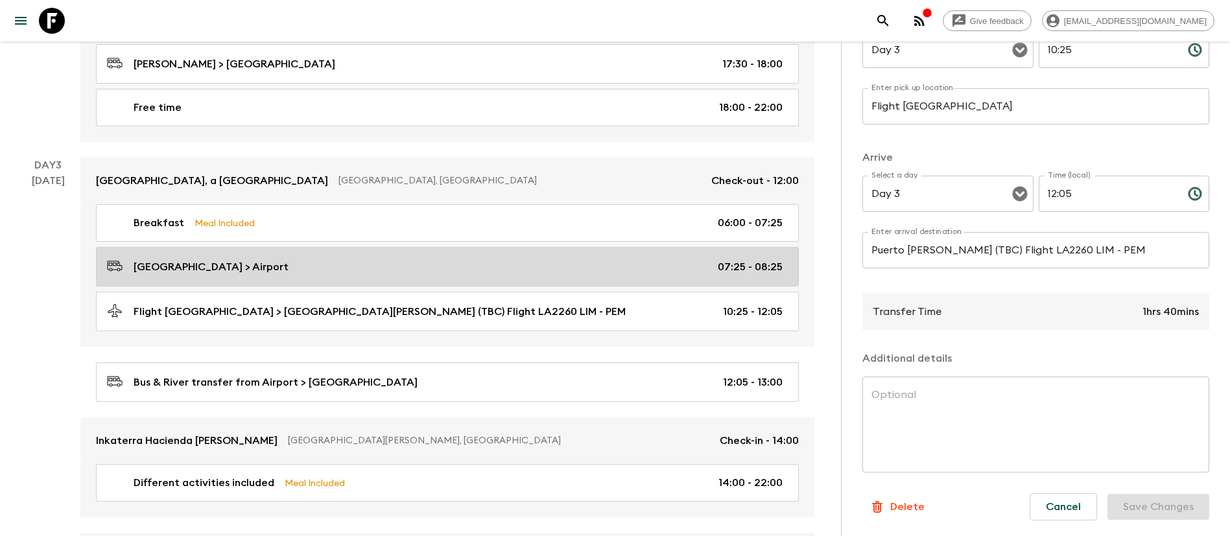
scroll to position [681, 0]
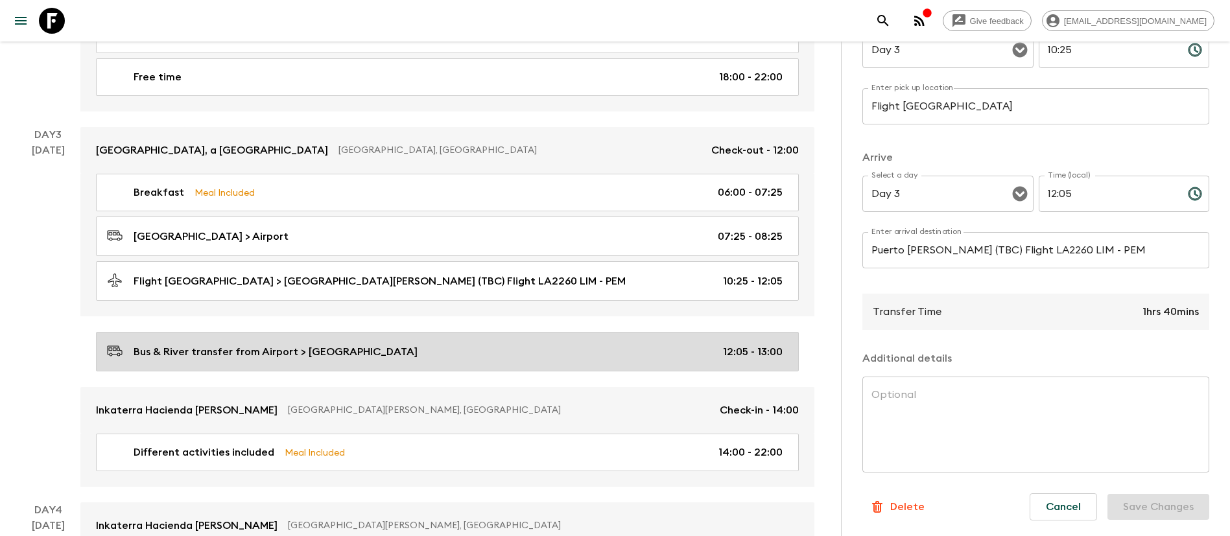
click at [379, 340] on link "Bus & River transfer from Airport > [GEOGRAPHIC_DATA] 12:05 - 13:00" at bounding box center [447, 352] width 703 height 40
type input "Bus & River transfer from [GEOGRAPHIC_DATA]"
type input "Amazon Lodge"
type input "12:05"
type input "13:00"
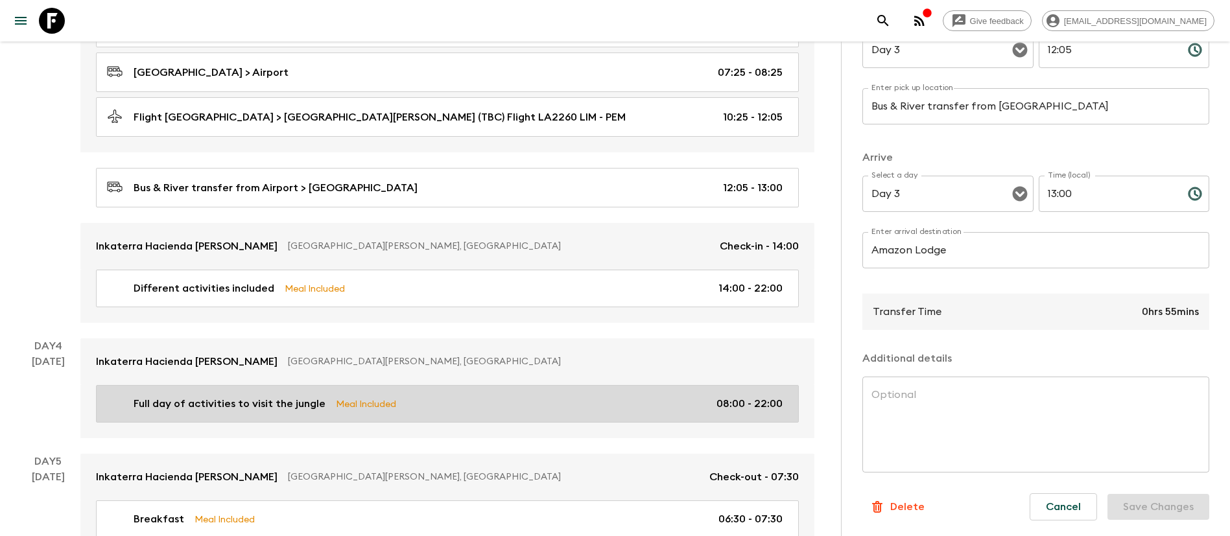
scroll to position [875, 0]
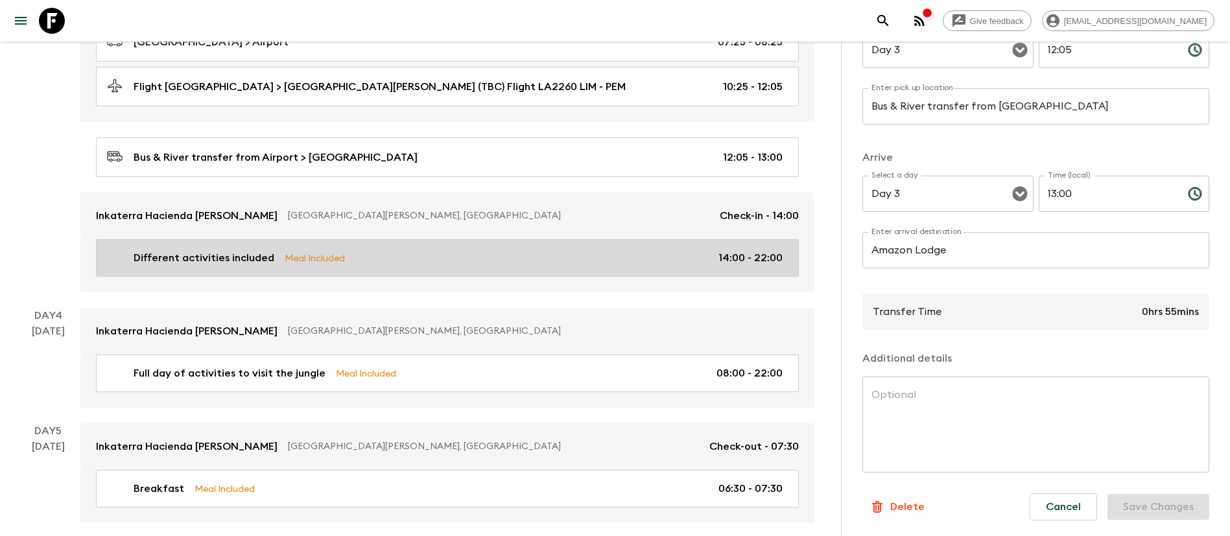
click at [336, 263] on p "Meal Included" at bounding box center [315, 258] width 60 height 14
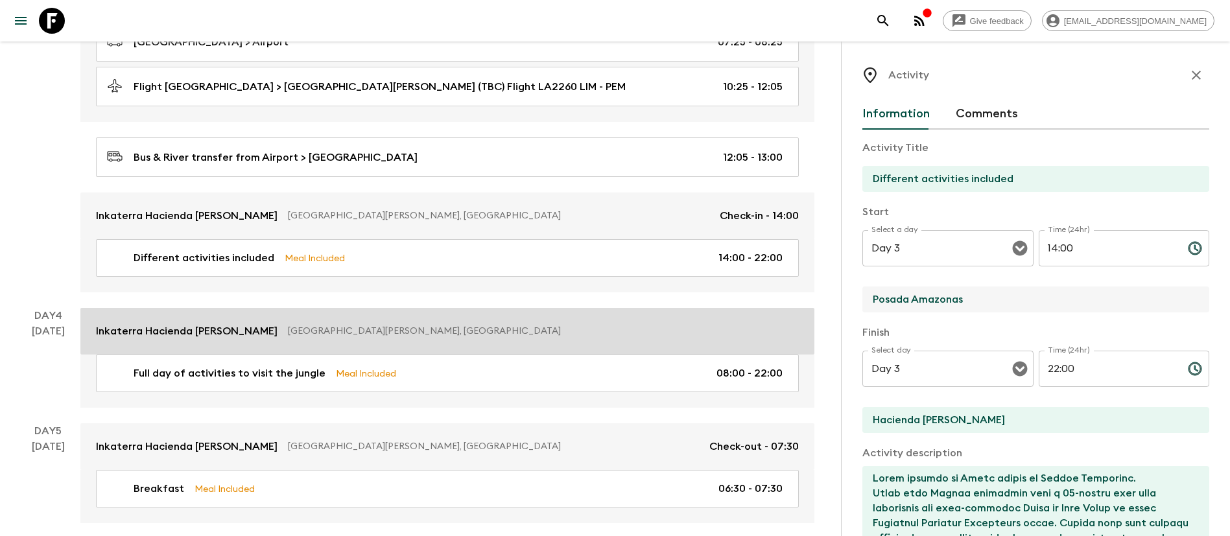
drag, startPoint x: 1013, startPoint y: 301, endPoint x: 563, endPoint y: 307, distance: 450.5
type input "Inkaterra Hacienda [PERSON_NAME]"
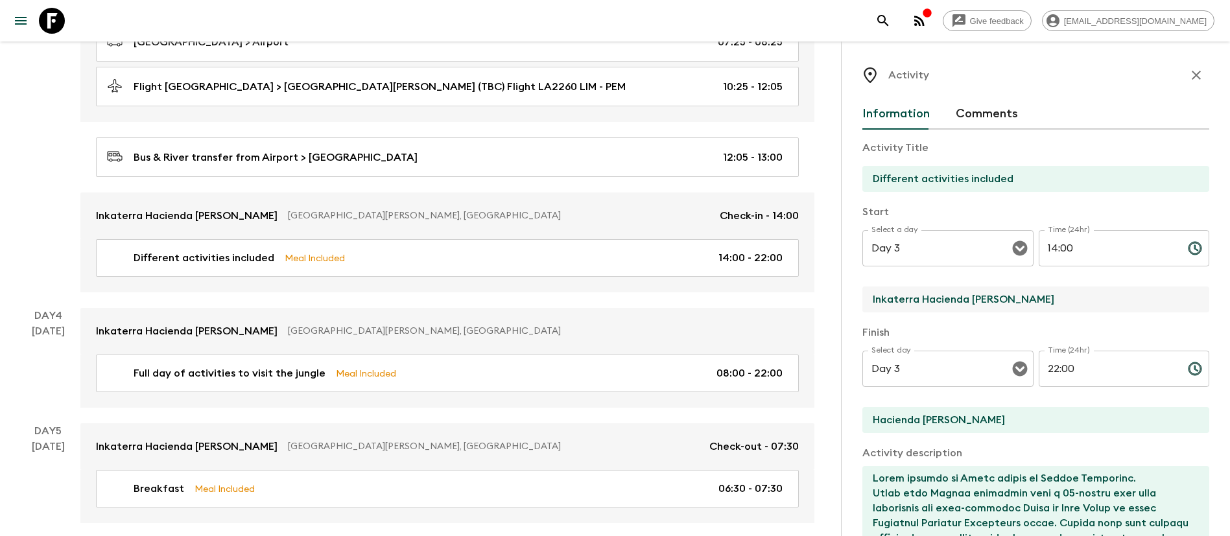
click at [1055, 298] on input "Inkaterra Hacienda [PERSON_NAME]" at bounding box center [1030, 299] width 336 height 26
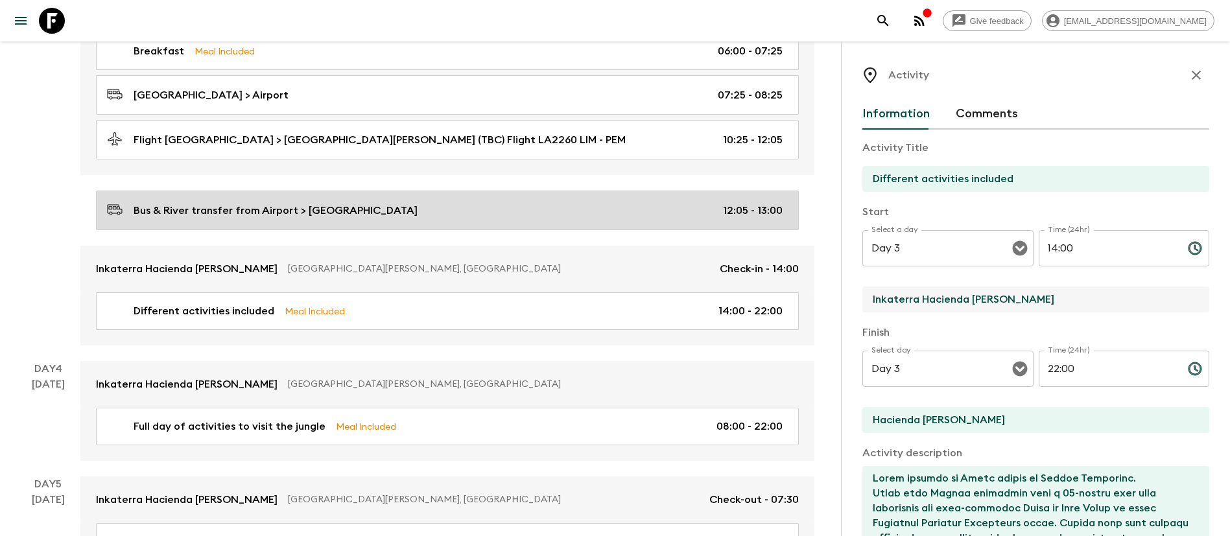
scroll to position [778, 0]
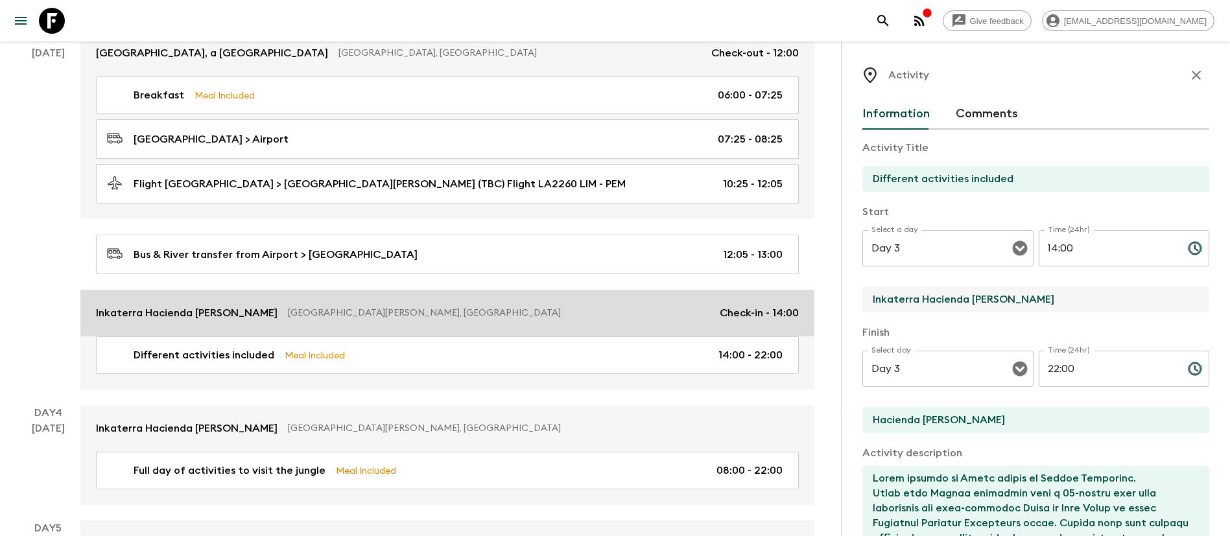
click at [380, 309] on p "[GEOGRAPHIC_DATA][PERSON_NAME], [GEOGRAPHIC_DATA]" at bounding box center [498, 313] width 421 height 13
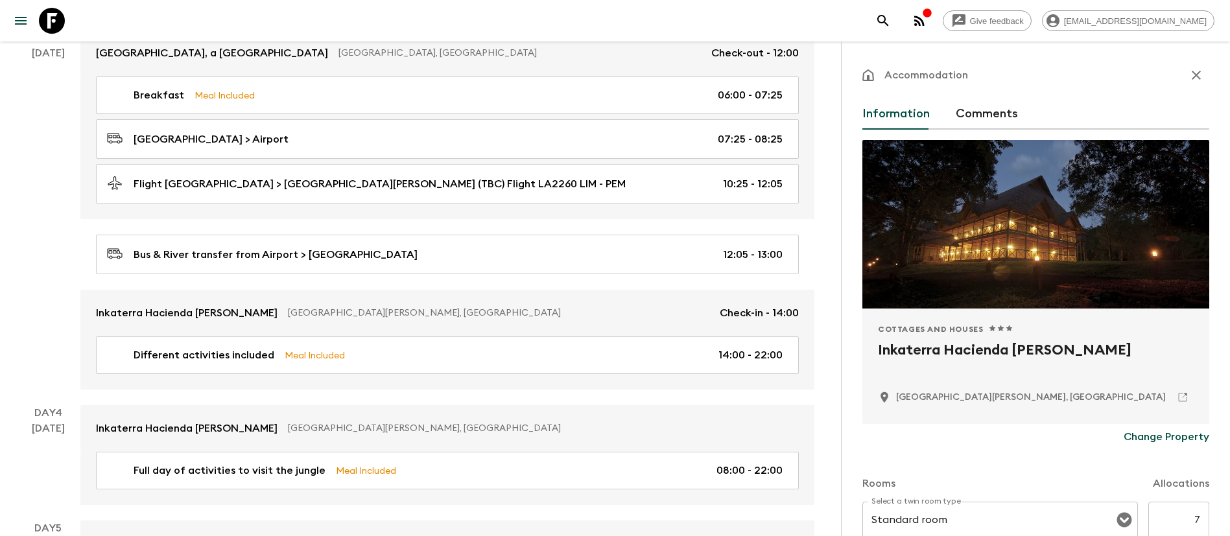
click at [1168, 439] on p "Change Property" at bounding box center [1166, 437] width 86 height 16
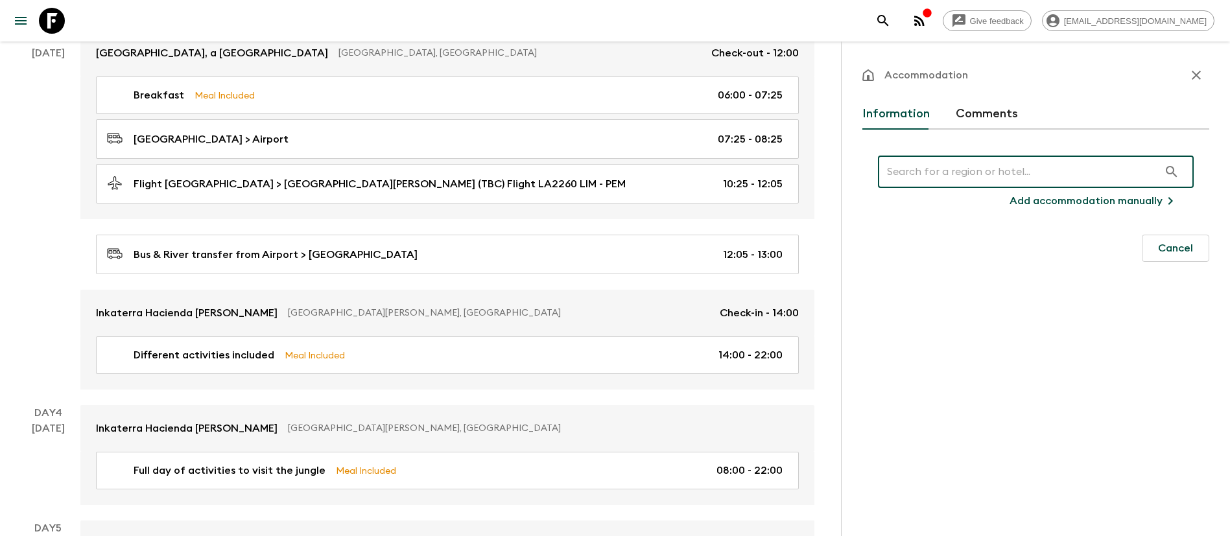
click at [970, 179] on input "text" at bounding box center [1018, 172] width 281 height 36
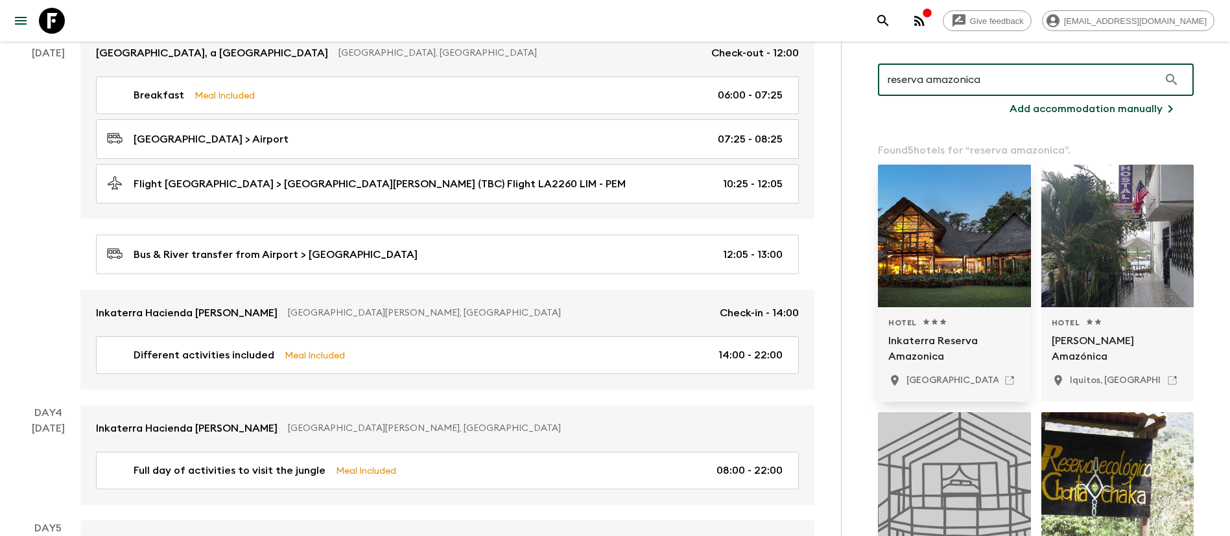
scroll to position [91, 0]
type input "reserva amazonica"
click at [944, 258] on div at bounding box center [954, 236] width 153 height 143
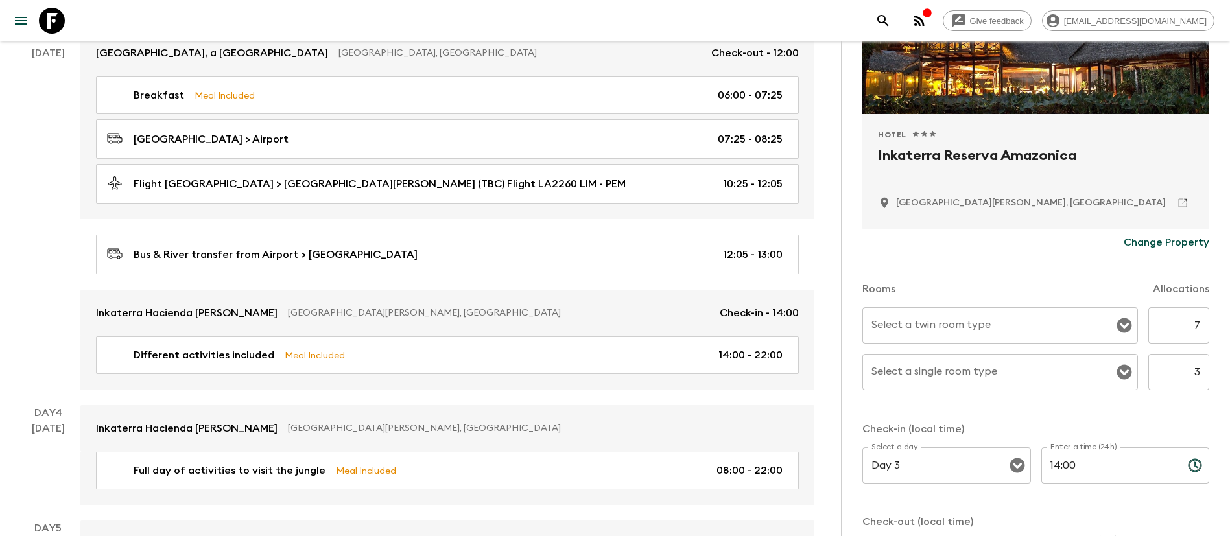
scroll to position [317, 0]
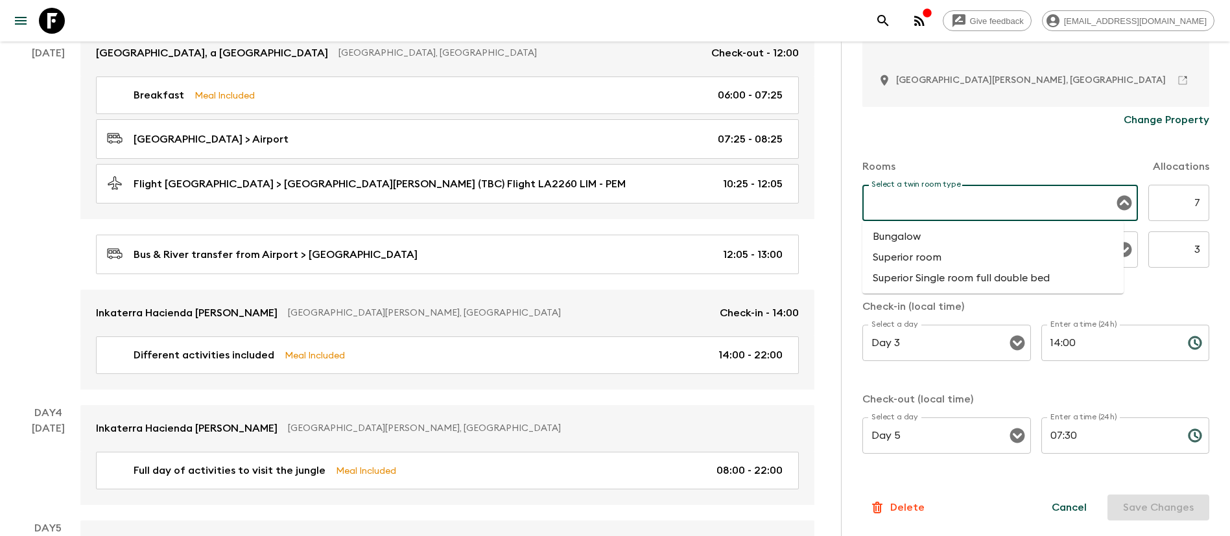
click at [1041, 209] on input "Select a twin room type" at bounding box center [990, 203] width 244 height 25
click at [952, 252] on li "Superior room" at bounding box center [992, 257] width 261 height 21
type input "Superior room"
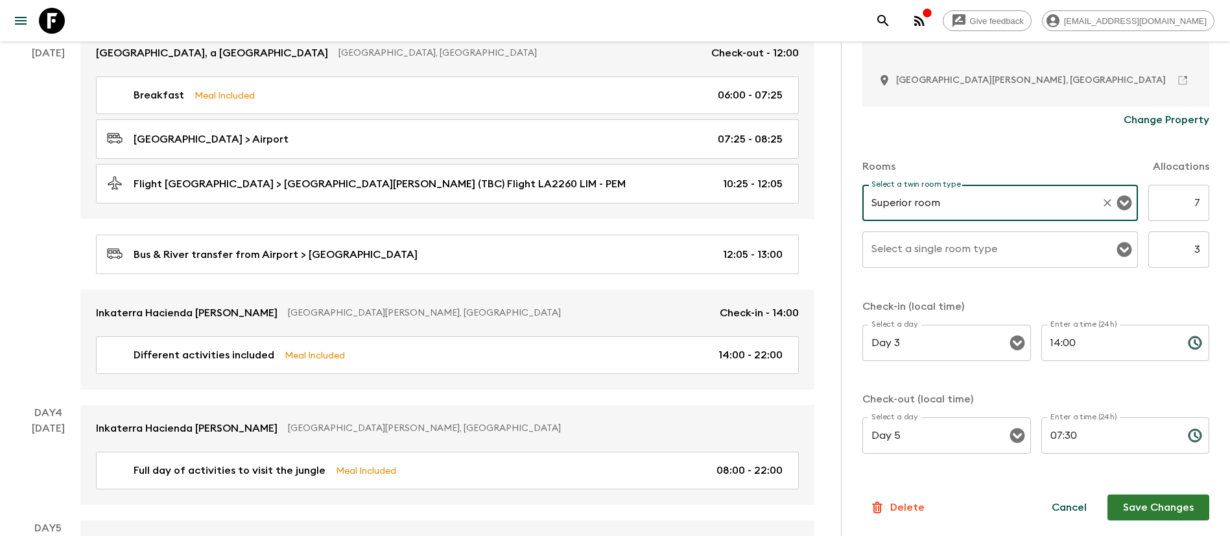
click at [1109, 259] on div "Select a single room type" at bounding box center [999, 249] width 275 height 36
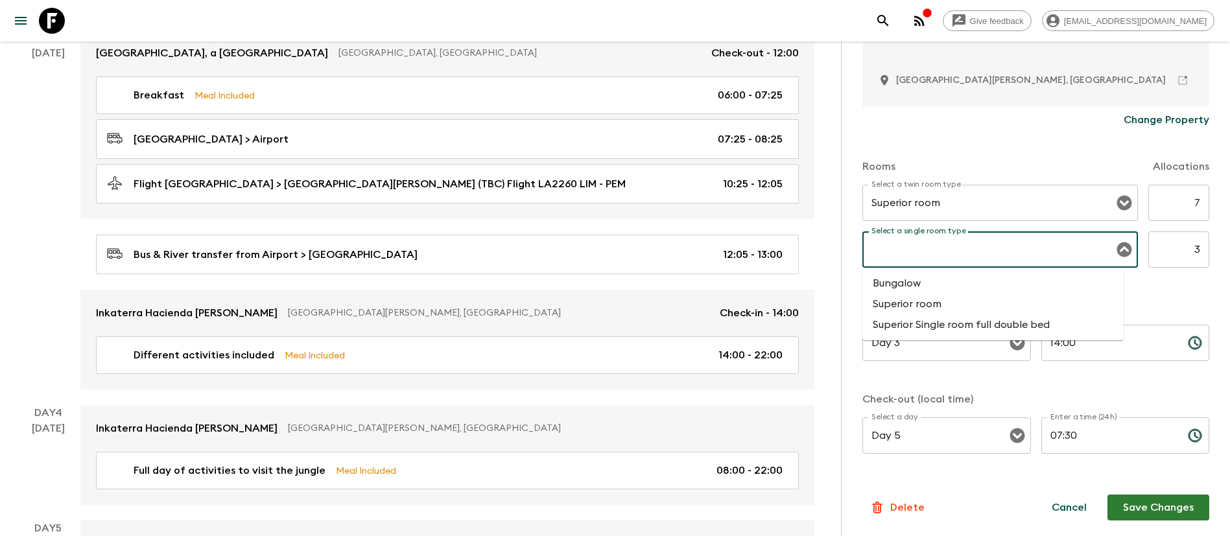
click at [961, 312] on li "Superior room" at bounding box center [992, 304] width 261 height 21
type input "Superior room"
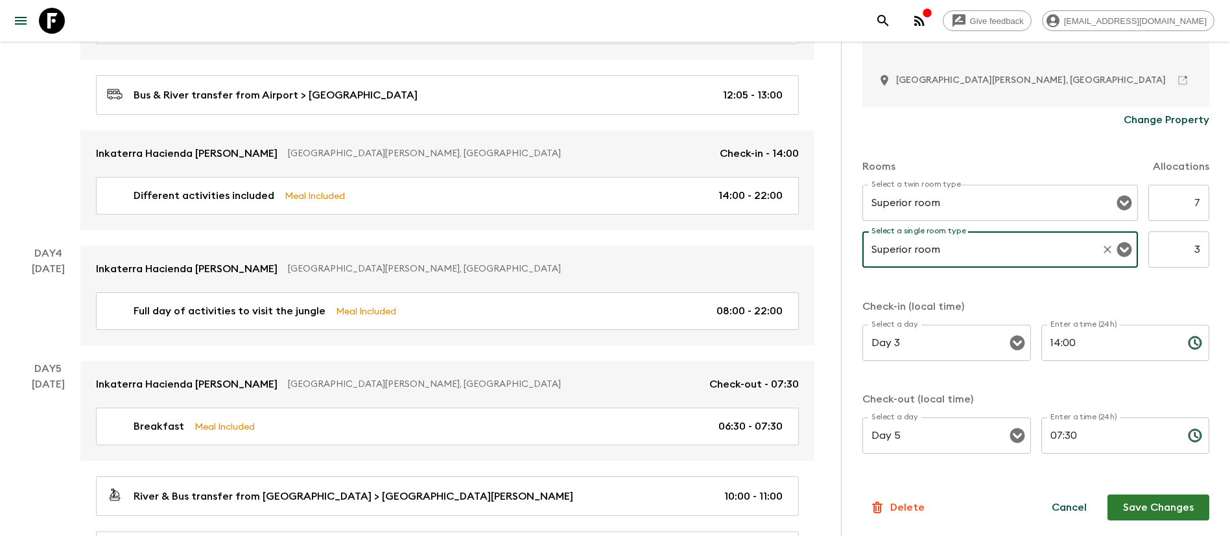
scroll to position [972, 0]
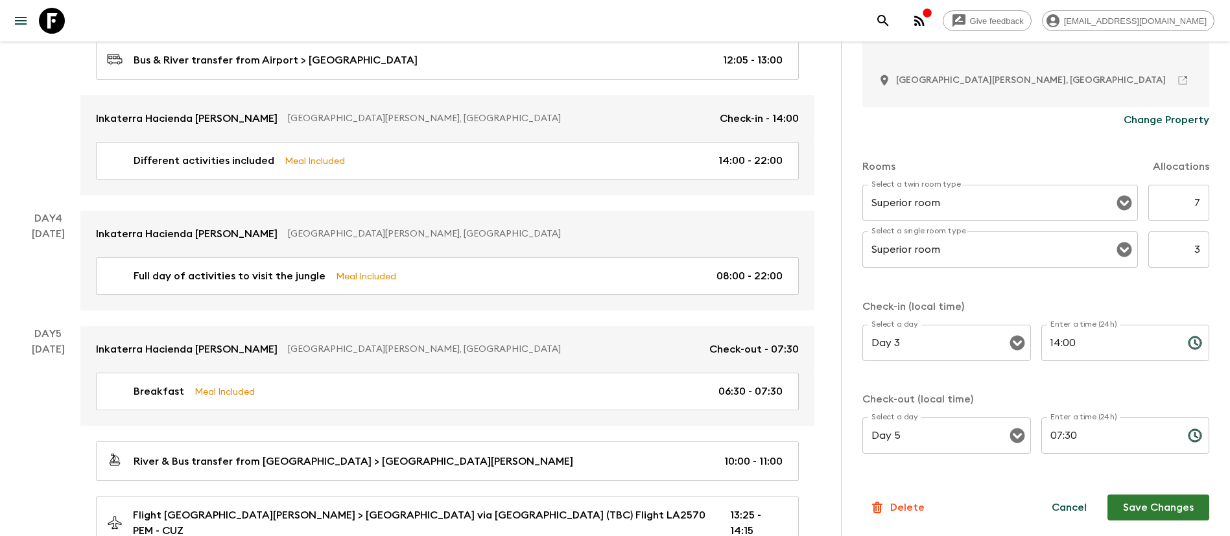
click at [1161, 286] on div "Rooms Allocations Select a twin room type Superior room Select a twin room type…" at bounding box center [1035, 301] width 347 height 336
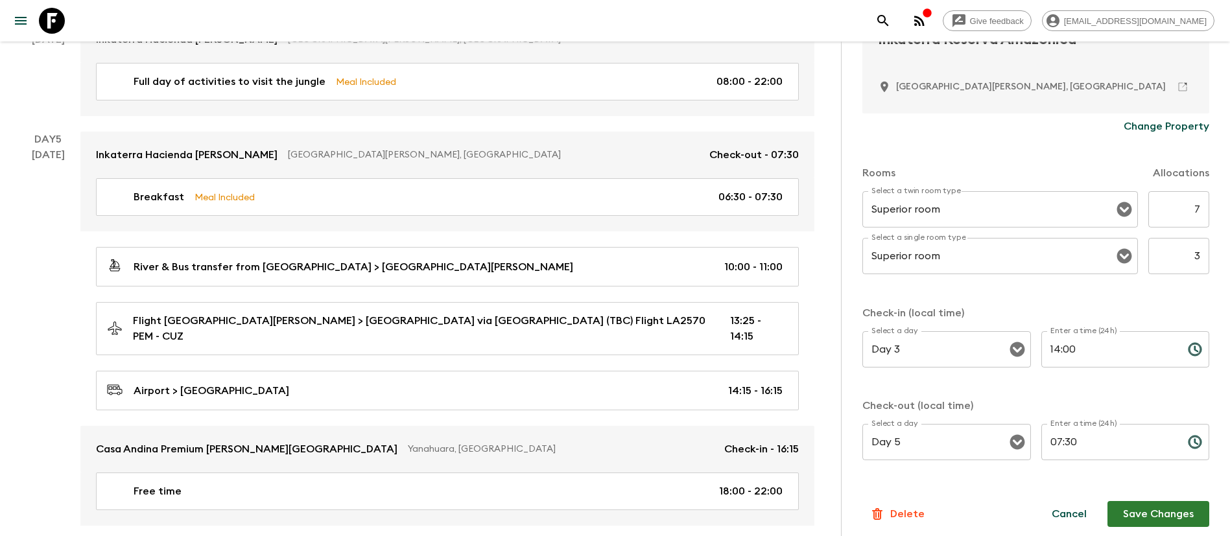
scroll to position [317, 0]
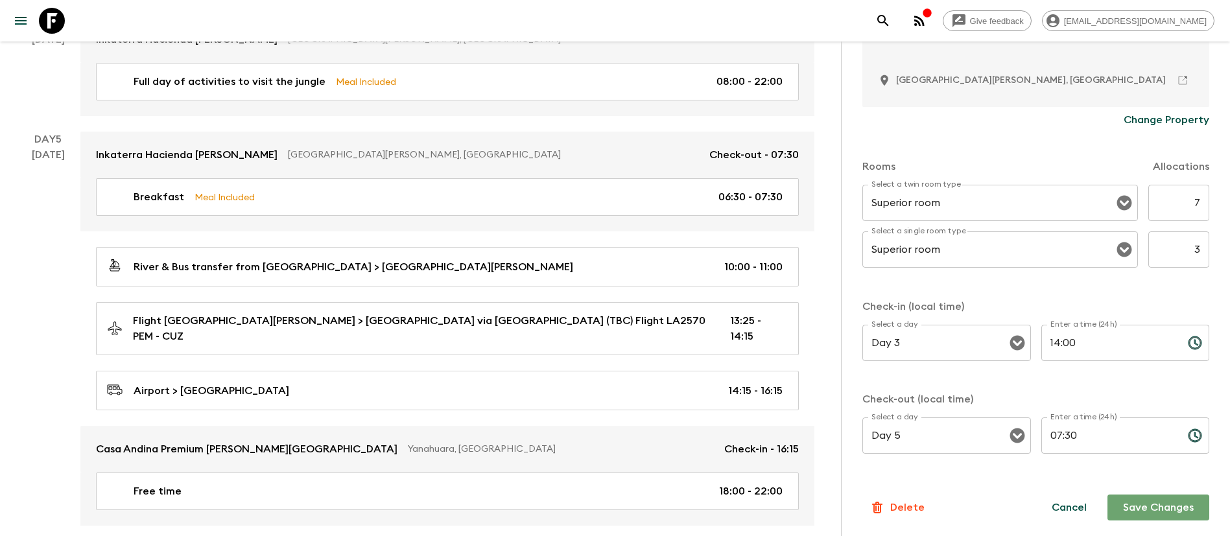
click at [1141, 509] on button "Save Changes" at bounding box center [1158, 508] width 102 height 26
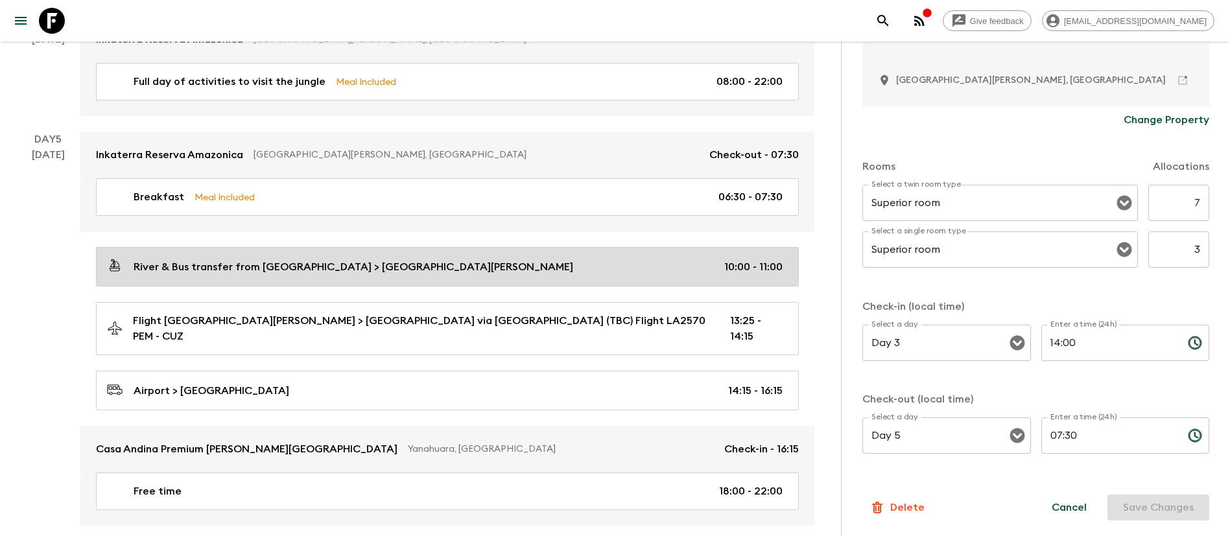
click at [594, 260] on div "River & Bus transfer from [GEOGRAPHIC_DATA] > [GEOGRAPHIC_DATA][PERSON_NAME] 10…" at bounding box center [444, 267] width 675 height 18
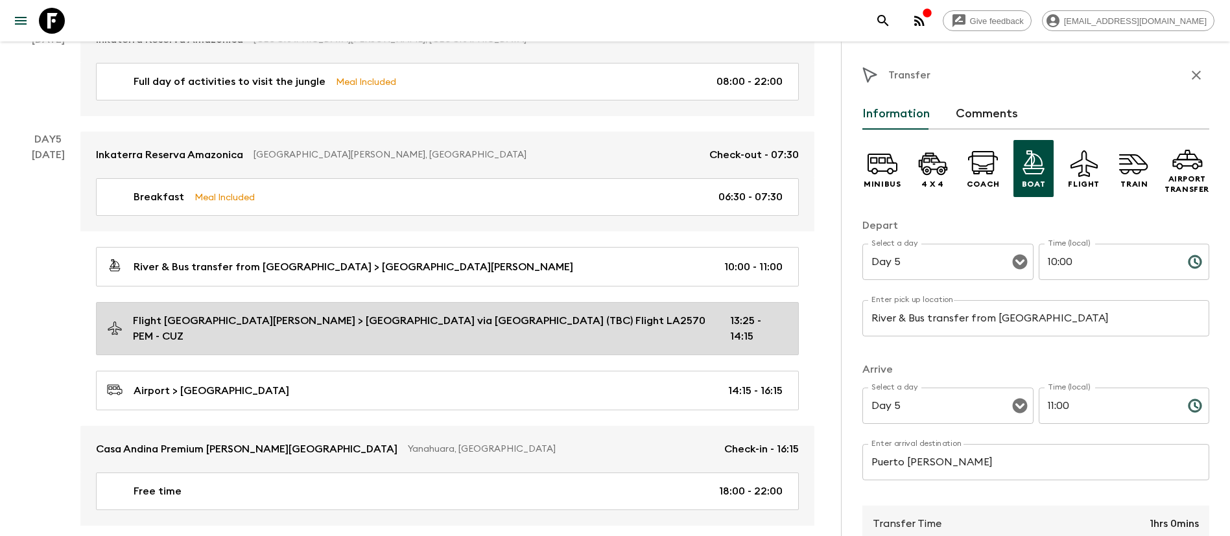
click at [703, 317] on div "Flight [GEOGRAPHIC_DATA][PERSON_NAME] > [GEOGRAPHIC_DATA] via [GEOGRAPHIC_DATA]…" at bounding box center [444, 328] width 675 height 31
type input "Flight [GEOGRAPHIC_DATA][PERSON_NAME]"
type input "Cusco via [GEOGRAPHIC_DATA] (TBC) Flight LA2570 PEM - CUZ"
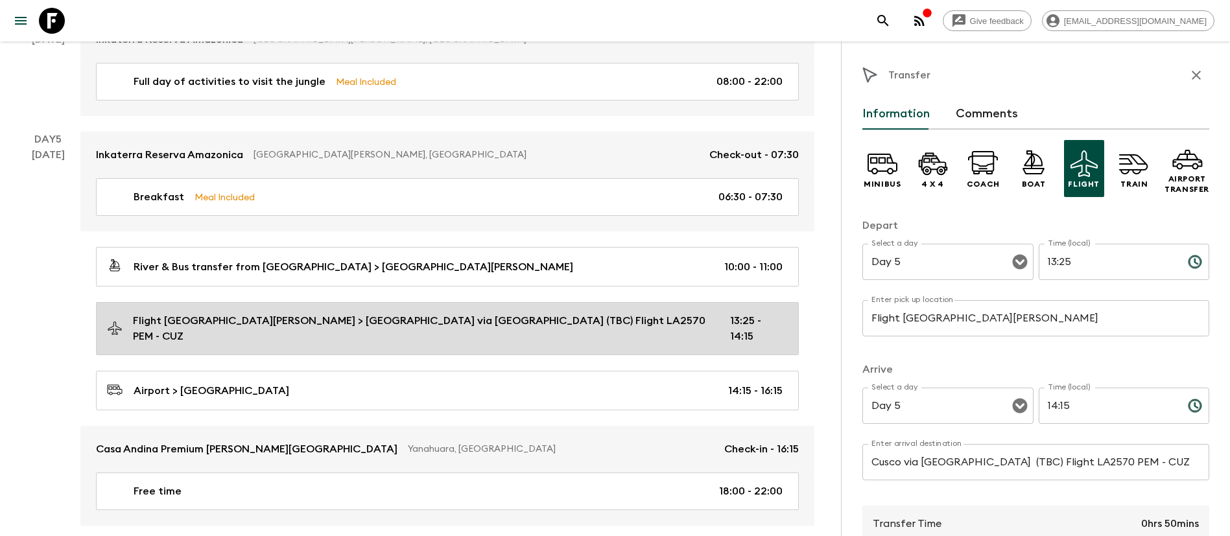
type input "13:25"
type input "14:15"
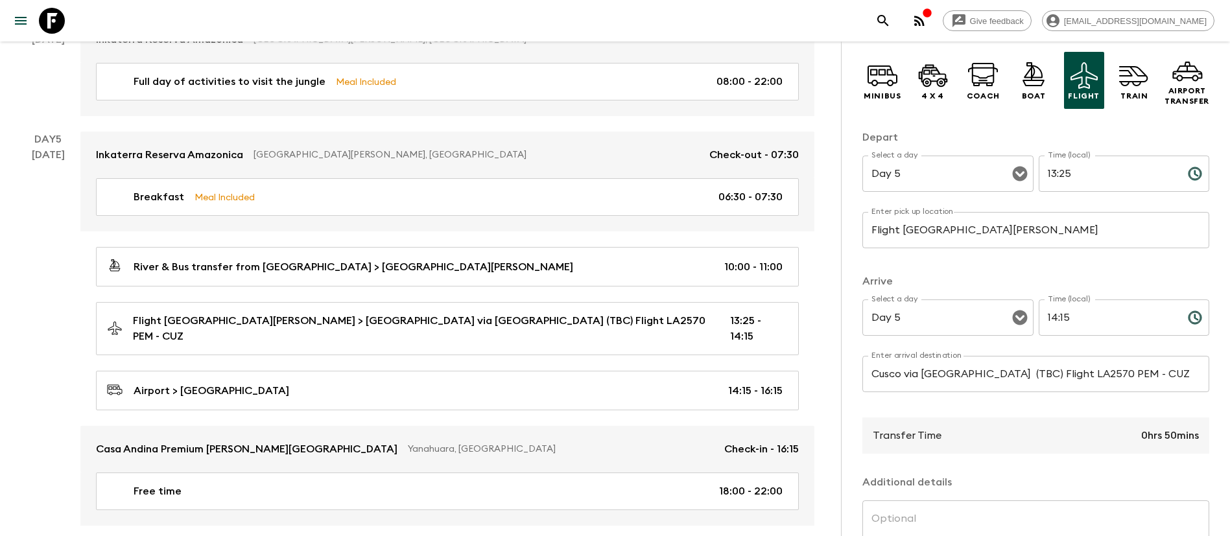
scroll to position [194, 0]
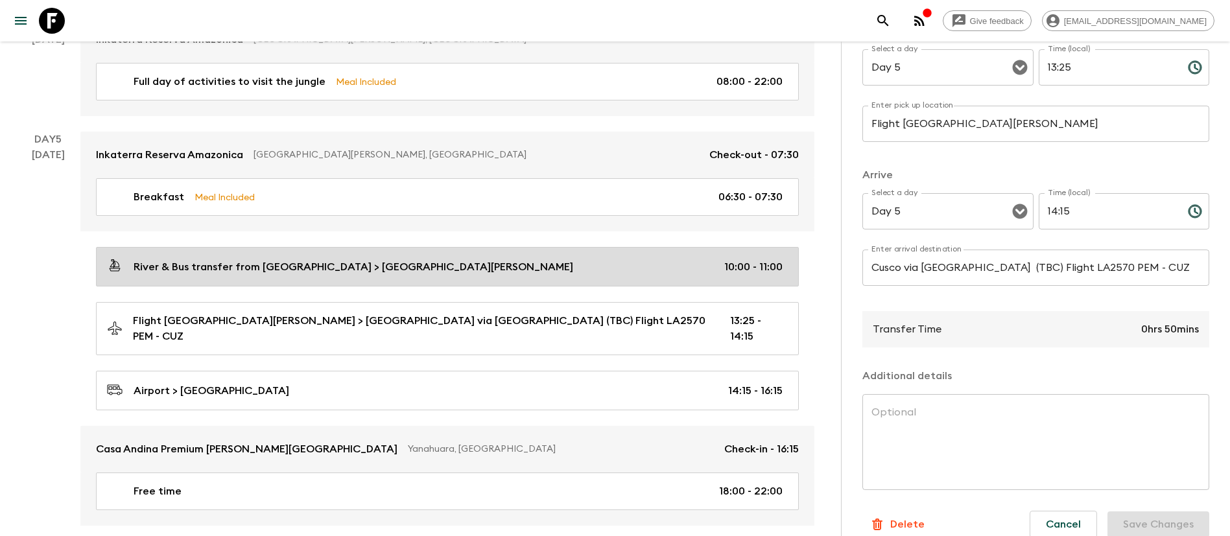
click at [467, 272] on div "River & Bus transfer from [GEOGRAPHIC_DATA] > [GEOGRAPHIC_DATA][PERSON_NAME] 10…" at bounding box center [444, 267] width 675 height 18
type input "River & Bus transfer from [GEOGRAPHIC_DATA]"
type input "Puerto [PERSON_NAME]"
type input "10:00"
type input "11:00"
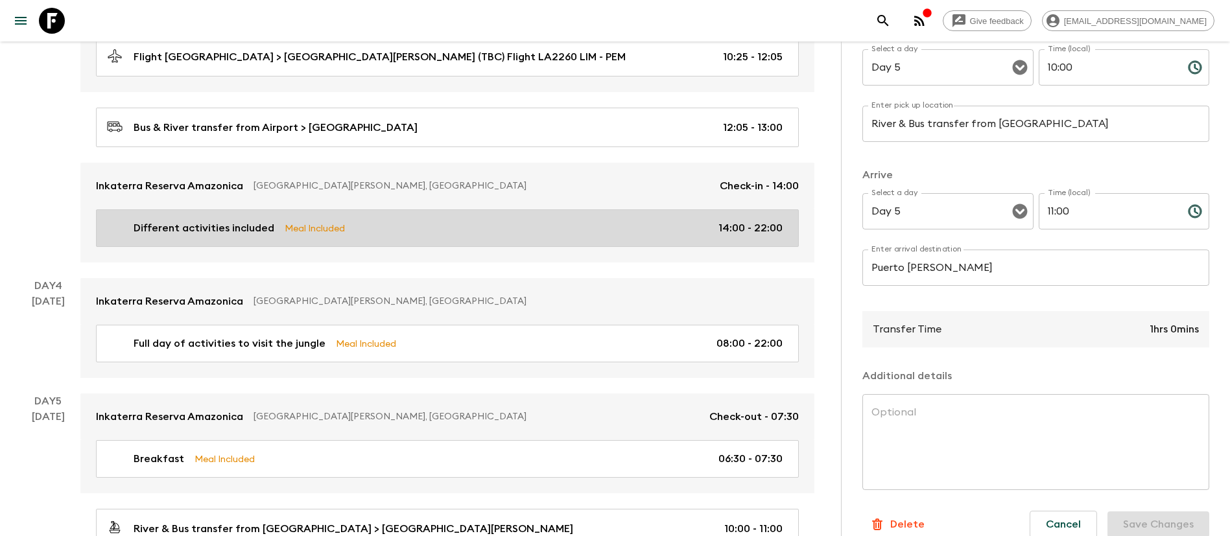
scroll to position [875, 0]
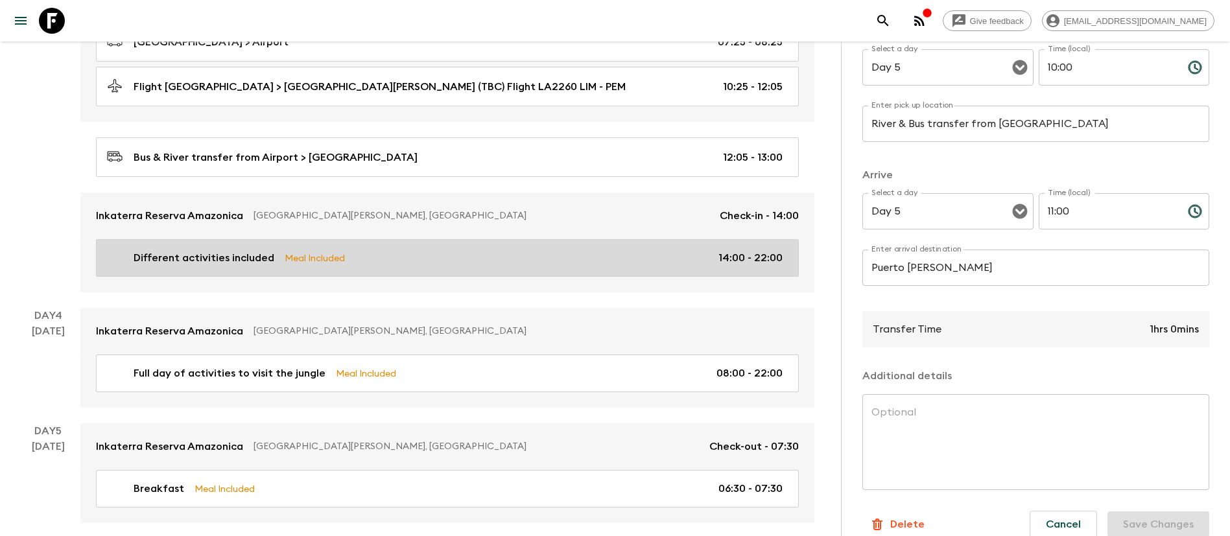
click at [430, 253] on div "Different activities included Meal Included 14:00 - 22:00" at bounding box center [444, 258] width 675 height 16
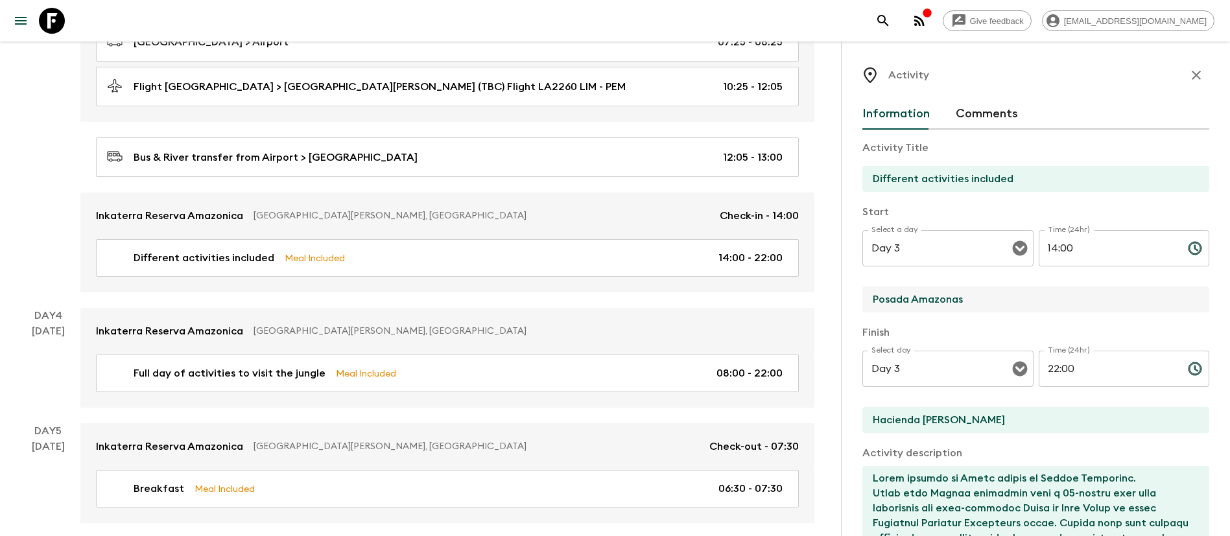
drag, startPoint x: 982, startPoint y: 303, endPoint x: 650, endPoint y: 303, distance: 331.9
type input "Inkaterra Reserva Amazonica"
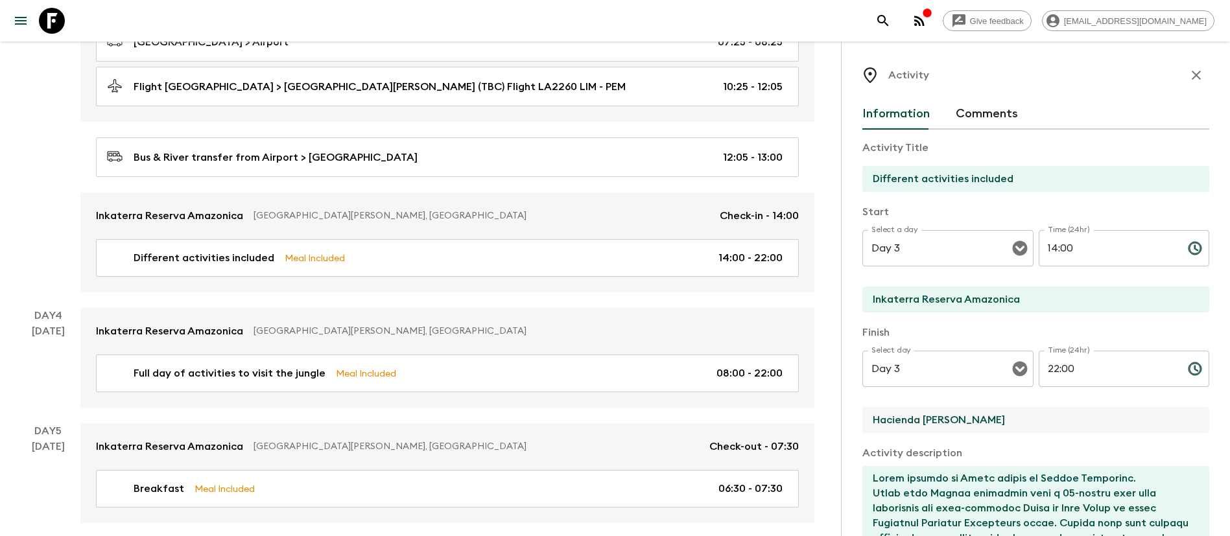
drag, startPoint x: 1007, startPoint y: 415, endPoint x: 568, endPoint y: 415, distance: 438.8
type input "Inkaterra Reserva Amazonica"
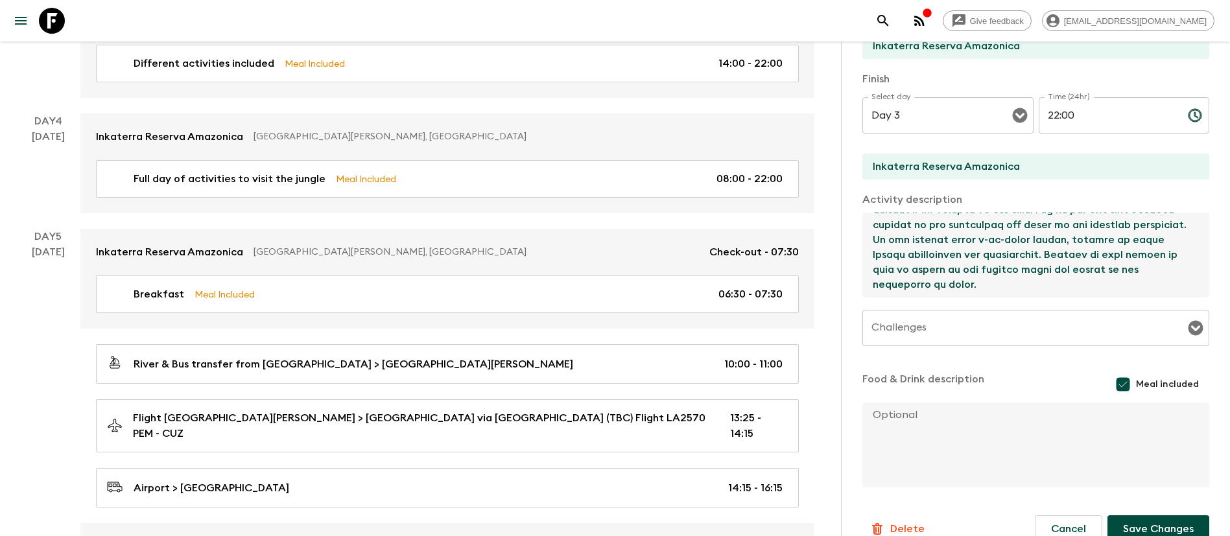
scroll to position [275, 0]
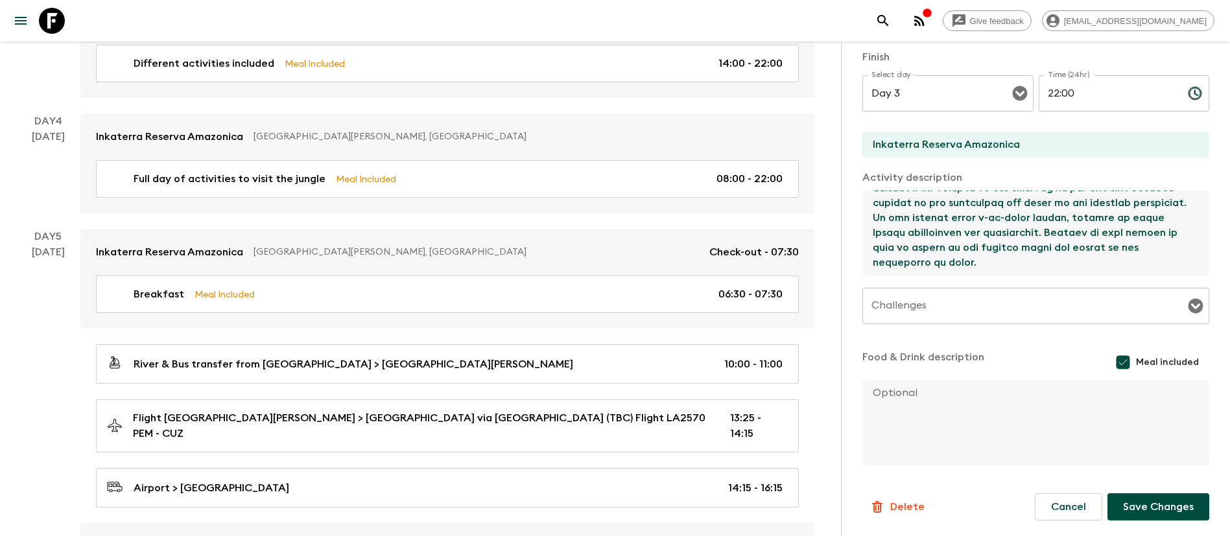
drag, startPoint x: 874, startPoint y: 482, endPoint x: 1036, endPoint y: 563, distance: 181.2
click at [1036, 535] on html "Give feedback [EMAIL_ADDRESS][DOMAIN_NAME] We use functional & tracking cookies…" at bounding box center [615, 442] width 1230 height 3022
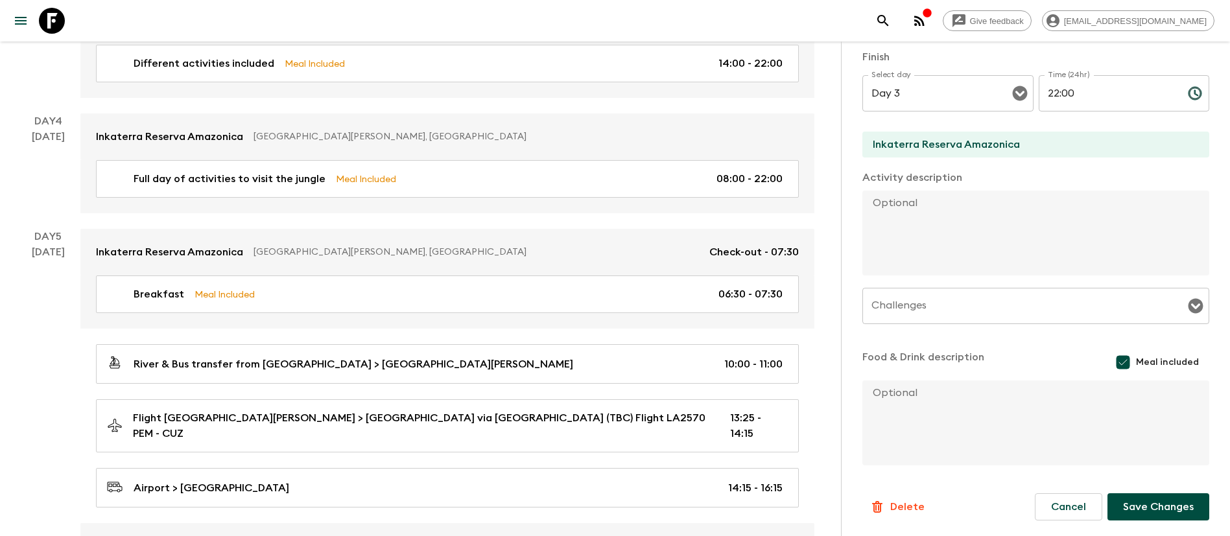
scroll to position [0, 0]
paste textarea "Loremi dolo Sitame Consectet, adipis eli Seddoei te Incididuntut. Laboreet do m…"
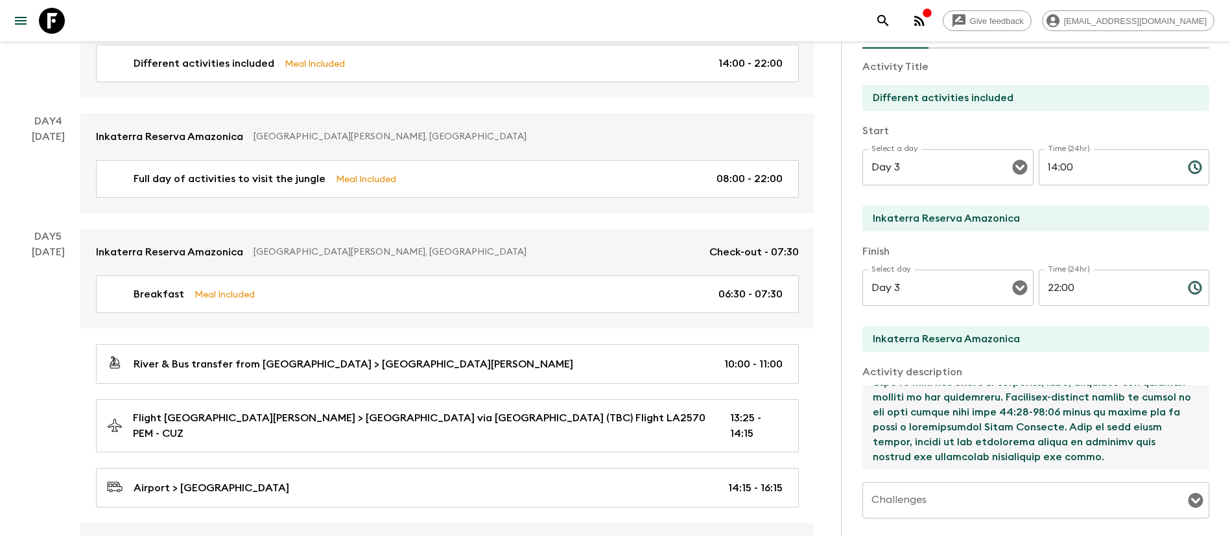
scroll to position [275, 0]
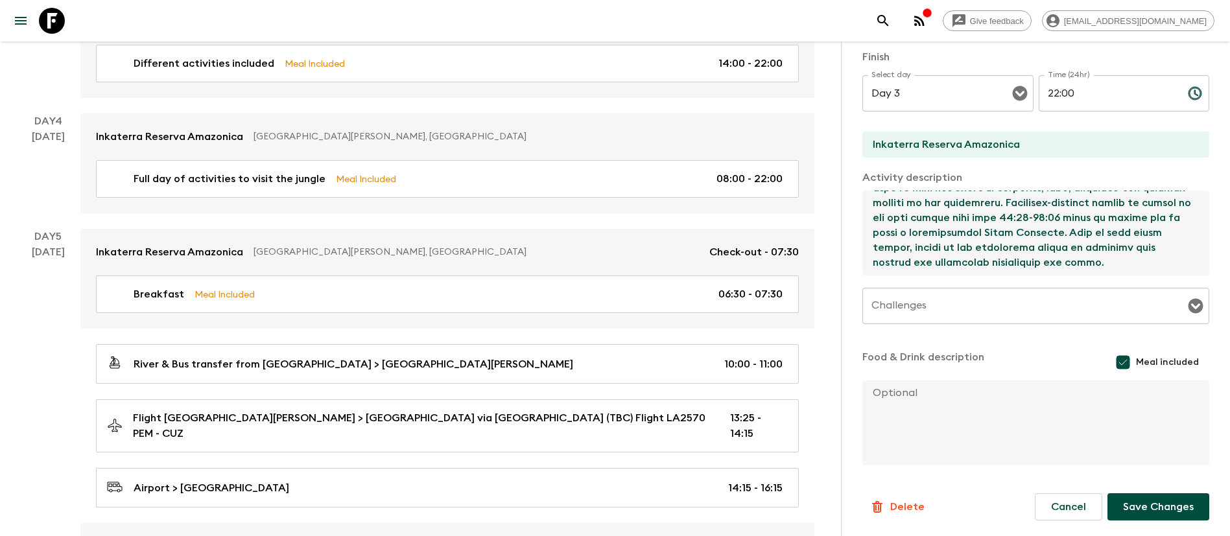
type textarea "Loremi dolo Sitame Consectet, adipis eli Seddoei te Incididuntut. Laboreet do m…"
click at [1147, 509] on button "Save Changes" at bounding box center [1158, 506] width 102 height 27
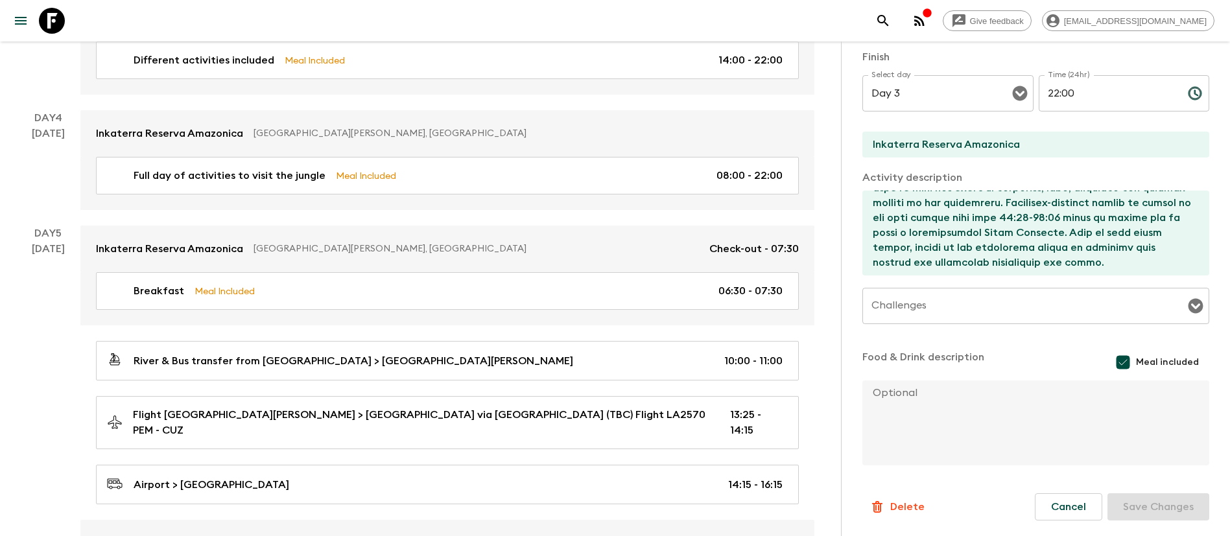
scroll to position [972, 0]
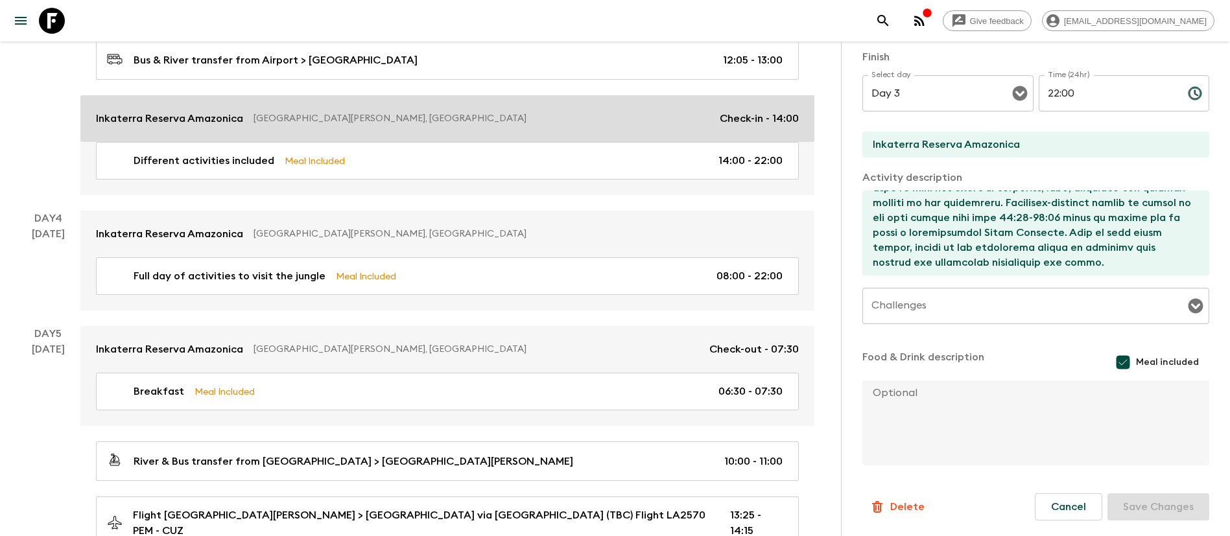
click at [406, 120] on p "[GEOGRAPHIC_DATA][PERSON_NAME], [GEOGRAPHIC_DATA]" at bounding box center [481, 118] width 456 height 13
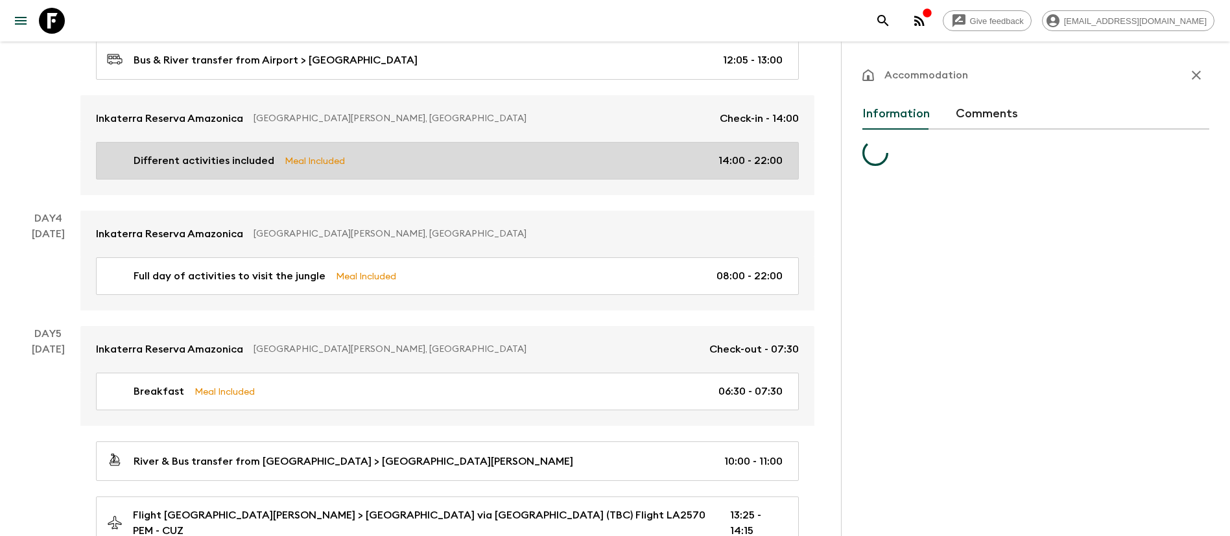
click at [387, 160] on div "Different activities included Meal Included 14:00 - 22:00" at bounding box center [444, 161] width 675 height 16
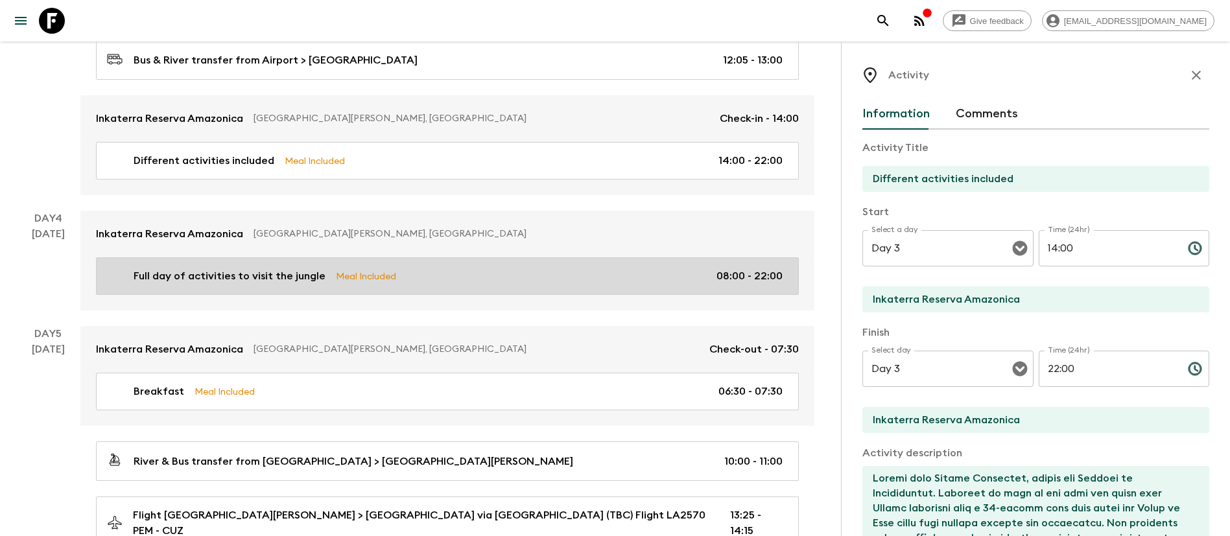
click at [342, 263] on link "Full day of activities to visit the jungle Meal Included 08:00 - 22:00" at bounding box center [447, 276] width 703 height 38
type input "Full day of activities to visit the jungle"
type input "Hacienda [PERSON_NAME]"
type textarea "Loremipsum dolo si am con adipi elits, doei tempor incididun utlabo etdo 32:13.…"
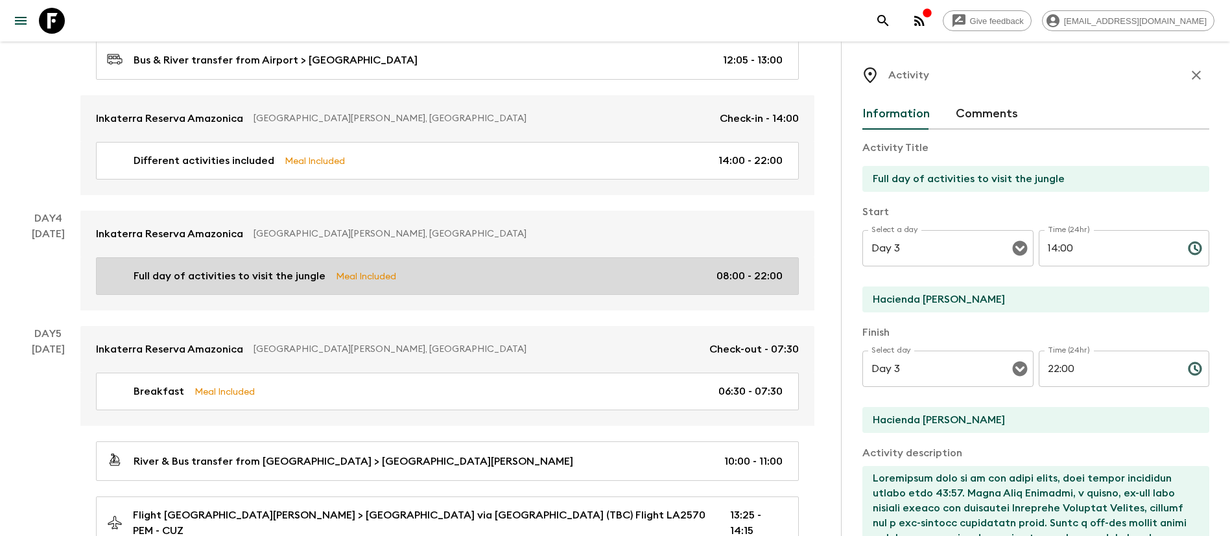
type input "Day 4"
type input "08:00"
type input "Day 4"
drag, startPoint x: 1005, startPoint y: 292, endPoint x: 614, endPoint y: 283, distance: 391.6
click at [615, 283] on div "Spectacular [GEOGRAPHIC_DATA] (PE1) • 2025 Departure [DATE] Room Release: 45 da…" at bounding box center [415, 536] width 830 height 2886
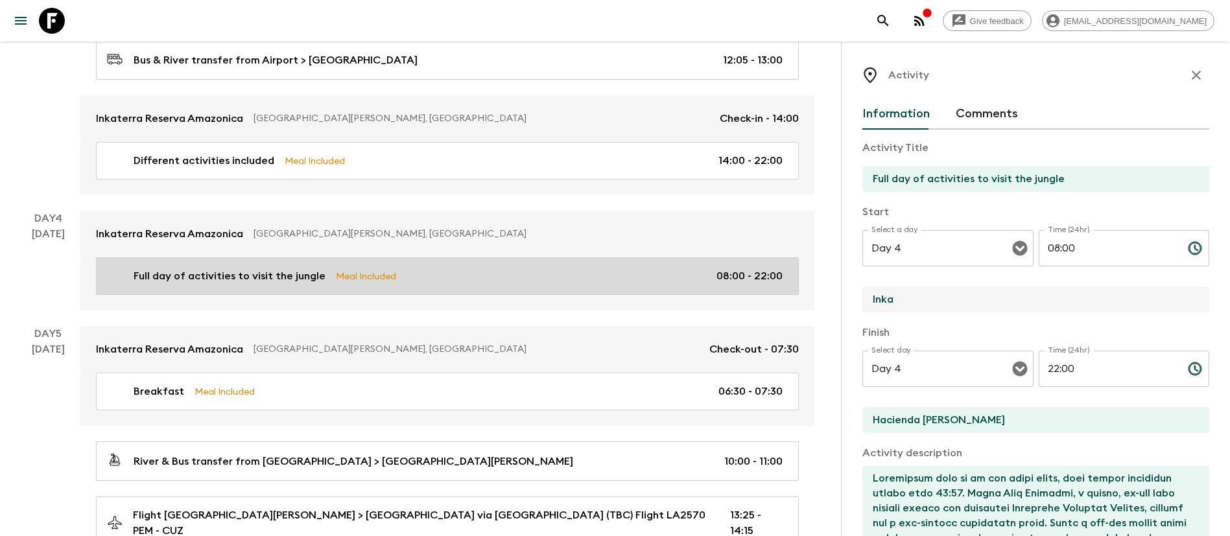
type input "Inkaterra Reserva Amazonica"
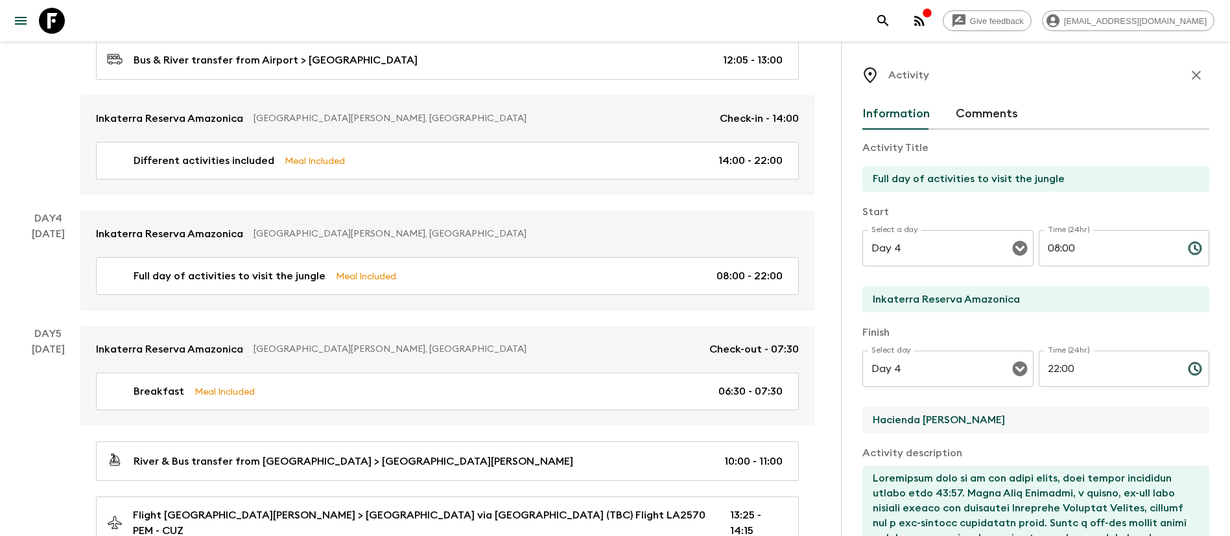
drag, startPoint x: 980, startPoint y: 419, endPoint x: 724, endPoint y: 411, distance: 256.2
click at [724, 412] on div "Spectacular [GEOGRAPHIC_DATA] (PE1) • 2025 Departure [DATE] Room Release: 45 da…" at bounding box center [415, 536] width 830 height 2886
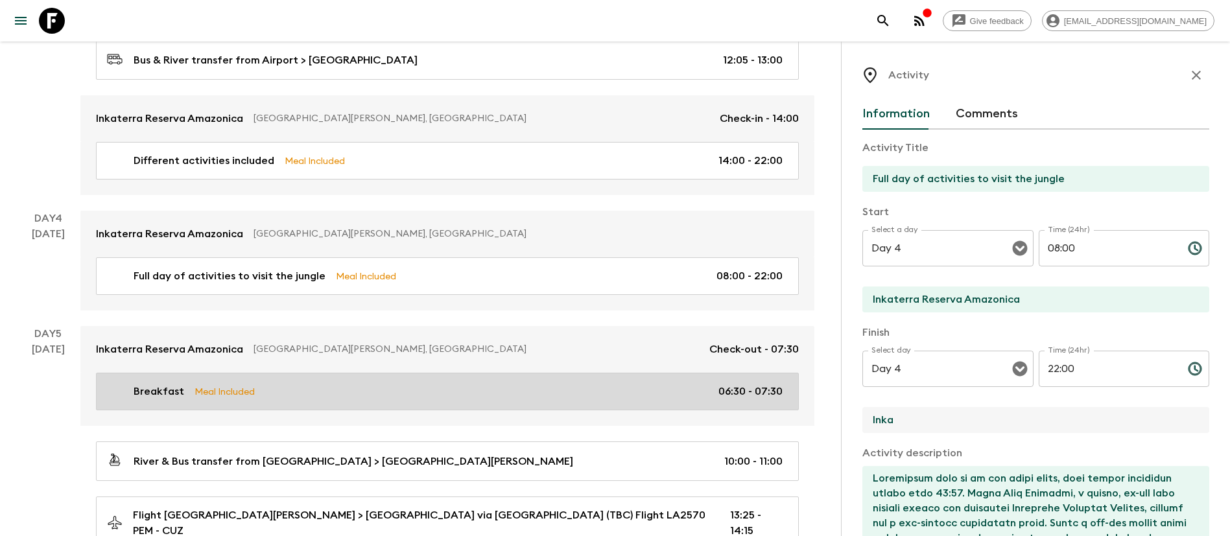
type input "Inkaterra Reserva Amazonica"
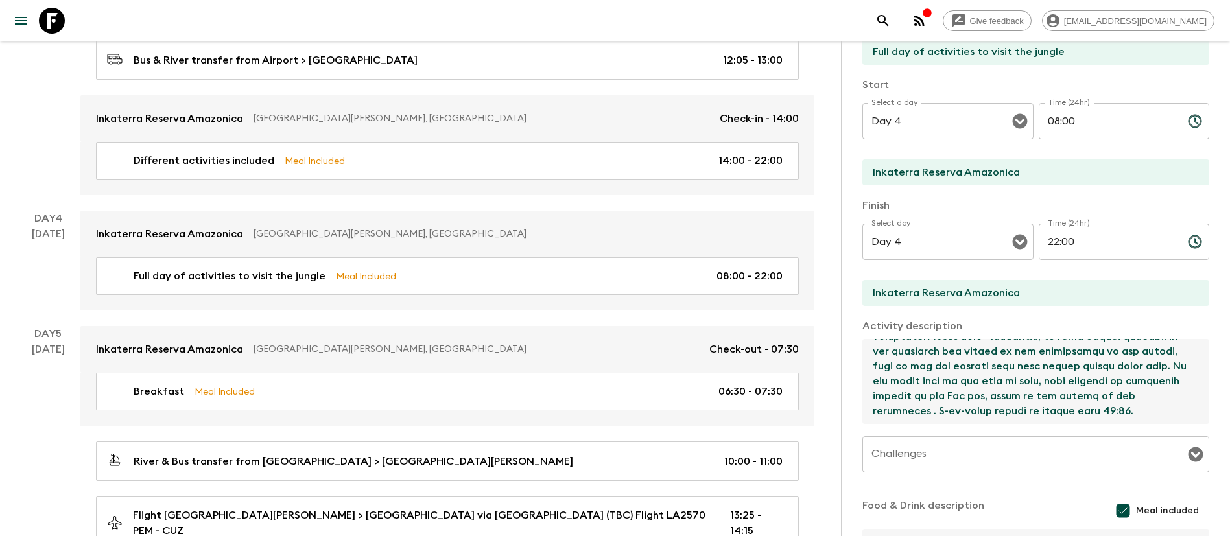
scroll to position [275, 0]
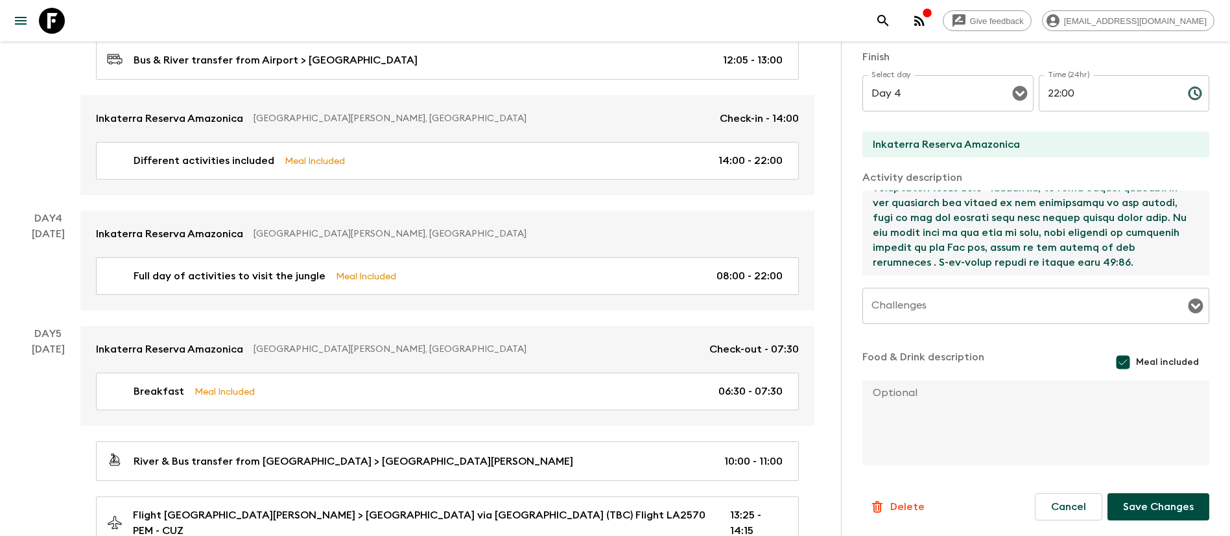
drag, startPoint x: 875, startPoint y: 475, endPoint x: 1016, endPoint y: 580, distance: 176.0
click at [1016, 535] on html "Give feedback [EMAIL_ADDRESS][DOMAIN_NAME] We use functional & tracking cookies…" at bounding box center [615, 539] width 1230 height 3022
paste textarea "The sunlight squeezes through the dense trees as jungle inhabitants awake from …"
type textarea "The sunlight squeezes through the dense trees as jungle inhabitants awake from …"
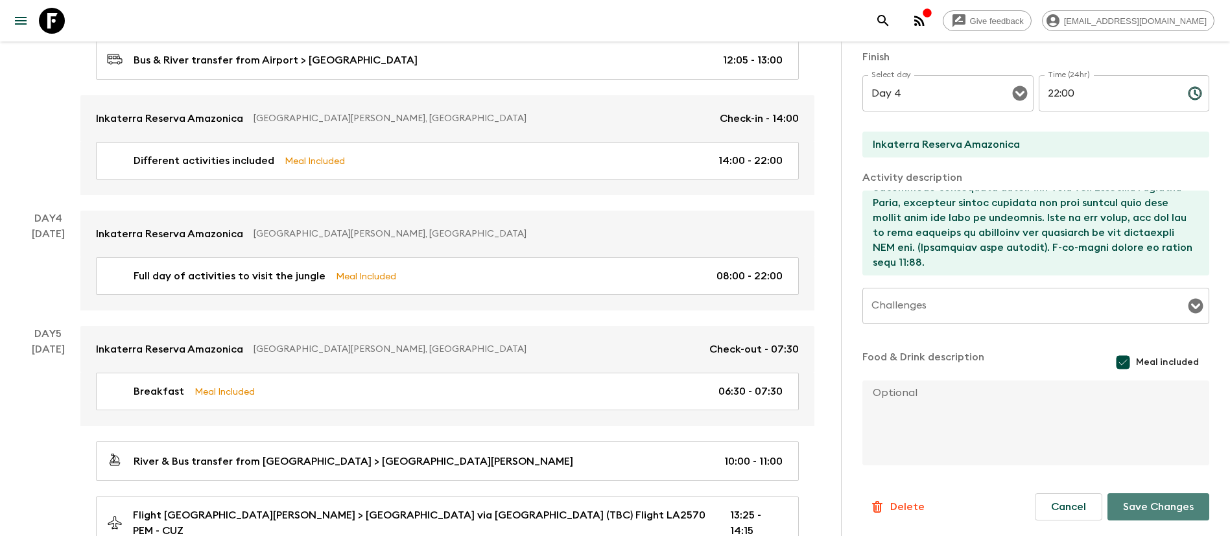
click at [1165, 511] on button "Save Changes" at bounding box center [1158, 506] width 102 height 27
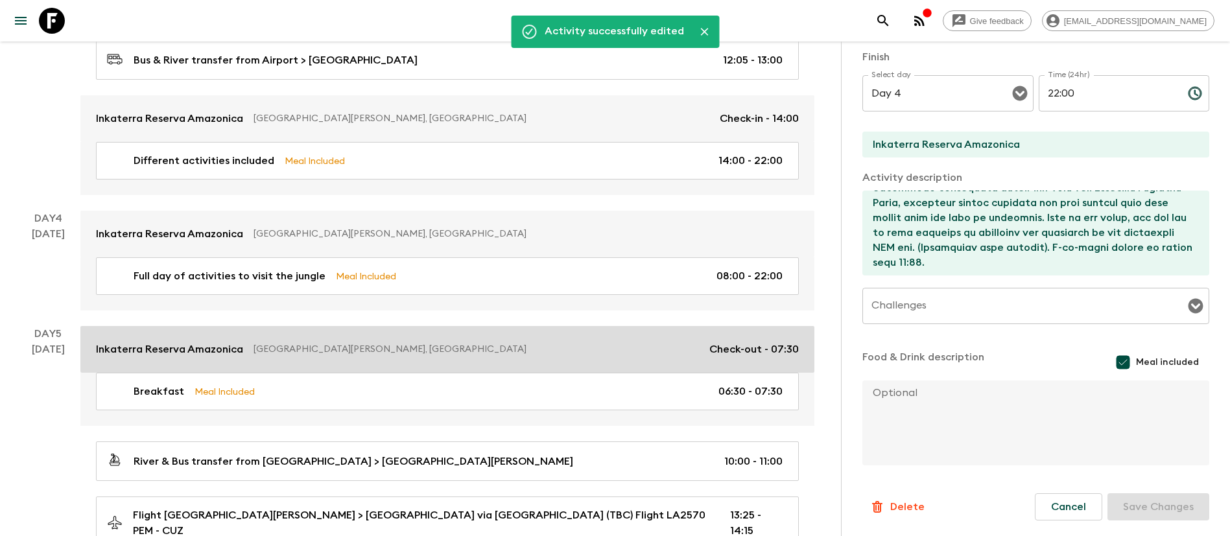
click at [354, 352] on p "[GEOGRAPHIC_DATA][PERSON_NAME], [GEOGRAPHIC_DATA]" at bounding box center [475, 349] width 445 height 13
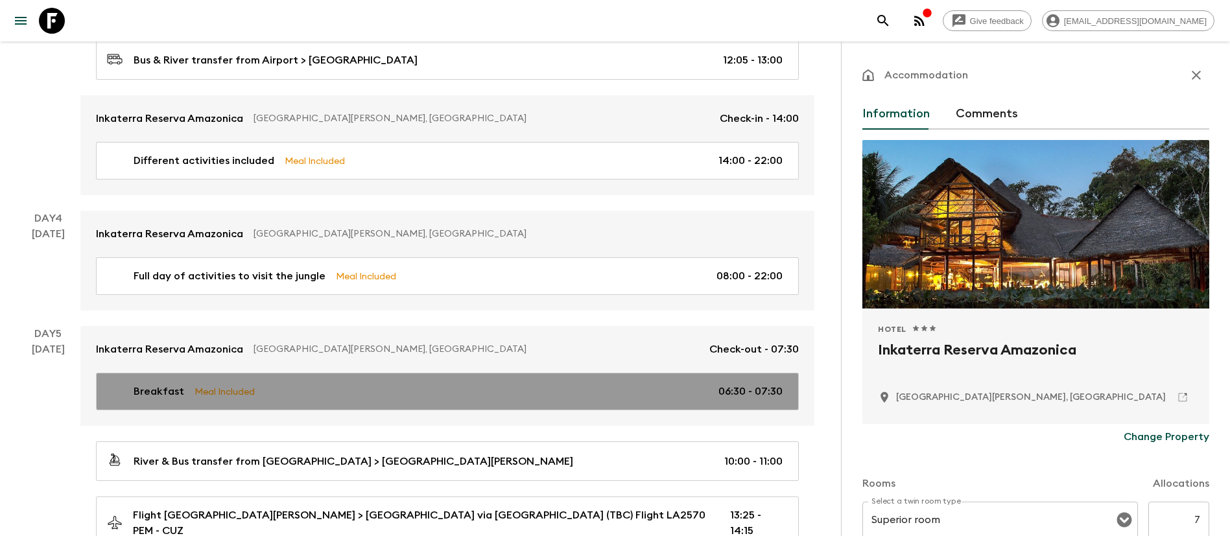
click at [368, 381] on link "Breakfast Meal Included 06:30 - 07:30" at bounding box center [447, 392] width 703 height 38
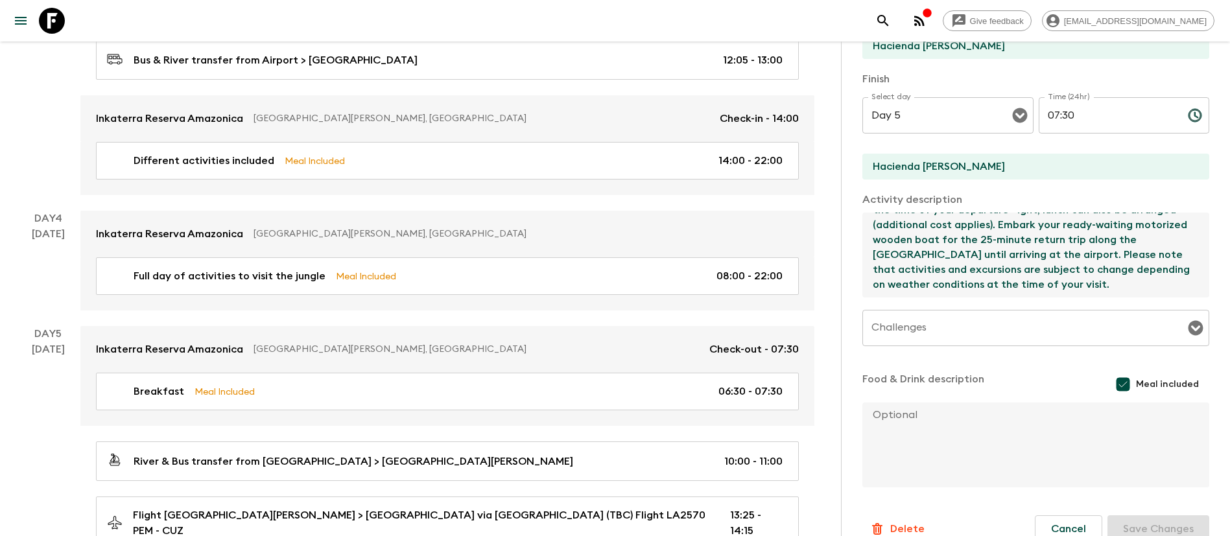
scroll to position [275, 0]
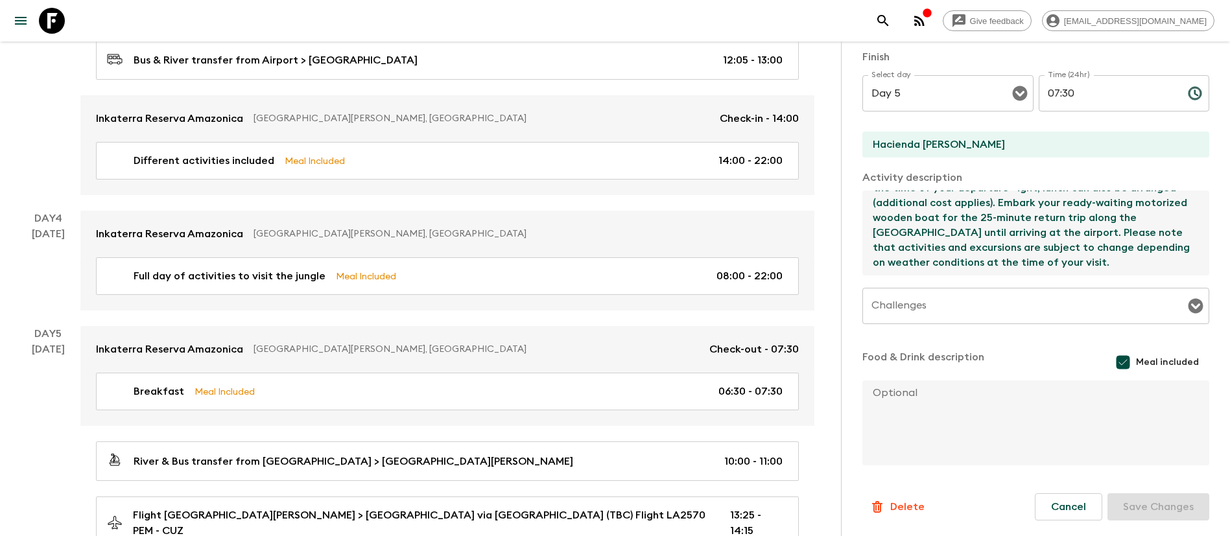
drag, startPoint x: 872, startPoint y: 477, endPoint x: 1217, endPoint y: 284, distance: 395.2
click at [1217, 284] on div "Activity Information Comments Activity Title Breakfast Start Select a day Day 5…" at bounding box center [1035, 309] width 389 height 536
paste textarea "With a staggering roster of wildlife found in and around [GEOGRAPHIC_DATA] Amaz…"
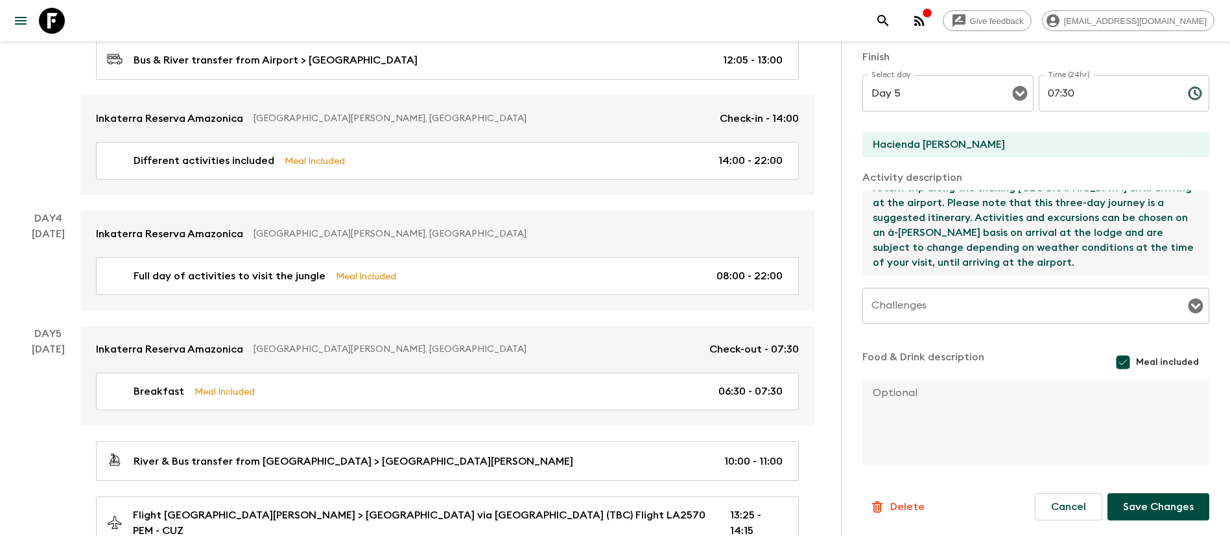
type textarea "With a staggering roster of wildlife found in and around [GEOGRAPHIC_DATA] Amaz…"
click at [1139, 496] on button "Save Changes" at bounding box center [1158, 506] width 102 height 27
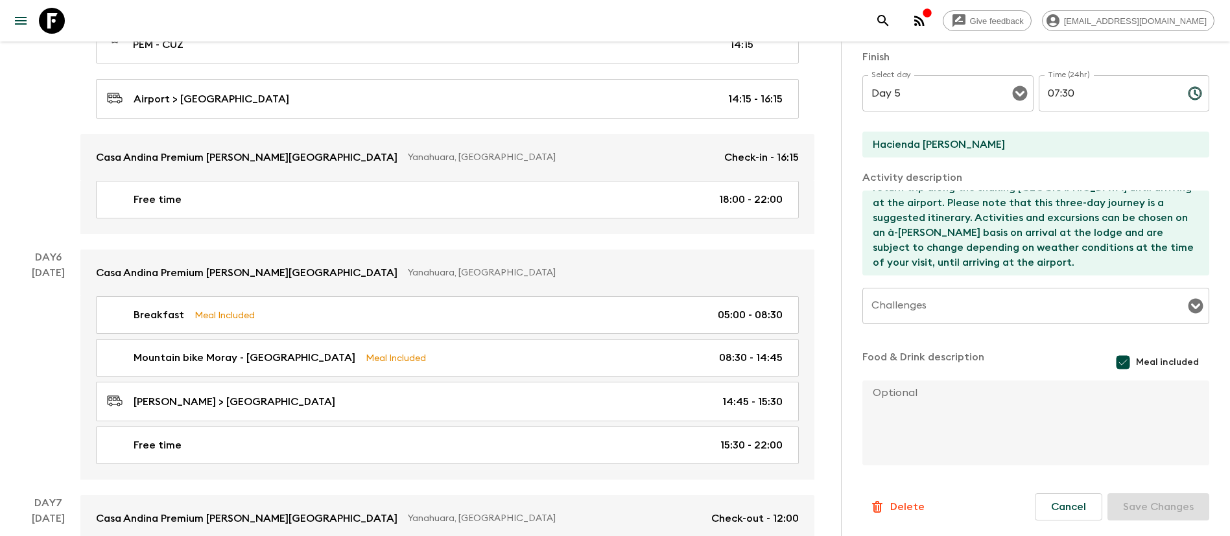
scroll to position [1361, 0]
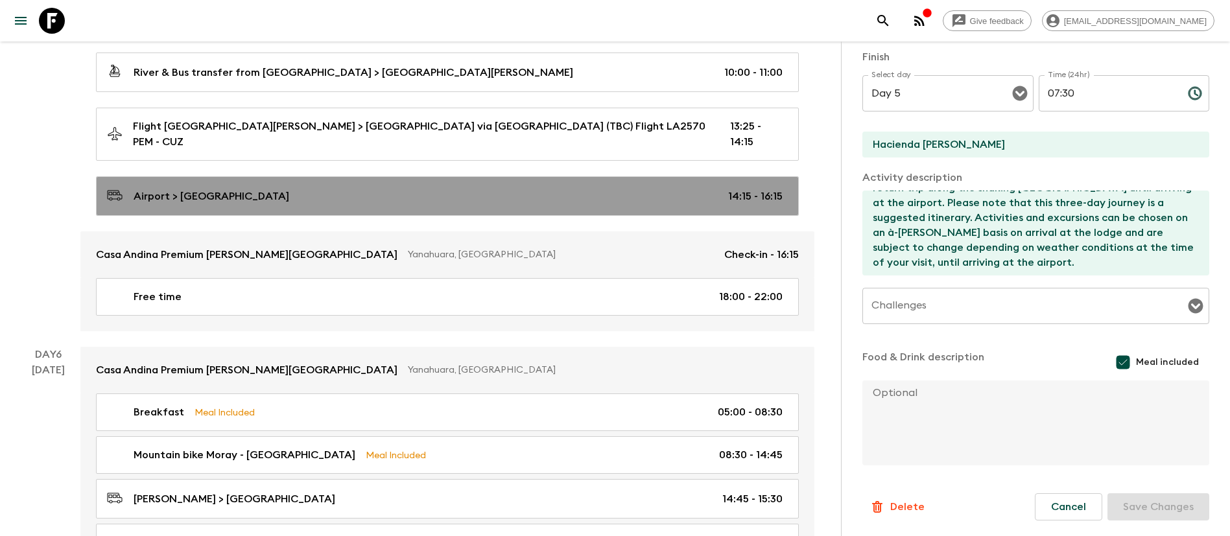
click at [377, 187] on div "Airport > [GEOGRAPHIC_DATA] 14:15 - 16:15" at bounding box center [444, 196] width 675 height 18
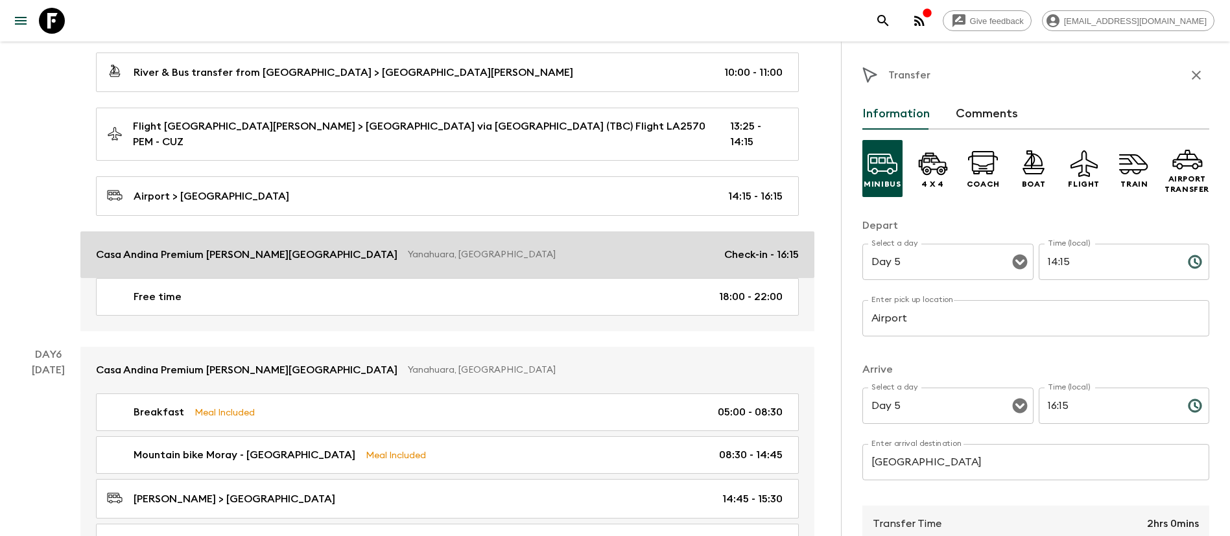
click at [401, 231] on link "Casa Andina Premium [PERSON_NAME][GEOGRAPHIC_DATA], [GEOGRAPHIC_DATA] Check-in …" at bounding box center [447, 254] width 734 height 47
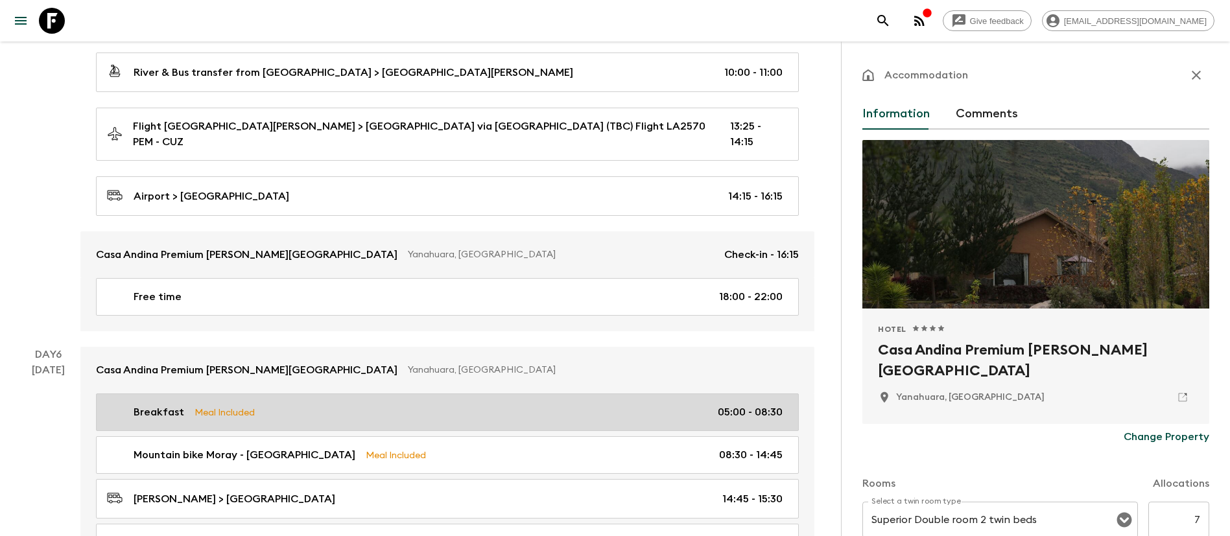
click at [390, 404] on div "Breakfast Meal Included 05:00 - 08:30" at bounding box center [444, 412] width 675 height 16
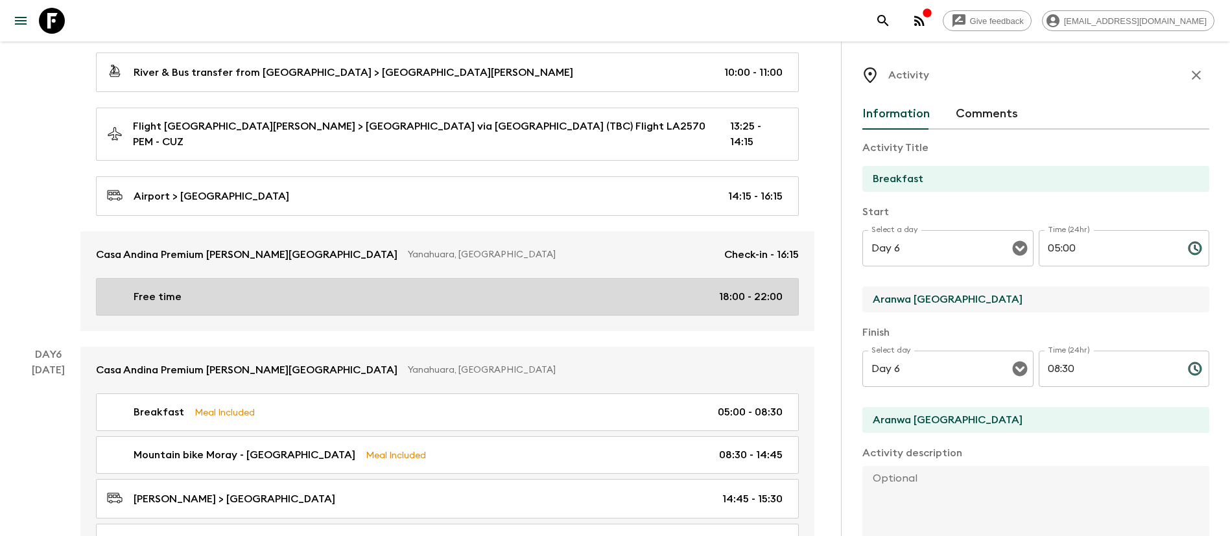
drag, startPoint x: 1004, startPoint y: 303, endPoint x: 715, endPoint y: 297, distance: 289.2
click at [715, 297] on div "Spectacular [GEOGRAPHIC_DATA] (PE1) • 2025 Departure [DATE] Room Release: 45 da…" at bounding box center [415, 147] width 830 height 2886
type input "Casa Andina Premium [GEOGRAPHIC_DATA]"
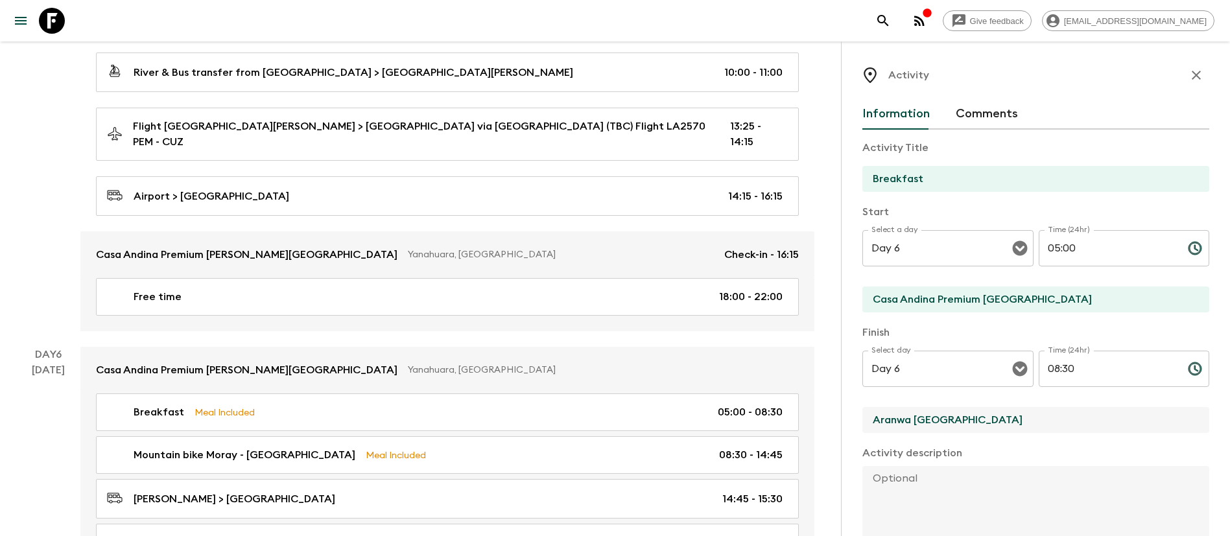
drag, startPoint x: 1024, startPoint y: 417, endPoint x: 567, endPoint y: 417, distance: 457.6
click at [567, 417] on div "Spectacular [GEOGRAPHIC_DATA] (PE1) • 2025 Departure [DATE] Room Release: 45 da…" at bounding box center [415, 147] width 830 height 2886
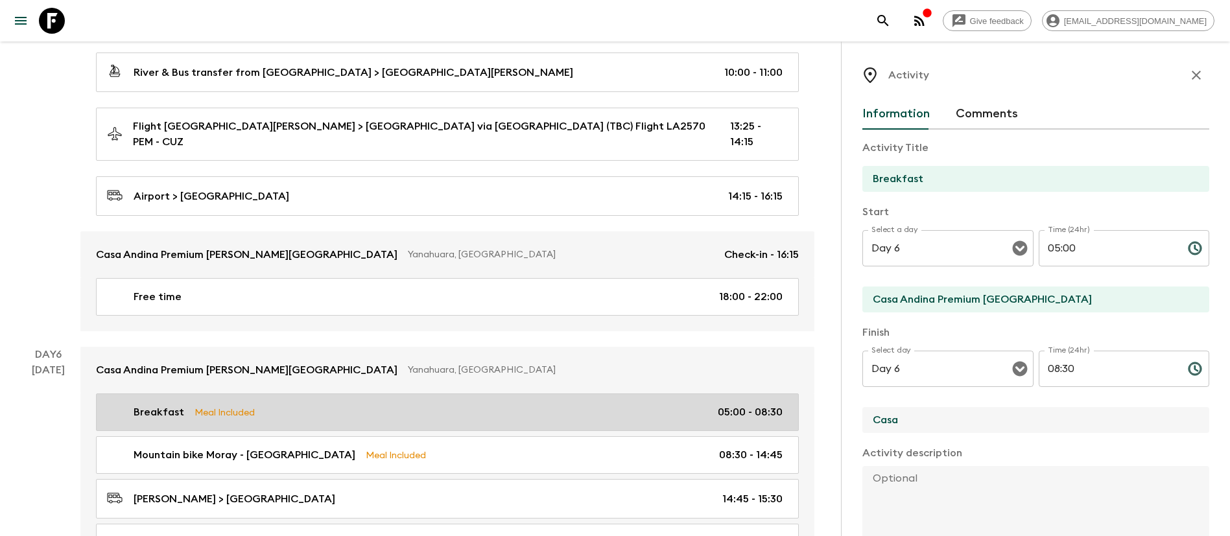
type input "Casa Andina Premium [GEOGRAPHIC_DATA]"
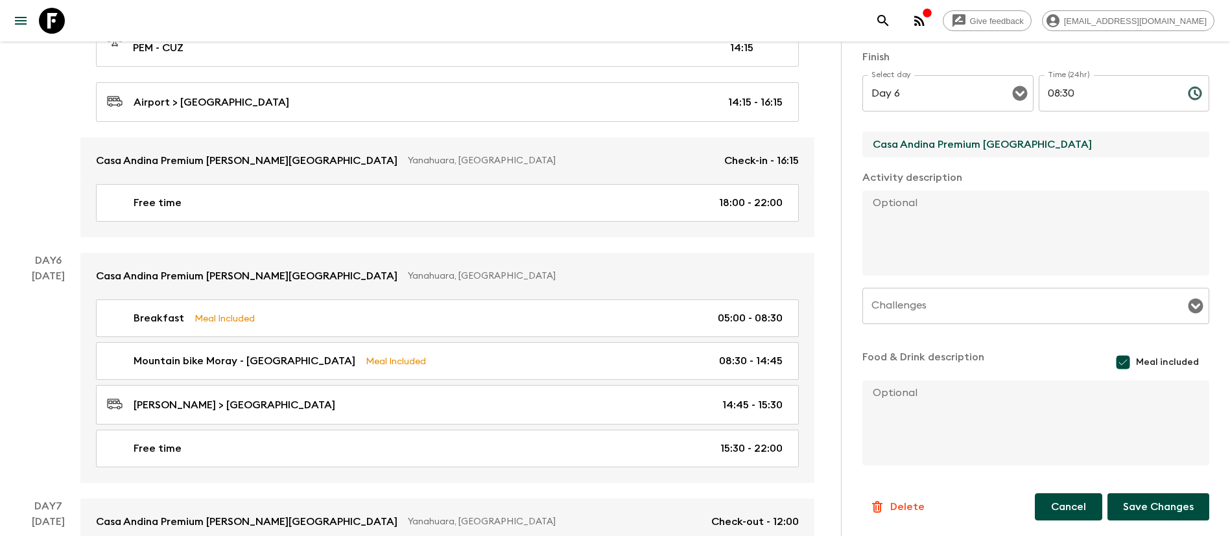
scroll to position [1653, 0]
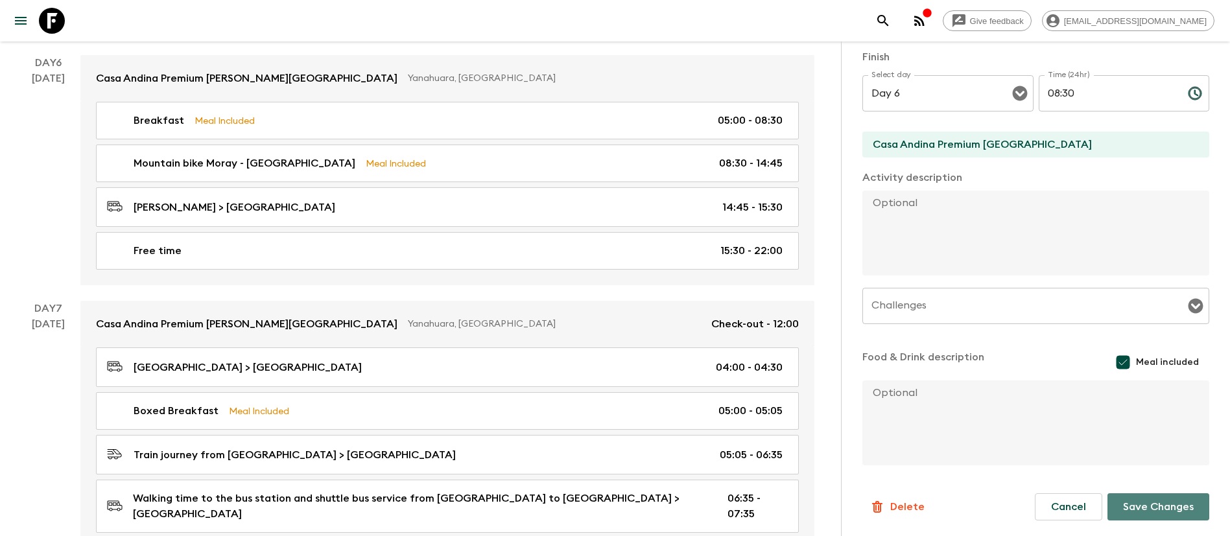
click at [1122, 509] on button "Save Changes" at bounding box center [1158, 506] width 102 height 27
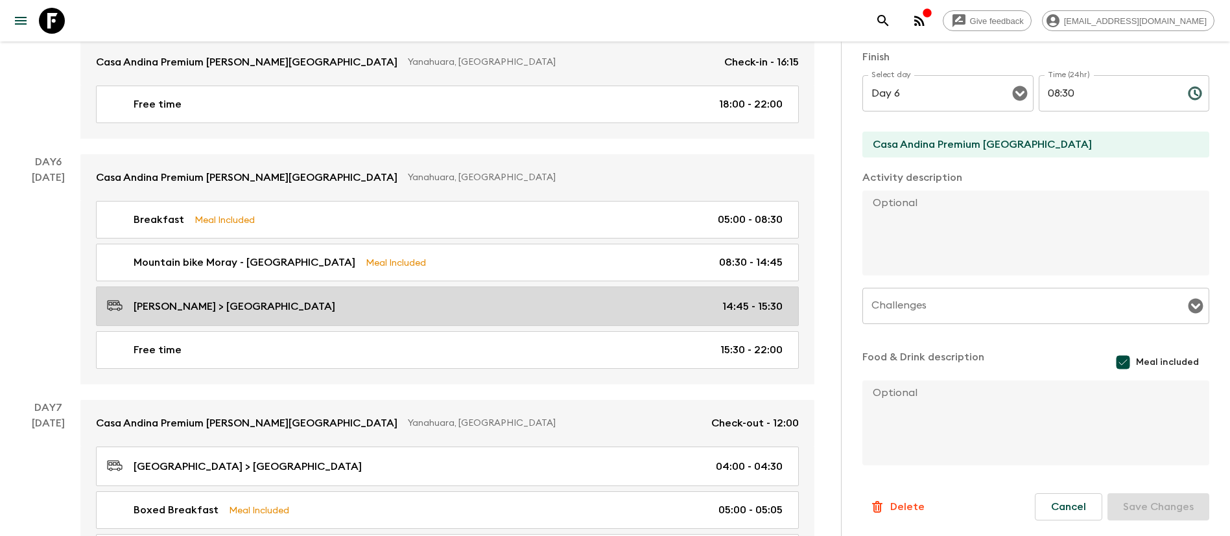
scroll to position [1458, 0]
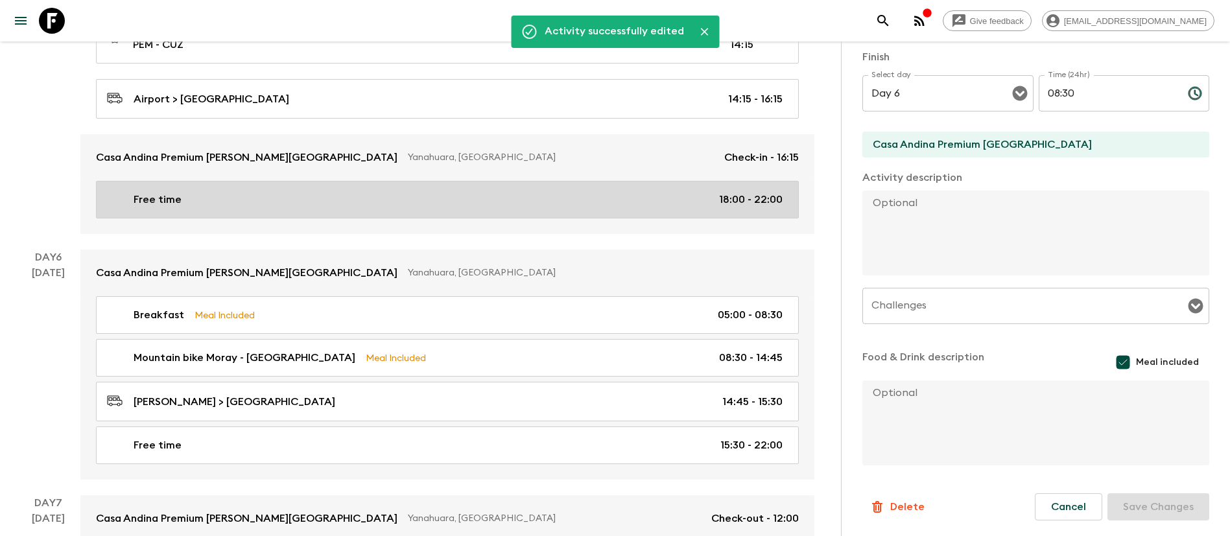
click at [400, 193] on div "Free time 18:00 - 22:00" at bounding box center [444, 200] width 675 height 16
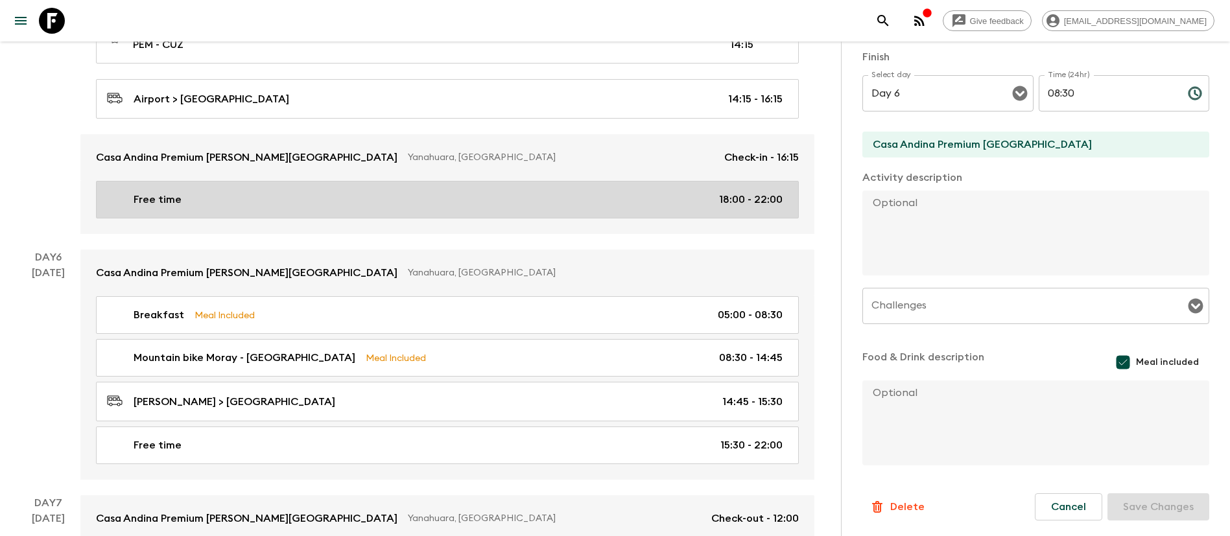
type input "Free time"
type input "Aranwa [GEOGRAPHIC_DATA]"
type textarea "Free time to enjoy the hotel - will need to eat at the hotel restaurant"
checkbox input "false"
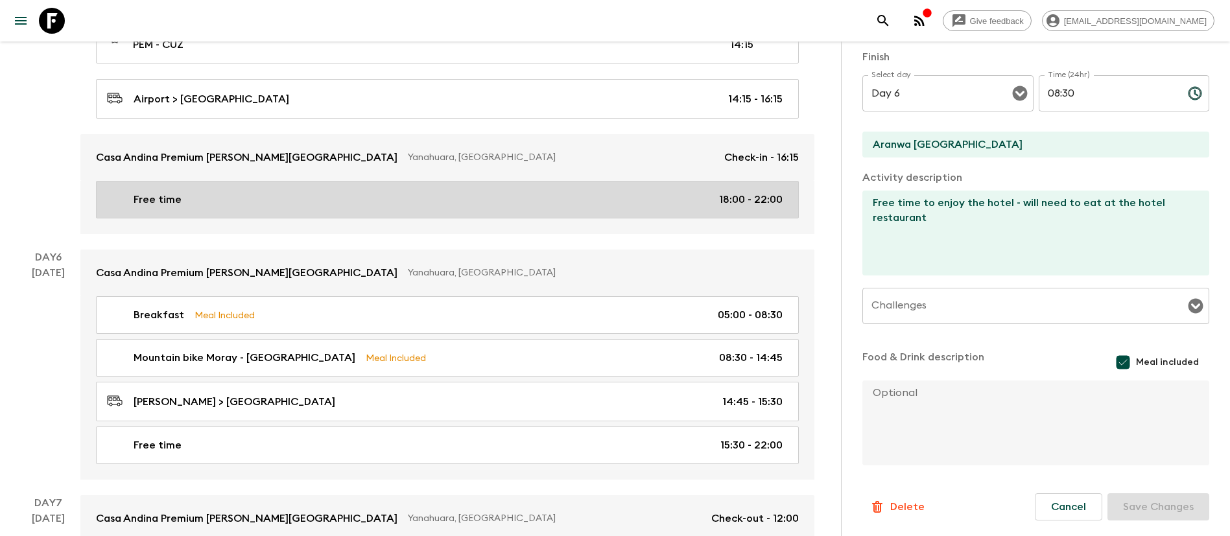
type input "Day 5"
type input "18:00"
type input "Day 5"
type input "22:00"
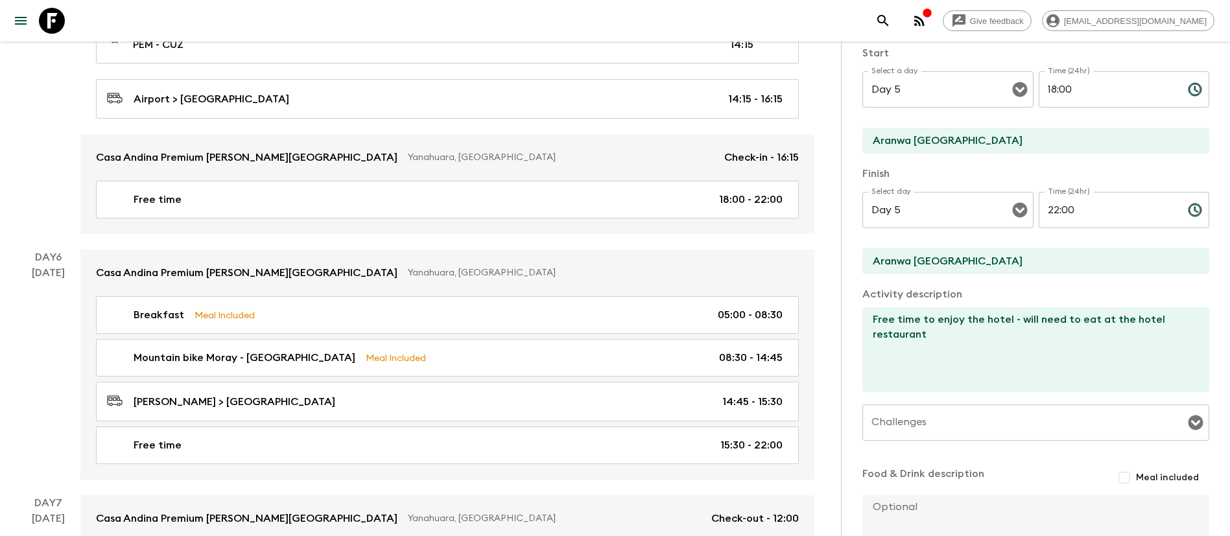
scroll to position [78, 0]
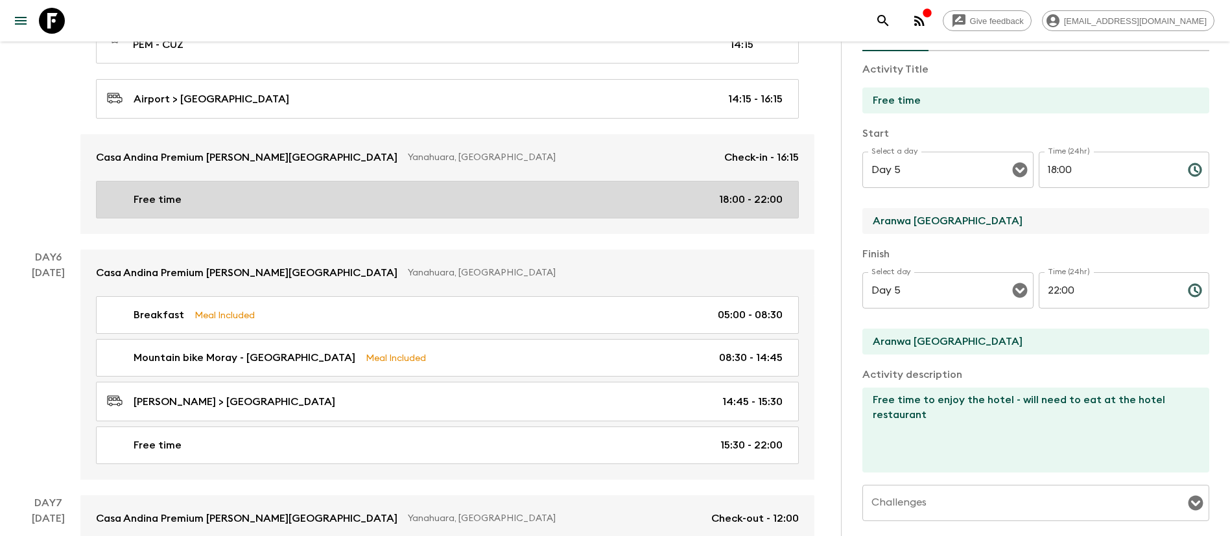
drag, startPoint x: 1009, startPoint y: 226, endPoint x: 425, endPoint y: 185, distance: 586.0
click at [425, 185] on div "Spectacular [GEOGRAPHIC_DATA] (PE1) • 2025 Departure [DATE] Room Release: 45 da…" at bounding box center [415, 49] width 830 height 2886
type input "Casa Andina Premium [GEOGRAPHIC_DATA]"
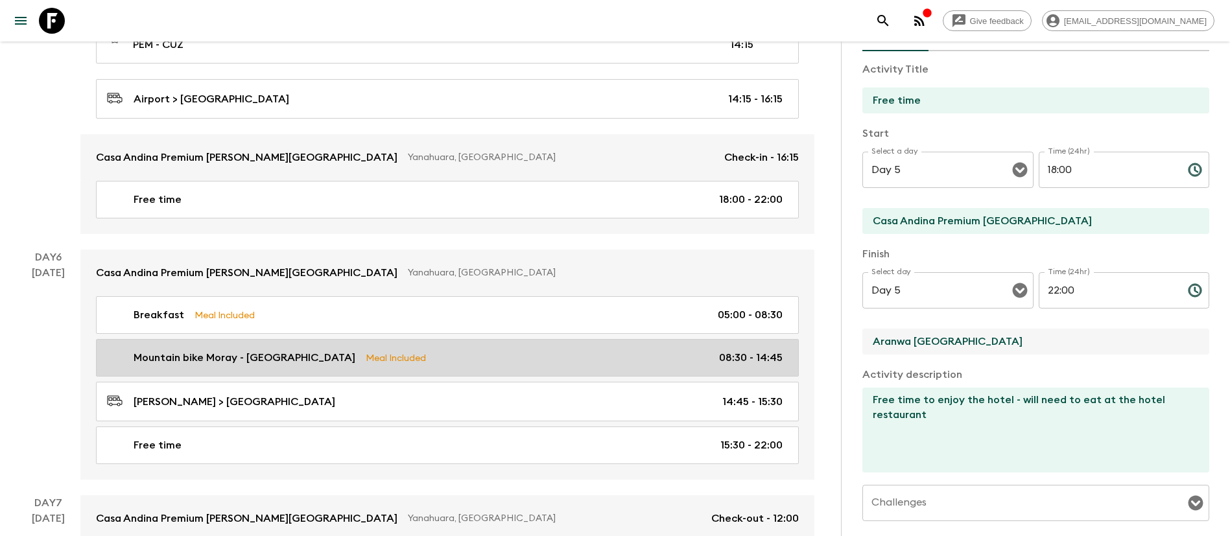
drag, startPoint x: 1007, startPoint y: 351, endPoint x: 555, endPoint y: 342, distance: 452.5
click at [557, 342] on div "Spectacular [GEOGRAPHIC_DATA] (PE1) • 2025 Departure [DATE] Room Release: 45 da…" at bounding box center [415, 49] width 830 height 2886
type input "Casa Andina Premium [GEOGRAPHIC_DATA]"
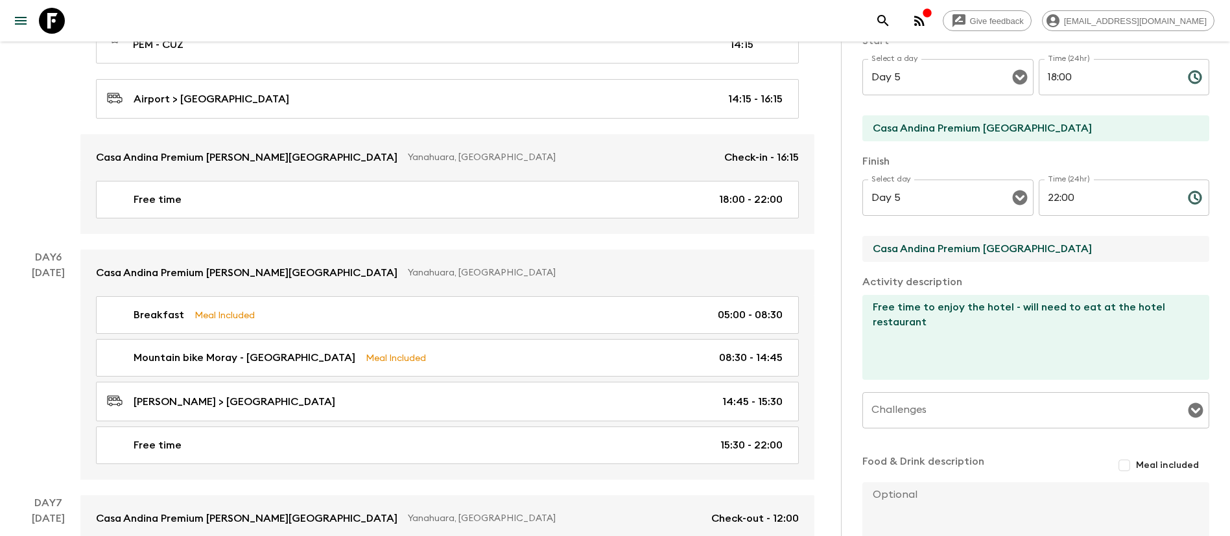
scroll to position [273, 0]
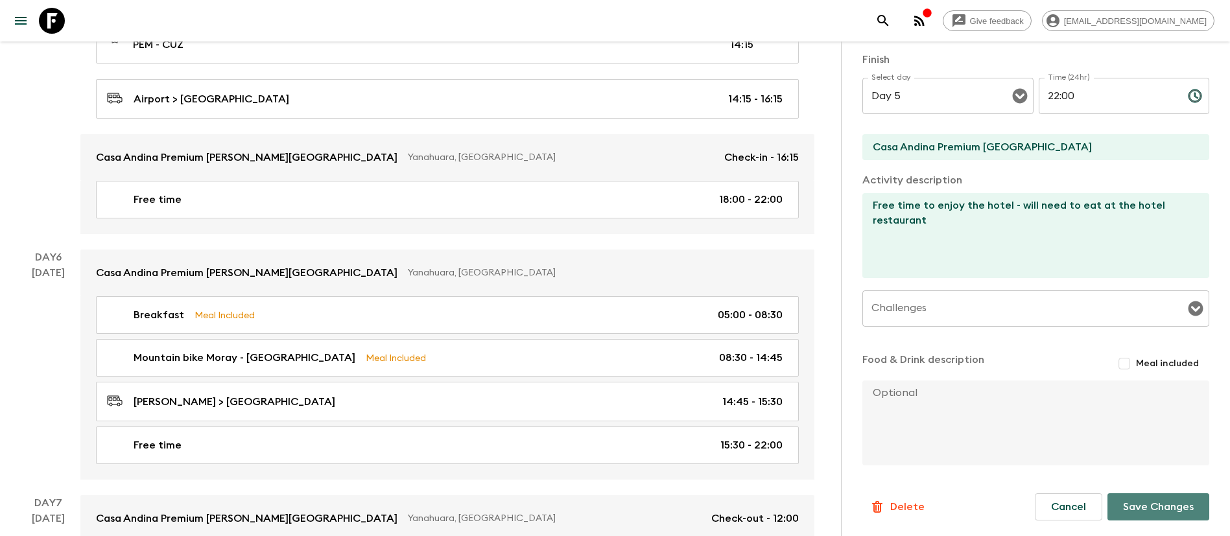
click at [1146, 515] on button "Save Changes" at bounding box center [1158, 506] width 102 height 27
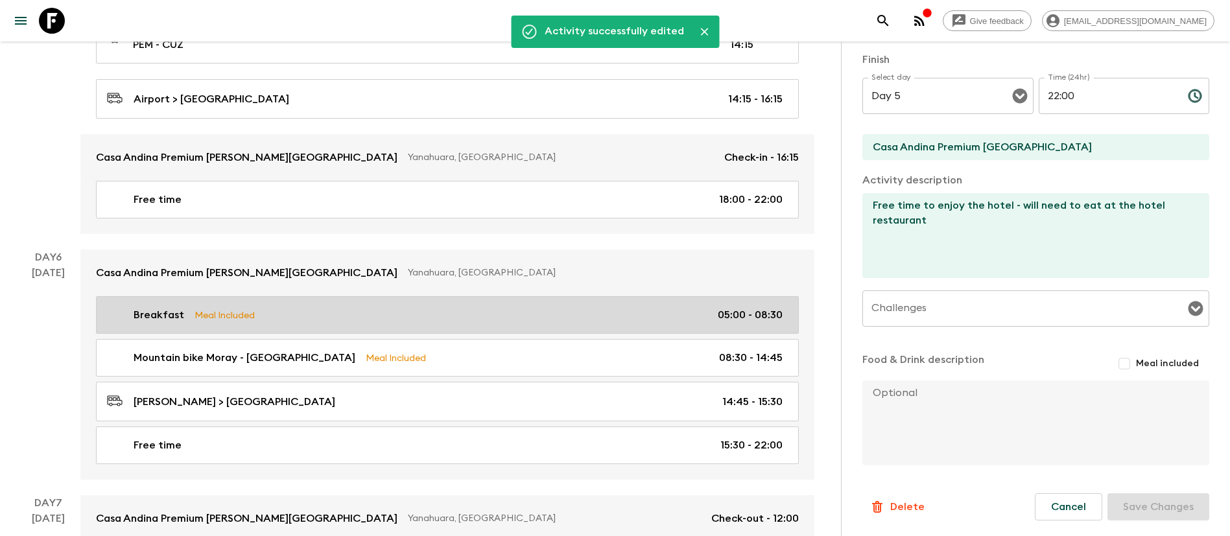
click at [360, 307] on div "Breakfast Meal Included 05:00 - 08:30" at bounding box center [444, 315] width 675 height 16
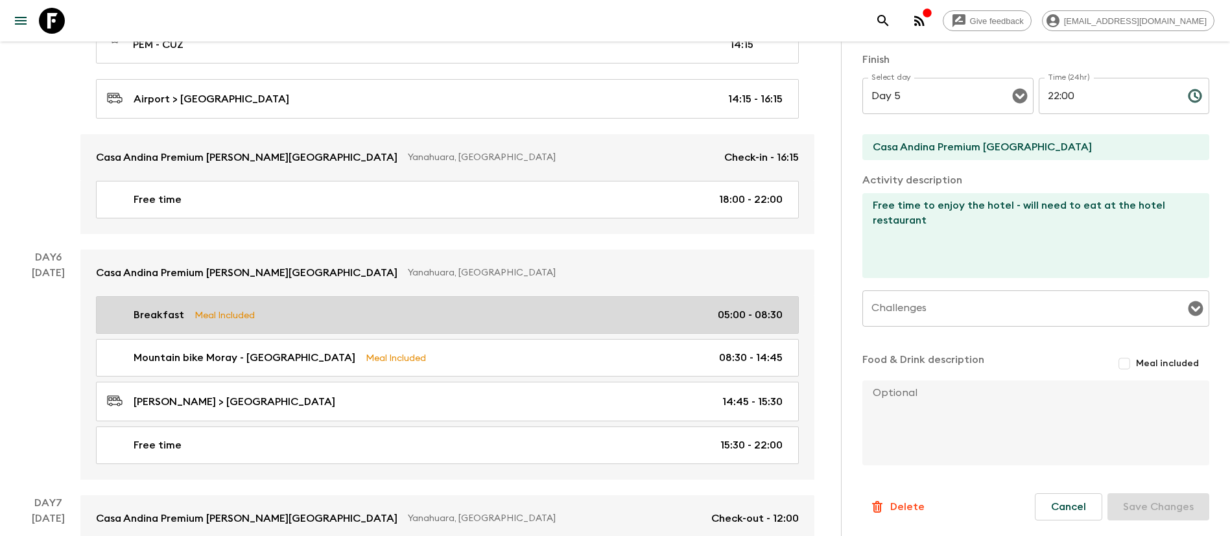
type input "Breakfast"
checkbox input "true"
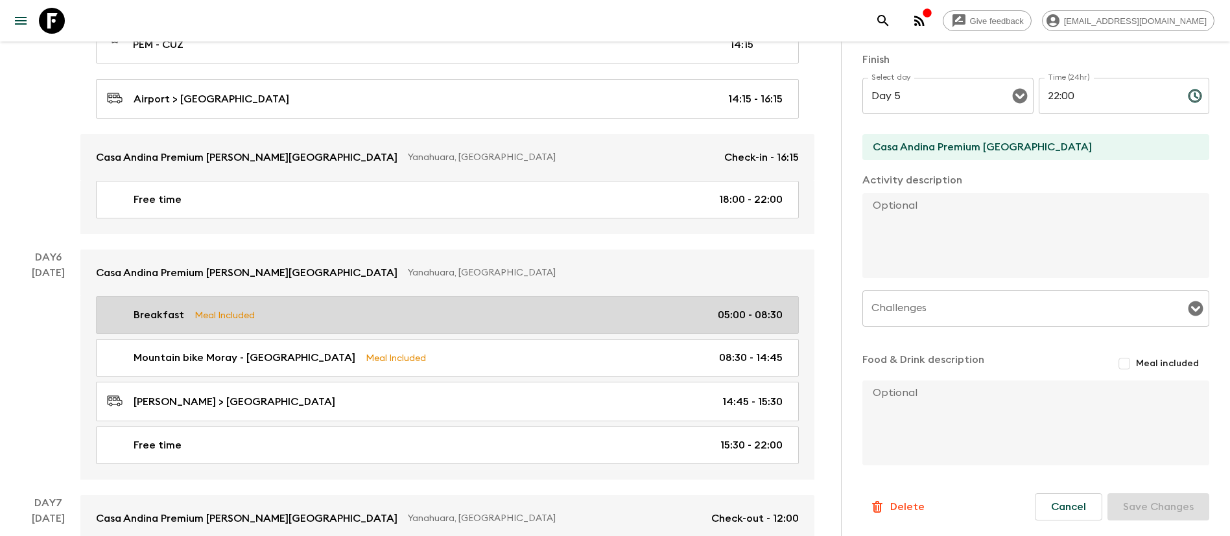
type input "Day 6"
type input "05:00"
type input "Day 6"
type input "08:30"
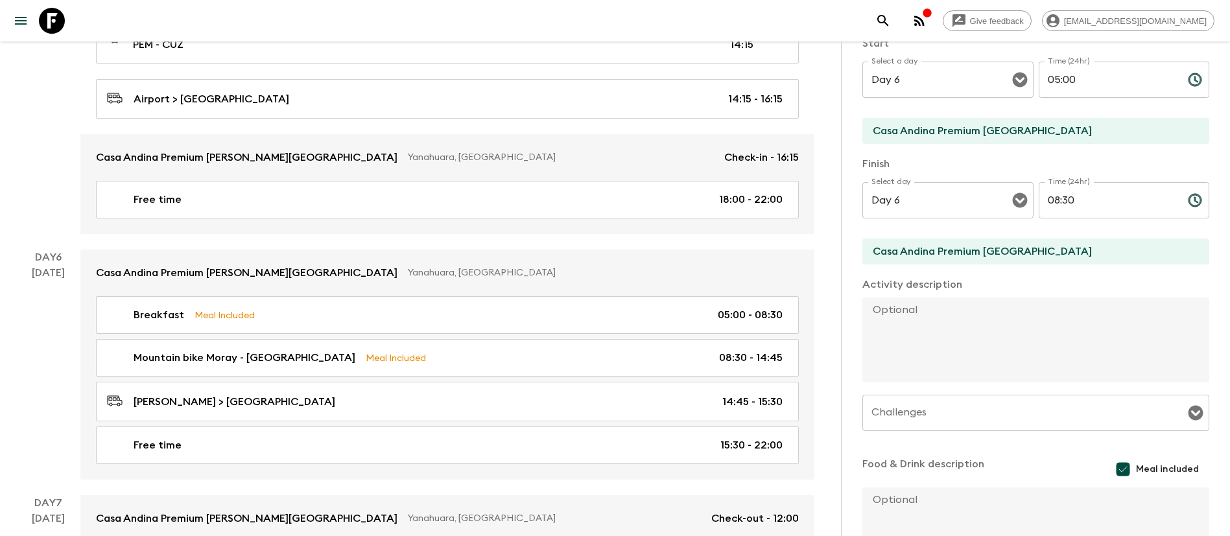
scroll to position [78, 0]
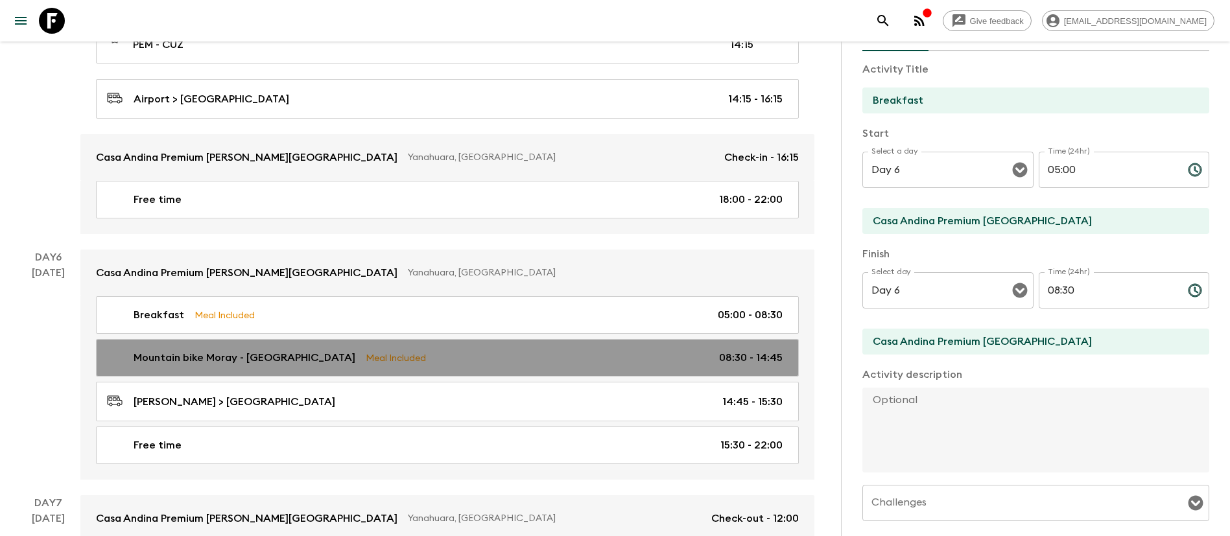
click at [404, 354] on link "Mountain bike Moray - [PERSON_NAME] Meal Included 08:30 - 14:45" at bounding box center [447, 358] width 703 height 38
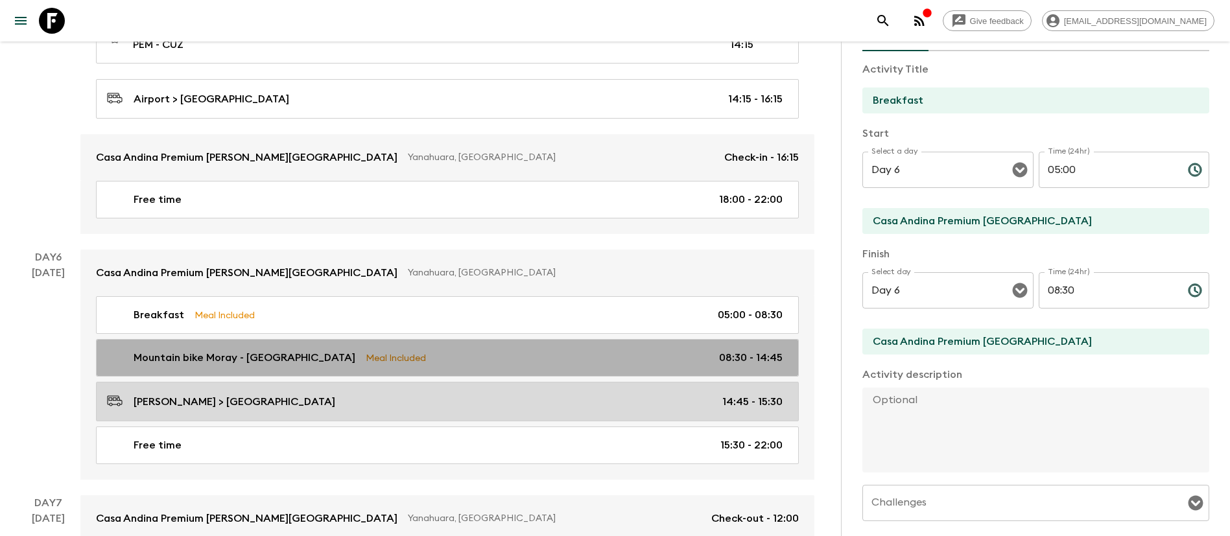
type input "Mountain bike Moray - [GEOGRAPHIC_DATA]"
type input "Moray - [PERSON_NAME]"
type textarea "Embark on an unforgettable mountain biking adventure in the breathtaking [GEOGR…"
type textarea "Lunch at [GEOGRAPHIC_DATA]."
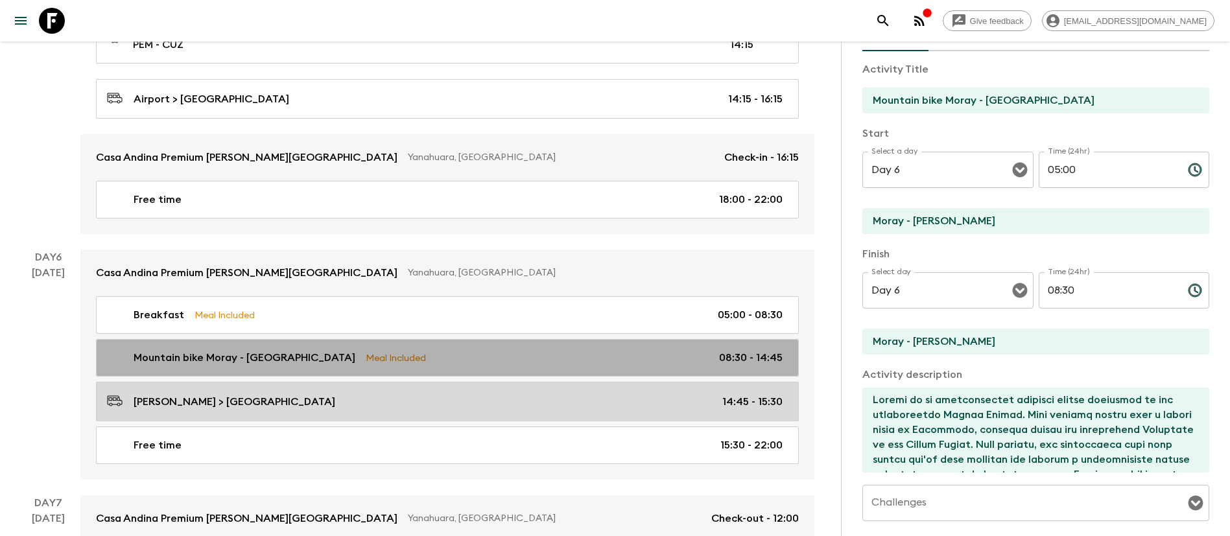
type input "08:30"
type input "14:45"
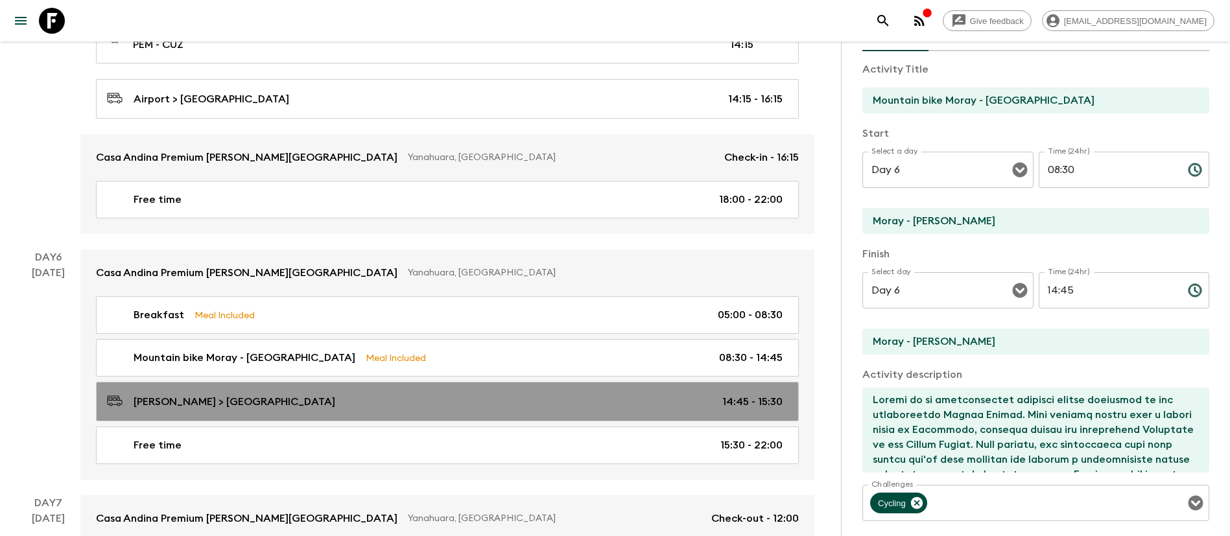
click at [399, 393] on div "[PERSON_NAME] > [GEOGRAPHIC_DATA] 14:45 - 15:30" at bounding box center [444, 402] width 675 height 18
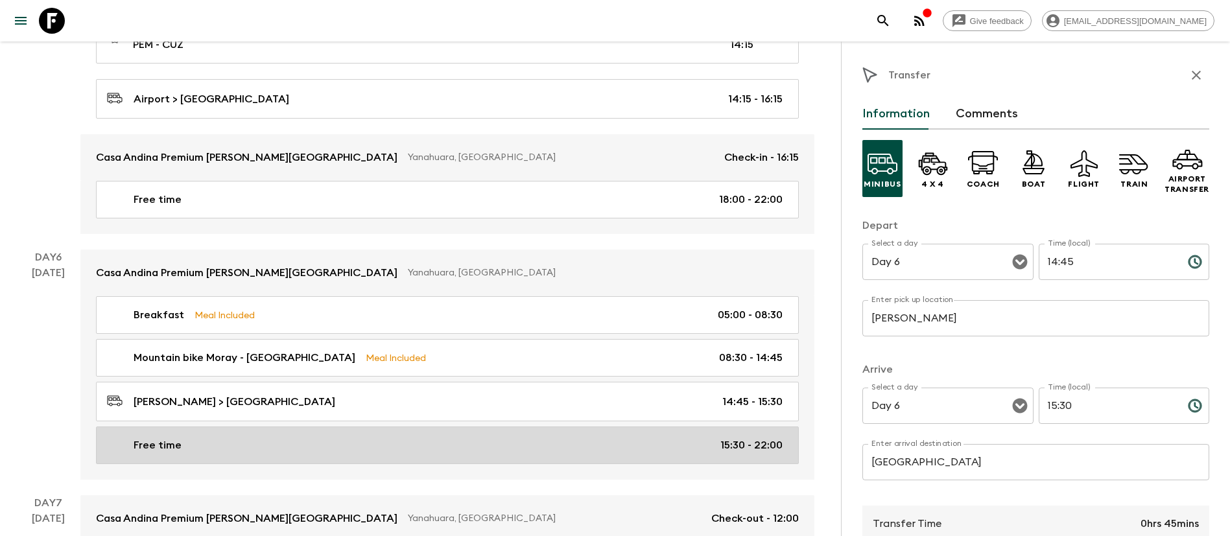
click at [403, 427] on link "Free time 15:30 - 22:00" at bounding box center [447, 446] width 703 height 38
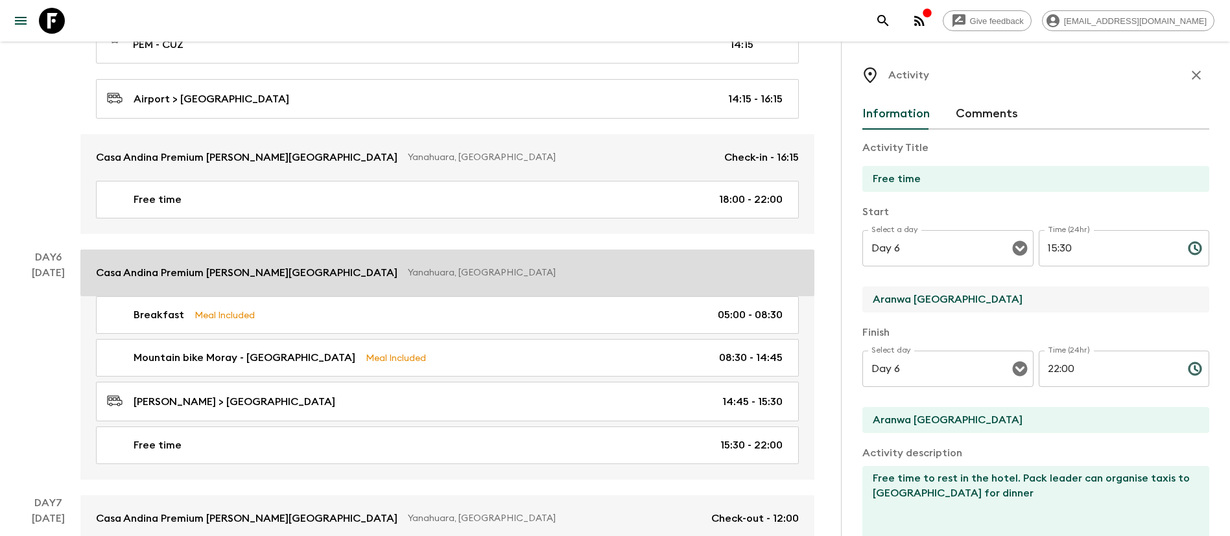
drag, startPoint x: 1024, startPoint y: 301, endPoint x: 660, endPoint y: 260, distance: 366.6
click at [660, 260] on div "Spectacular [GEOGRAPHIC_DATA] (PE1) • 2025 Departure [DATE] Room Release: 45 da…" at bounding box center [415, 49] width 830 height 2886
type input "Casa Andina Premium [GEOGRAPHIC_DATA]"
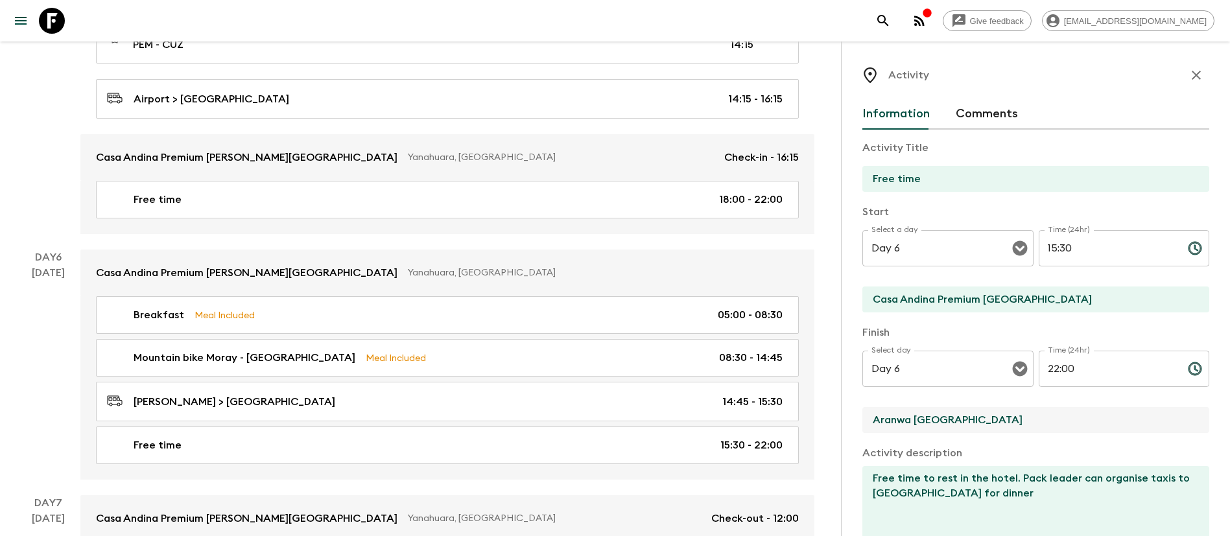
drag, startPoint x: 1003, startPoint y: 419, endPoint x: 597, endPoint y: 410, distance: 406.5
click at [595, 415] on div "Spectacular [GEOGRAPHIC_DATA] (PE1) • 2025 Departure [DATE] Room Release: 45 da…" at bounding box center [415, 49] width 830 height 2886
type input "Casa Andina Premium [GEOGRAPHIC_DATA]"
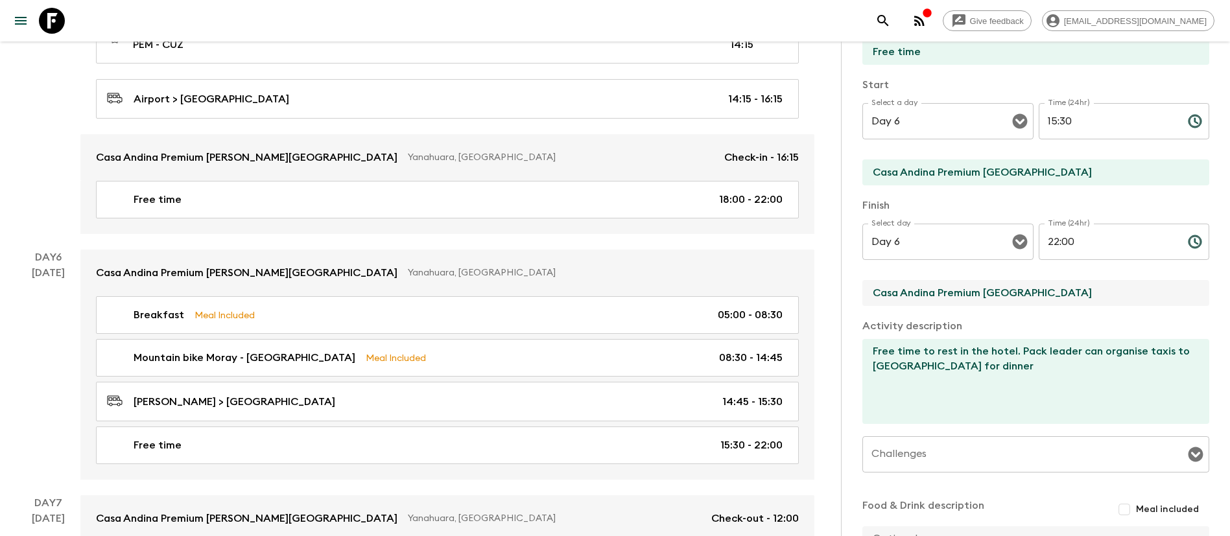
scroll to position [273, 0]
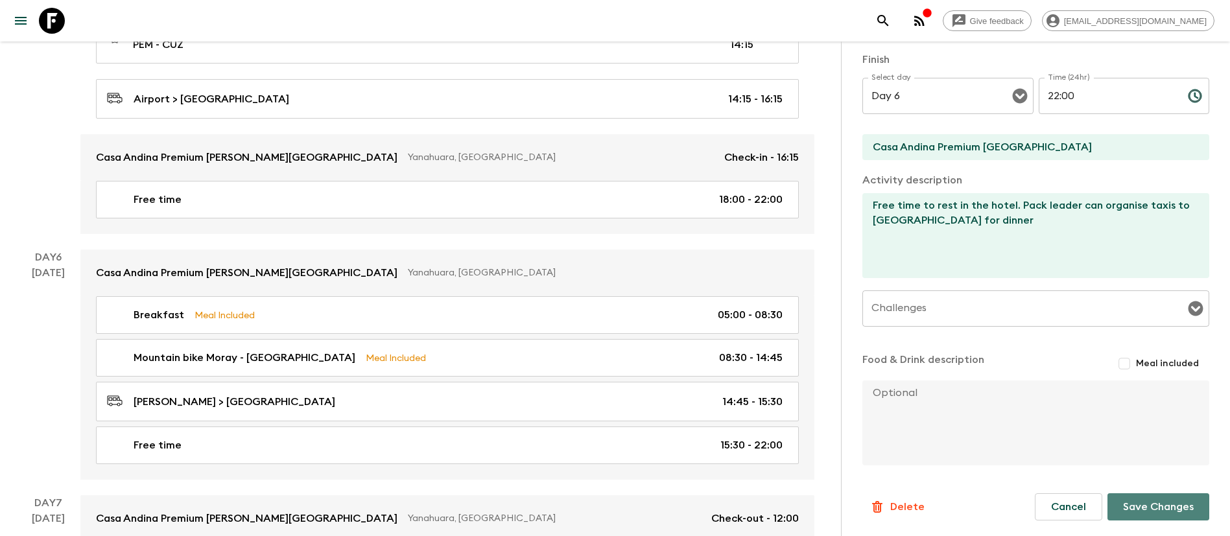
click at [1136, 503] on button "Save Changes" at bounding box center [1158, 506] width 102 height 27
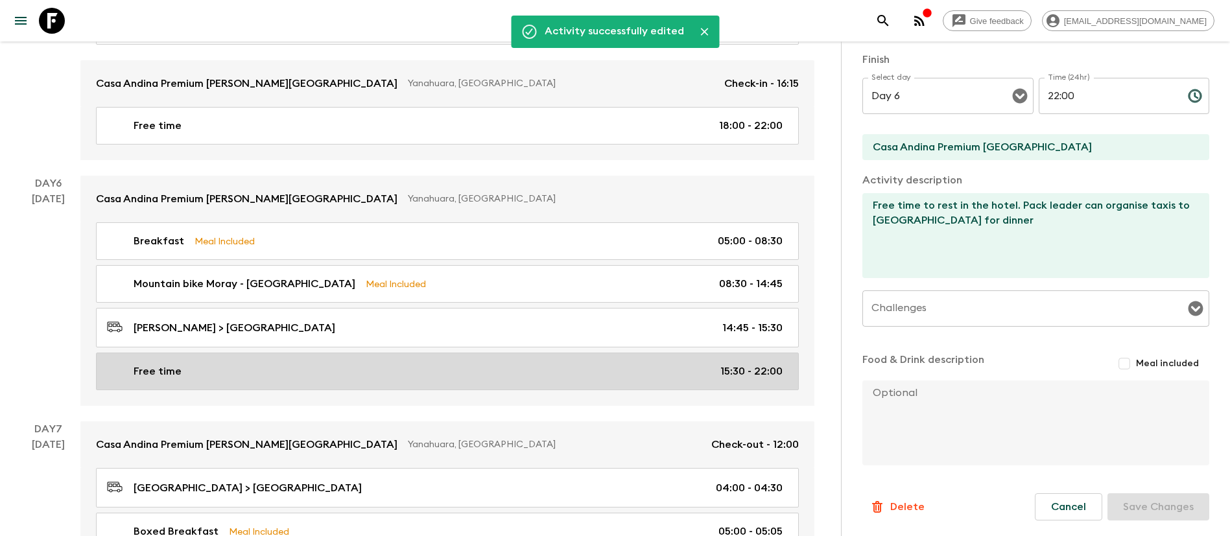
scroll to position [1653, 0]
